Goal: Communication & Community: Answer question/provide support

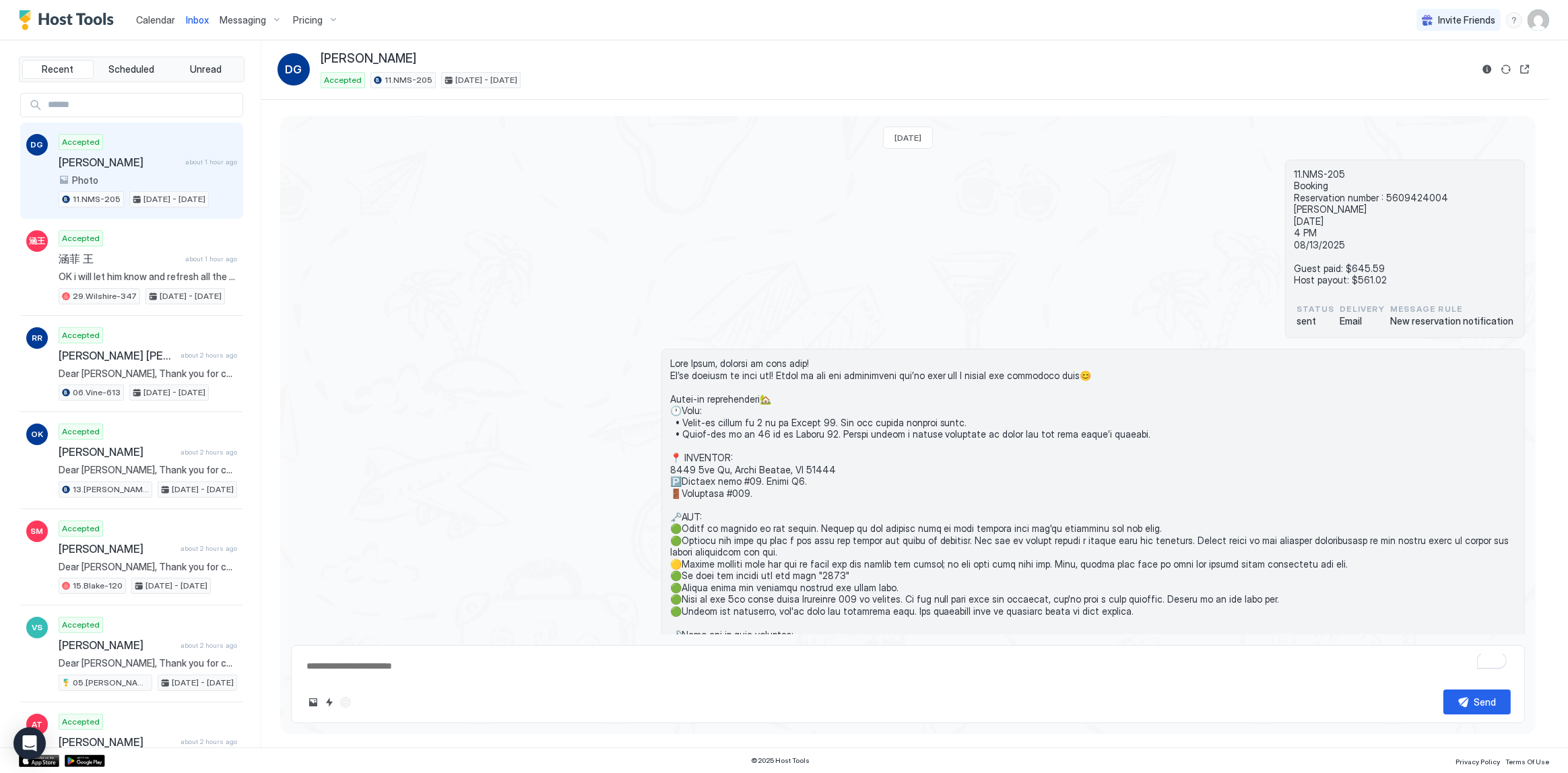
scroll to position [306, 0]
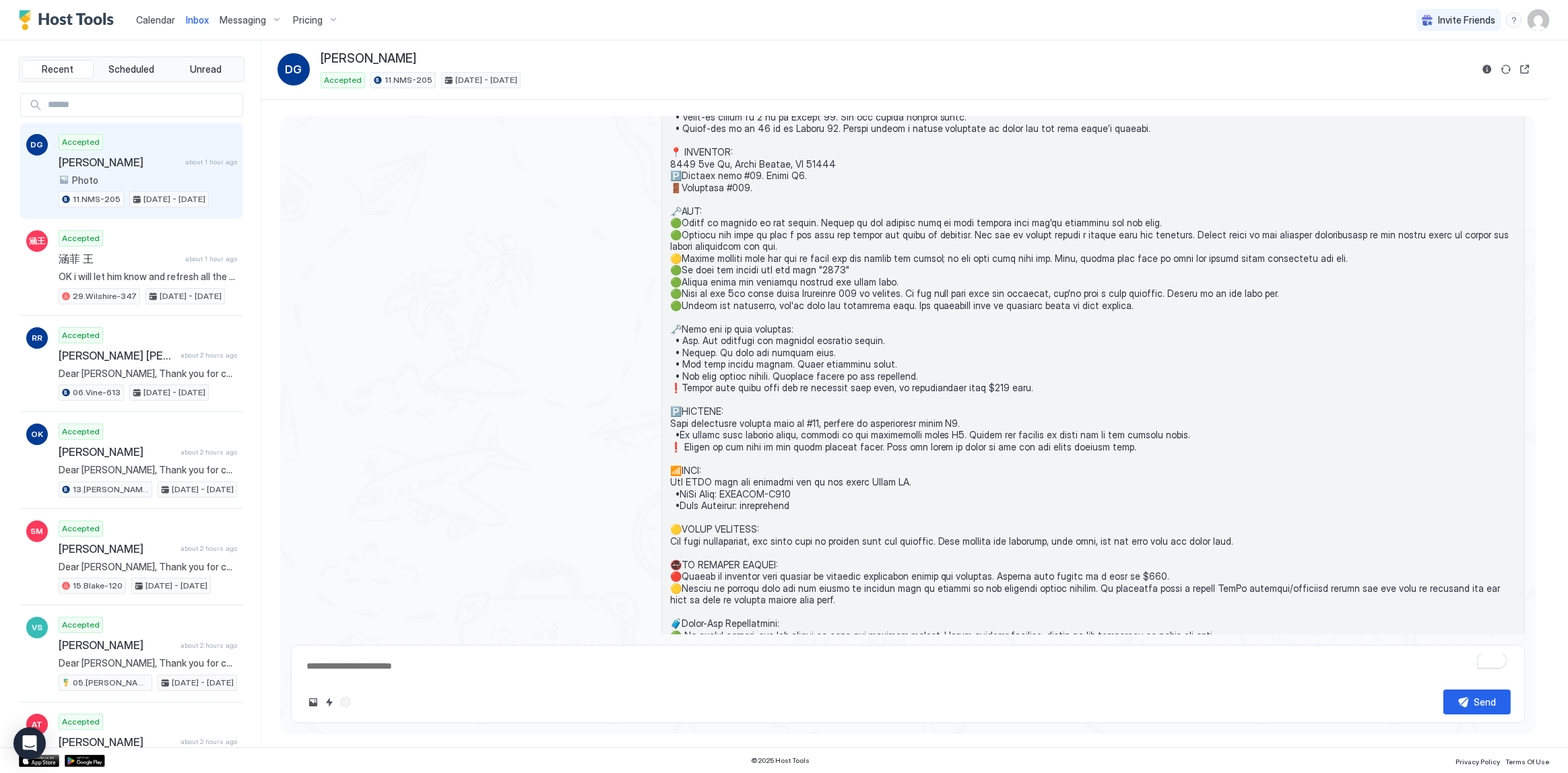
click at [425, 167] on div at bounding box center [908, 382] width 1233 height 678
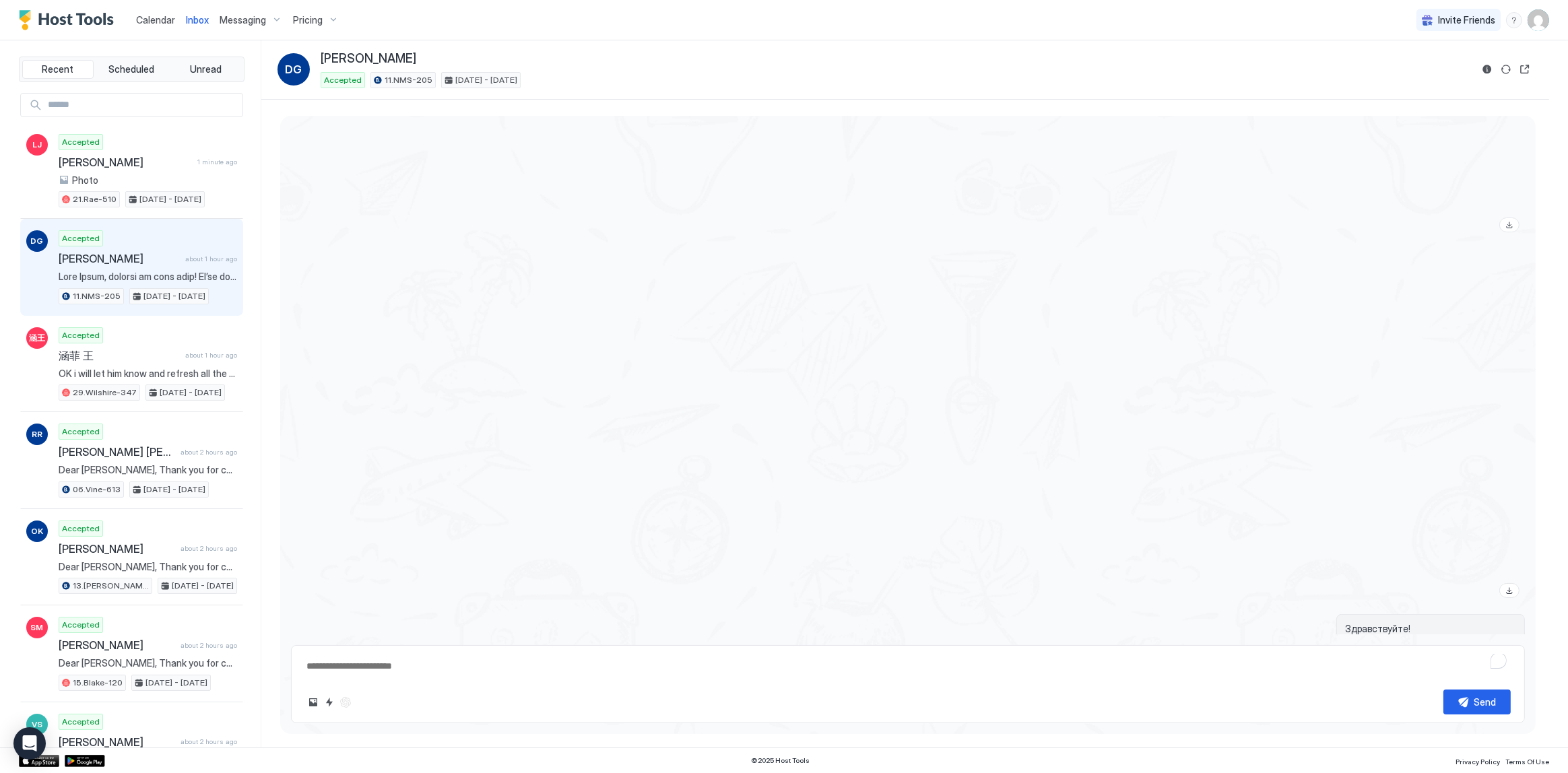
scroll to position [1315, 0]
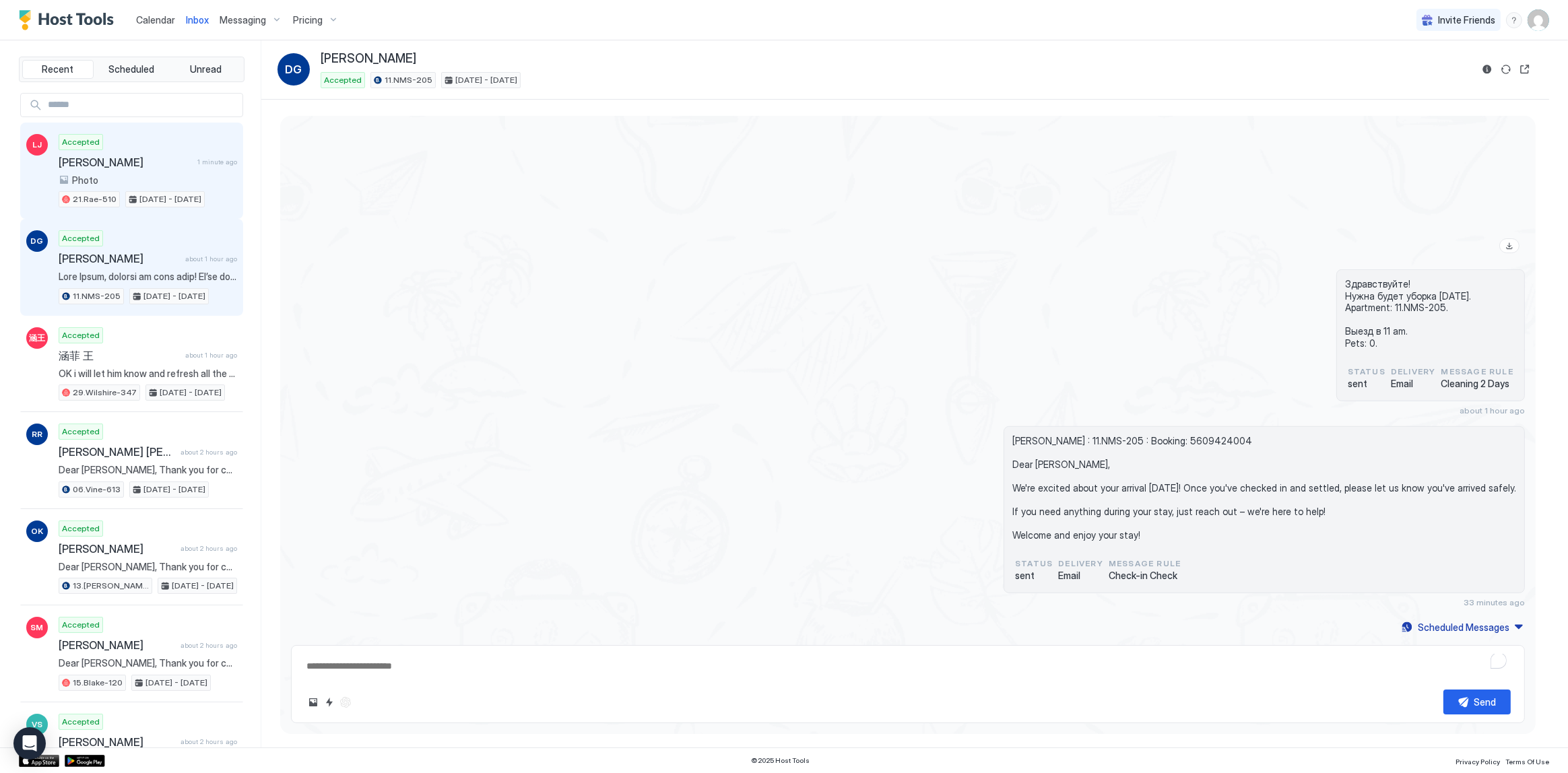
click at [168, 180] on div "Photo" at bounding box center [148, 180] width 179 height 12
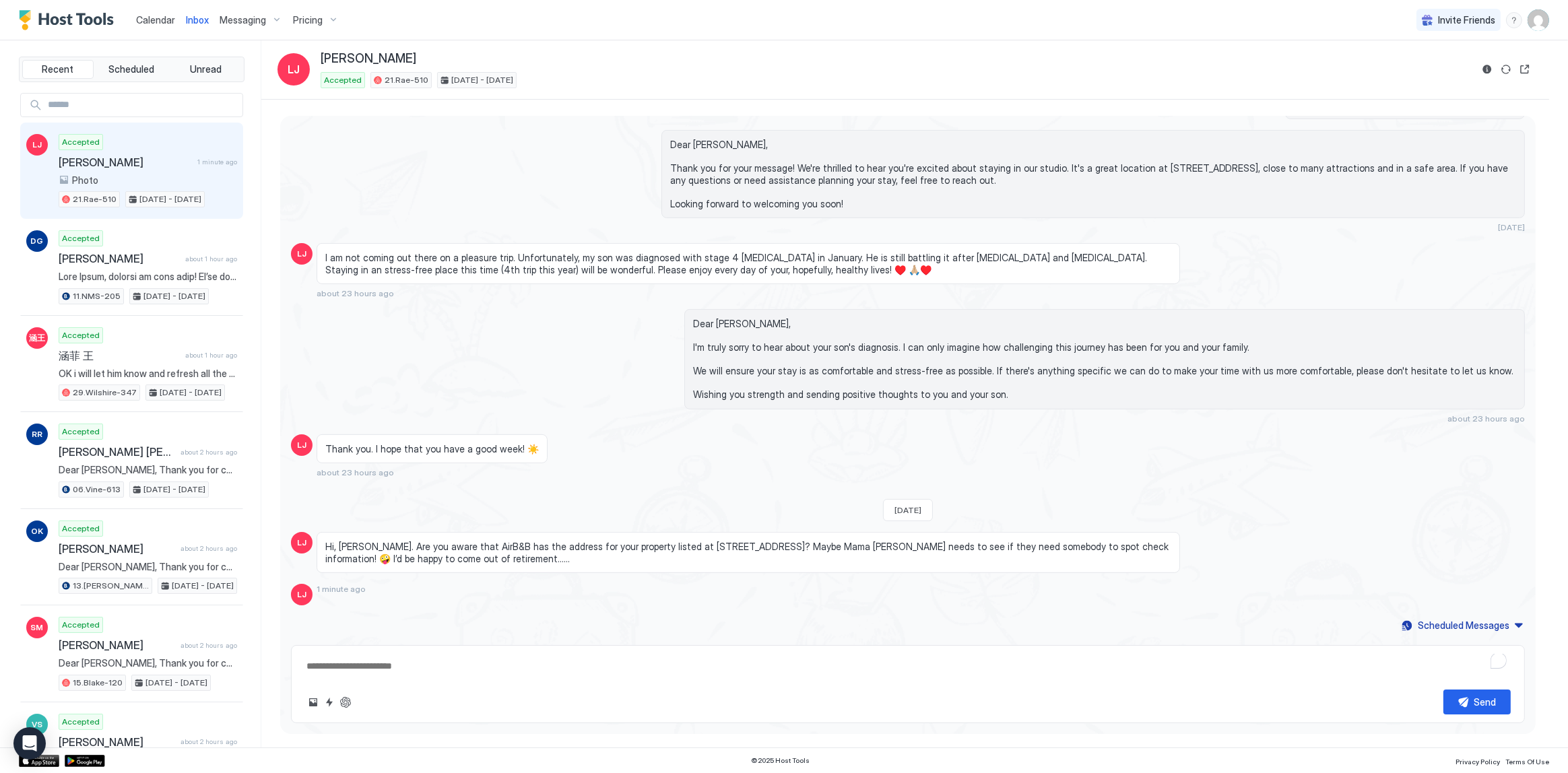
scroll to position [736, 0]
click at [629, 556] on span "Hi, [PERSON_NAME]. Are you aware that AirB&B has the address for your property …" at bounding box center [748, 552] width 846 height 23
click at [631, 554] on span "Hi, [PERSON_NAME]. Are you aware that AirB&B has the address for your property …" at bounding box center [748, 552] width 846 height 23
click at [631, 554] on span "Hi, Tony. Are you aware that AirB&B has the address for your property listed at…" at bounding box center [748, 552] width 846 height 23
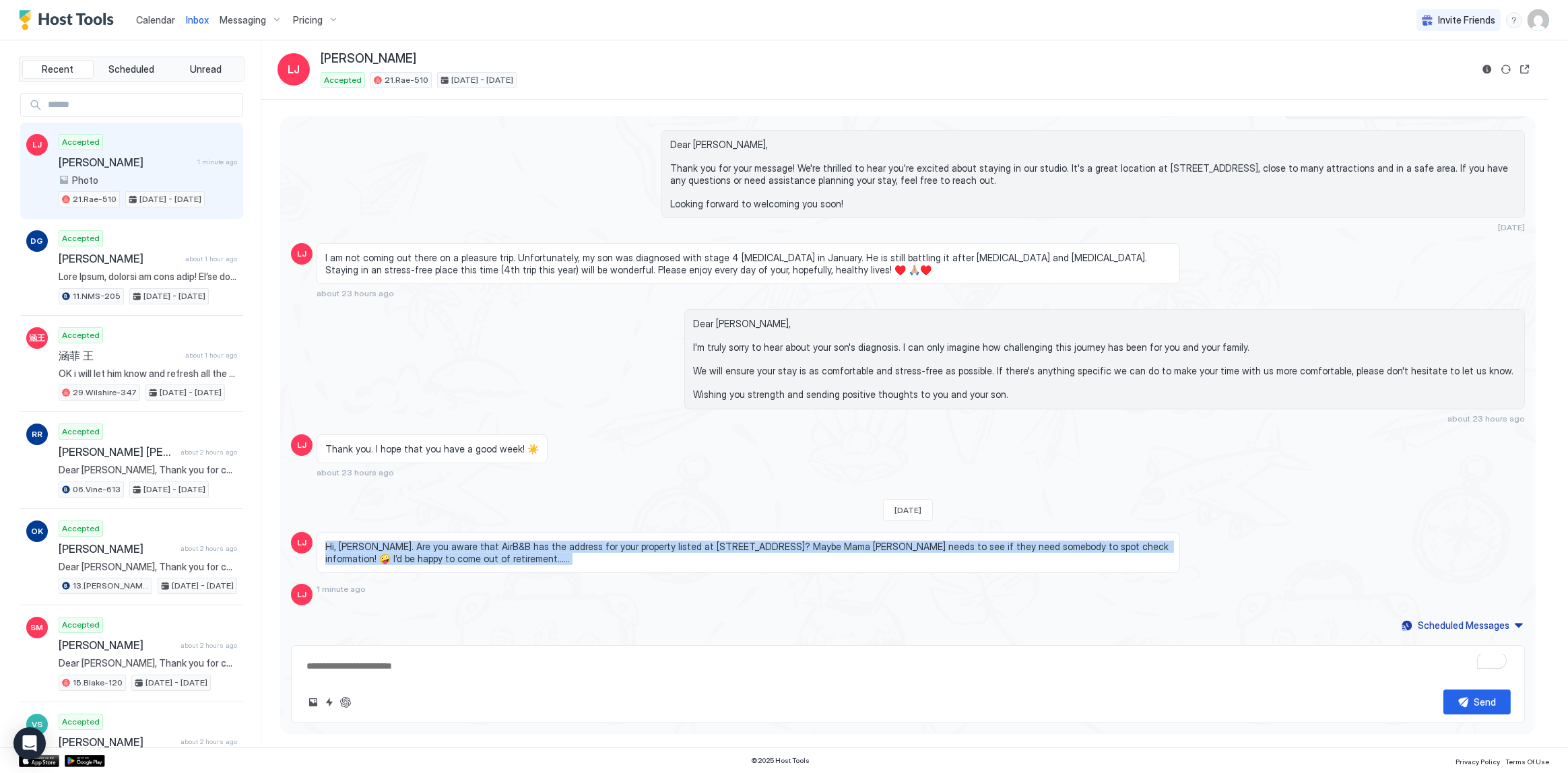
click at [631, 554] on span "Hi, Tony. Are you aware that AirB&B has the address for your property listed at…" at bounding box center [748, 552] width 846 height 23
click at [836, 547] on span "Hi, Tony. Are you aware that AirB&B has the address for your property listed at…" at bounding box center [748, 552] width 846 height 23
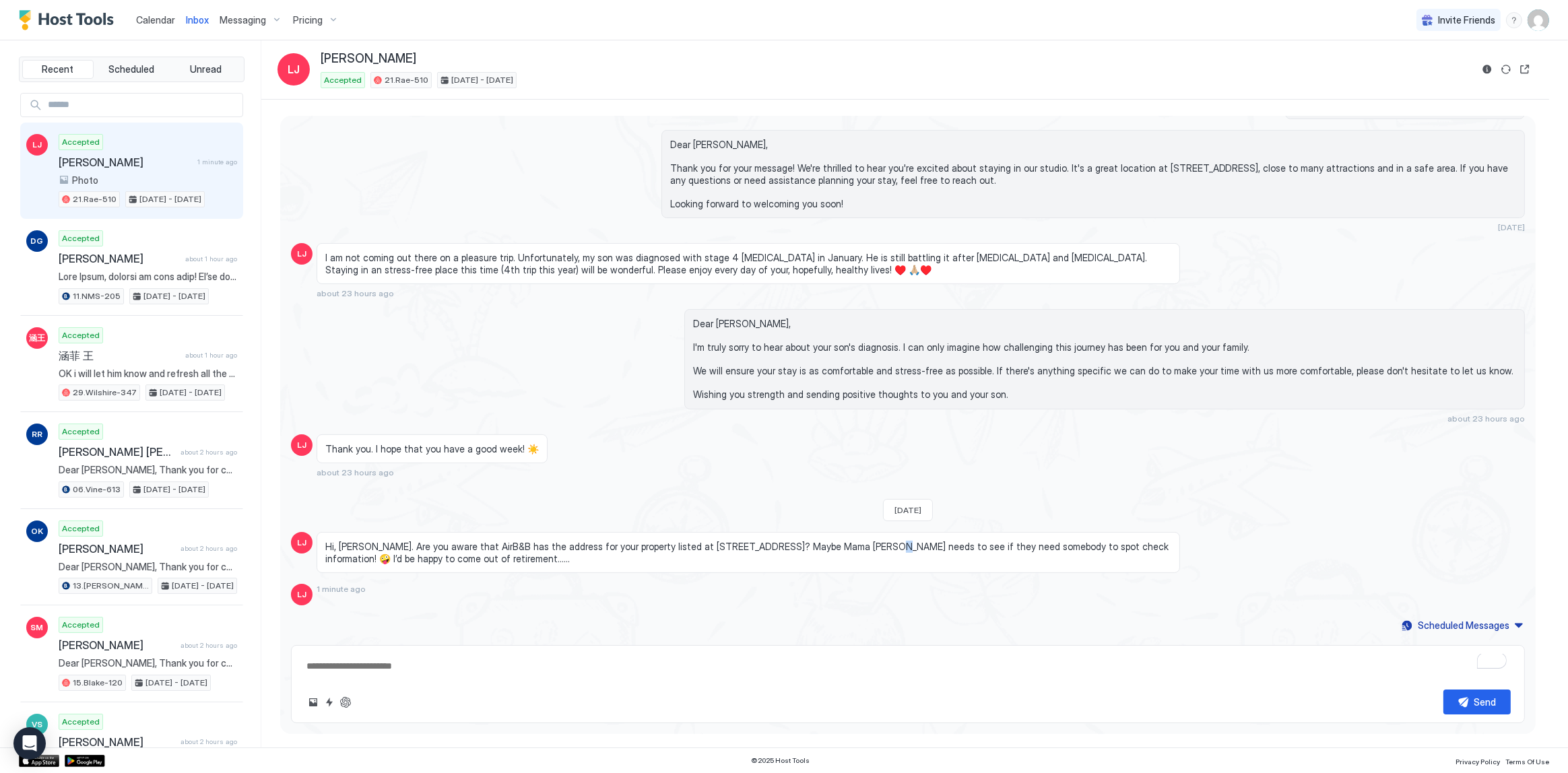
click at [836, 547] on span "Hi, Tony. Are you aware that AirB&B has the address for your property listed at…" at bounding box center [748, 552] width 846 height 23
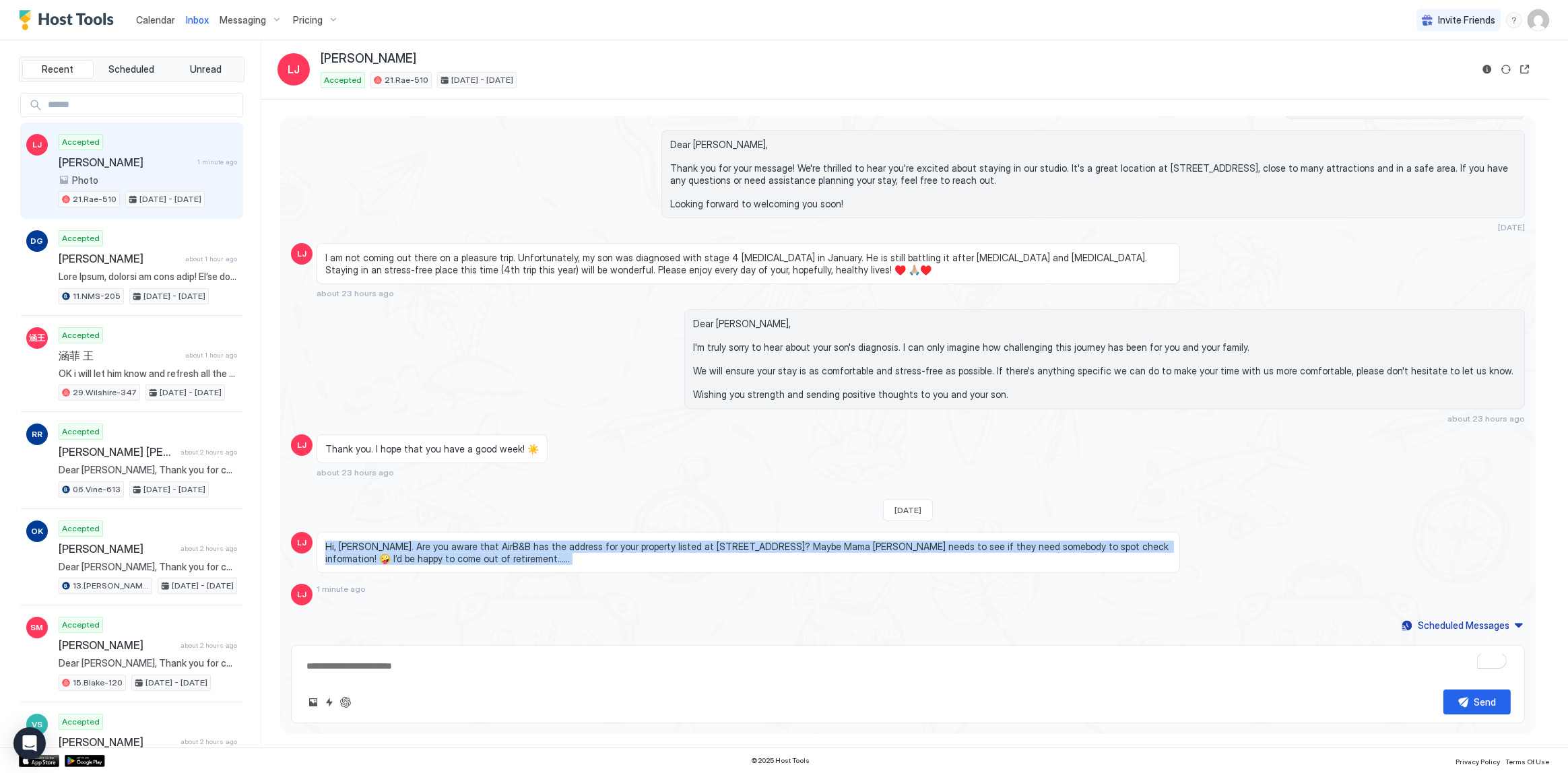
click at [836, 547] on span "Hi, Tony. Are you aware that AirB&B has the address for your property listed at…" at bounding box center [748, 552] width 846 height 23
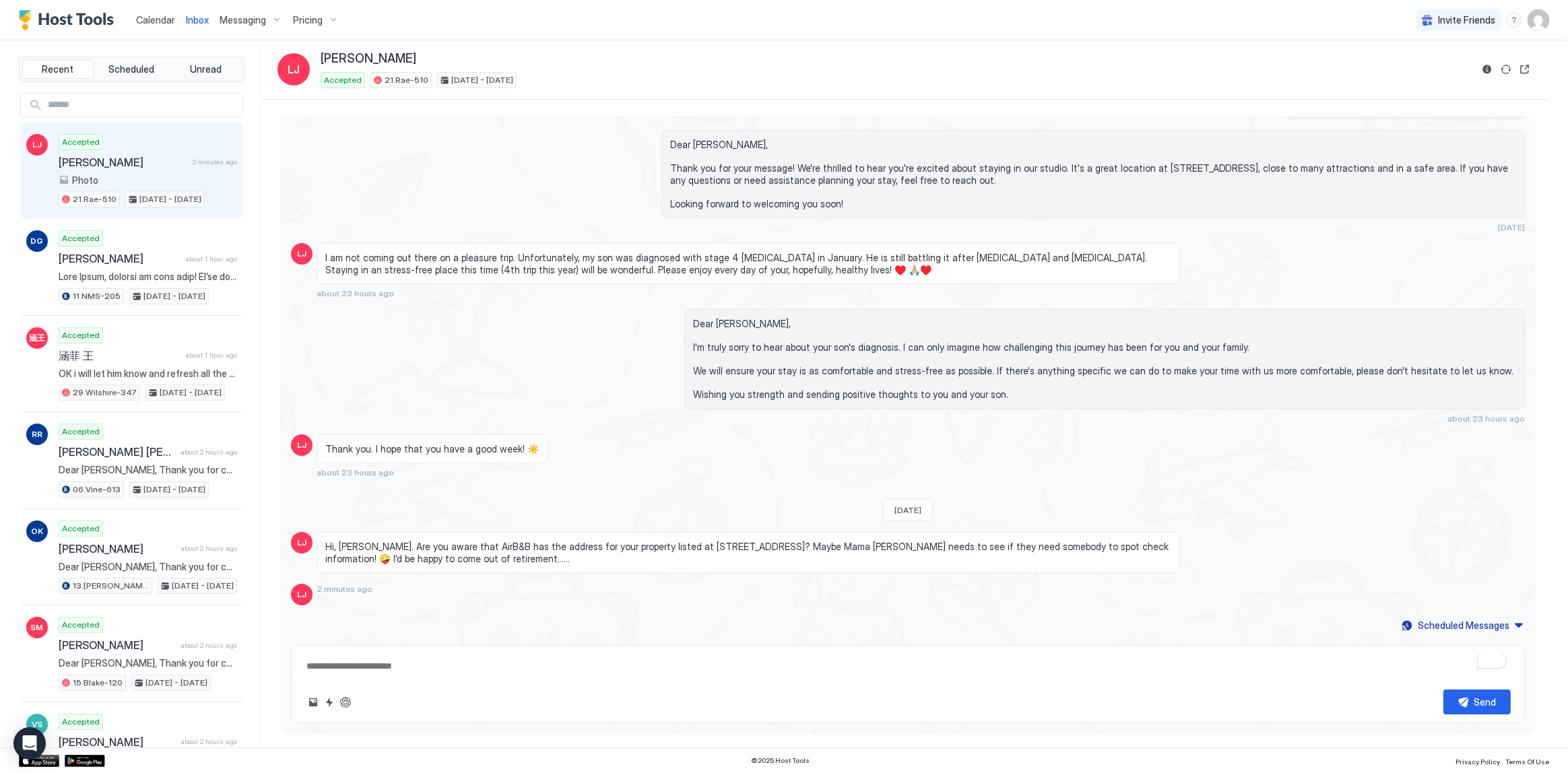
click at [357, 700] on div "Send" at bounding box center [908, 702] width 1206 height 25
click at [351, 702] on button "ChatGPT Auto Reply" at bounding box center [345, 702] width 16 height 16
type textarea "*"
type textarea "**********"
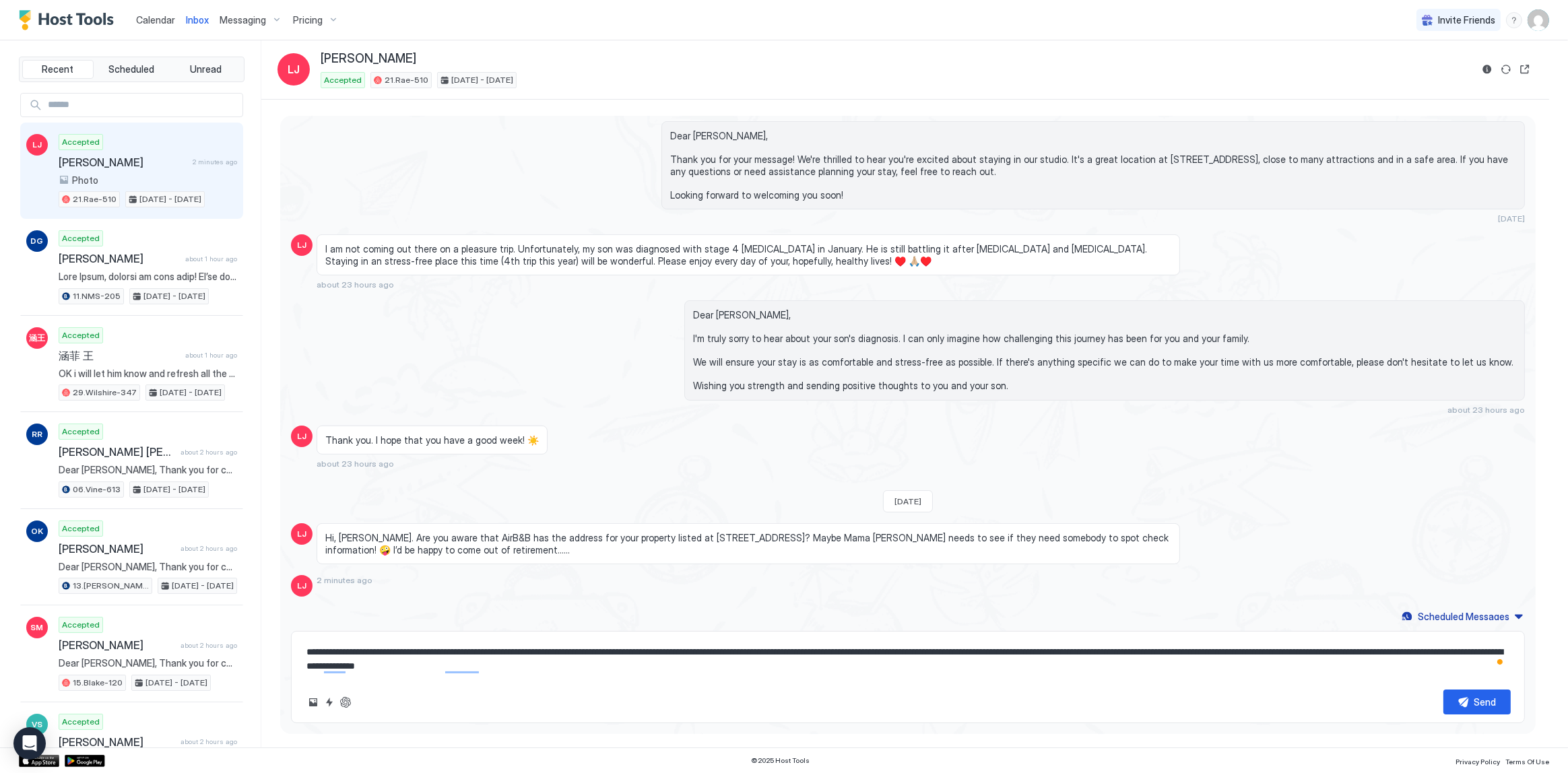
click at [508, 653] on textarea "**********" at bounding box center [908, 659] width 1206 height 39
type textarea "*"
type textarea "**********"
type textarea "*"
type textarea "**********"
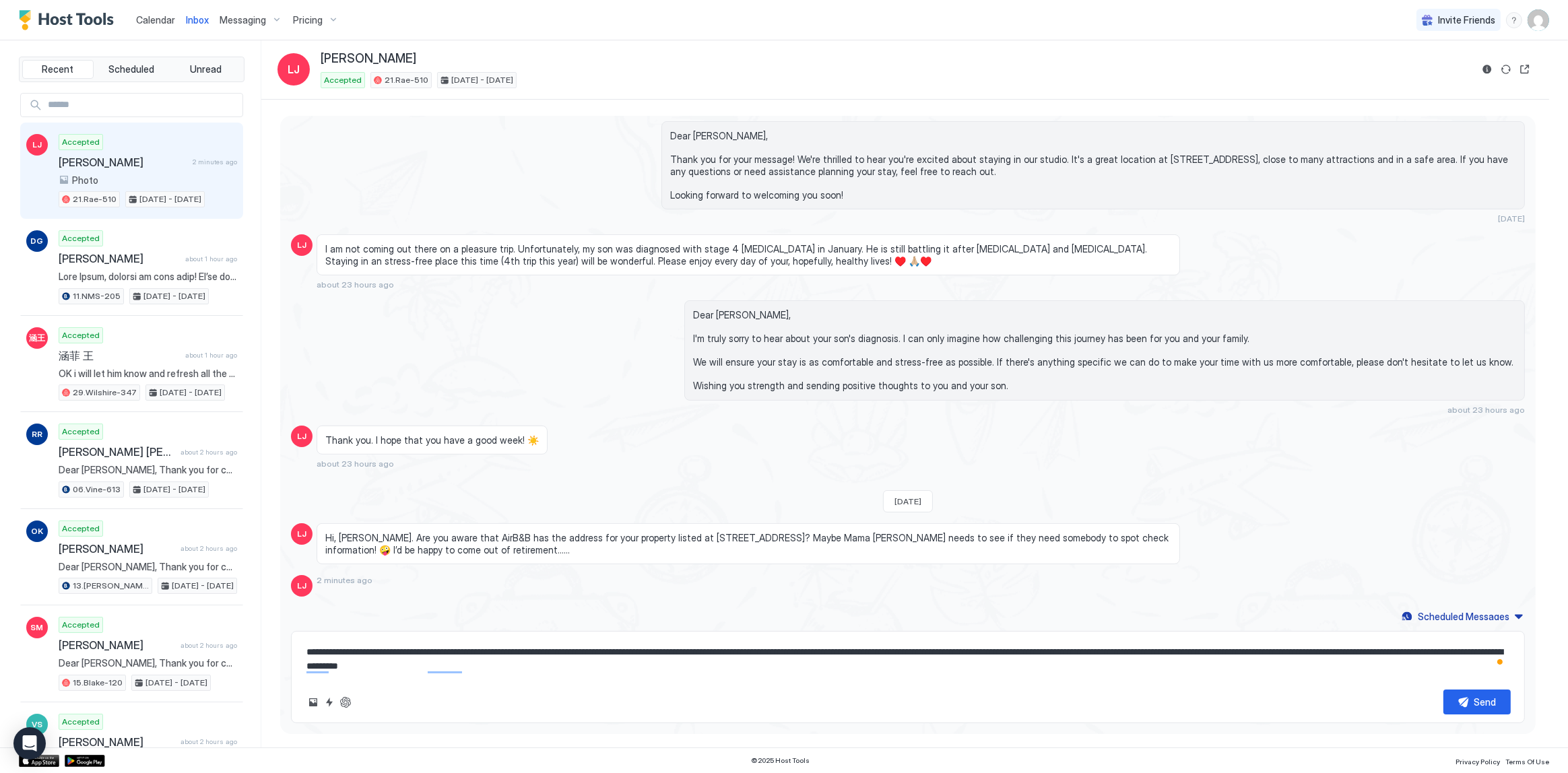
type textarea "*"
type textarea "**********"
type textarea "*"
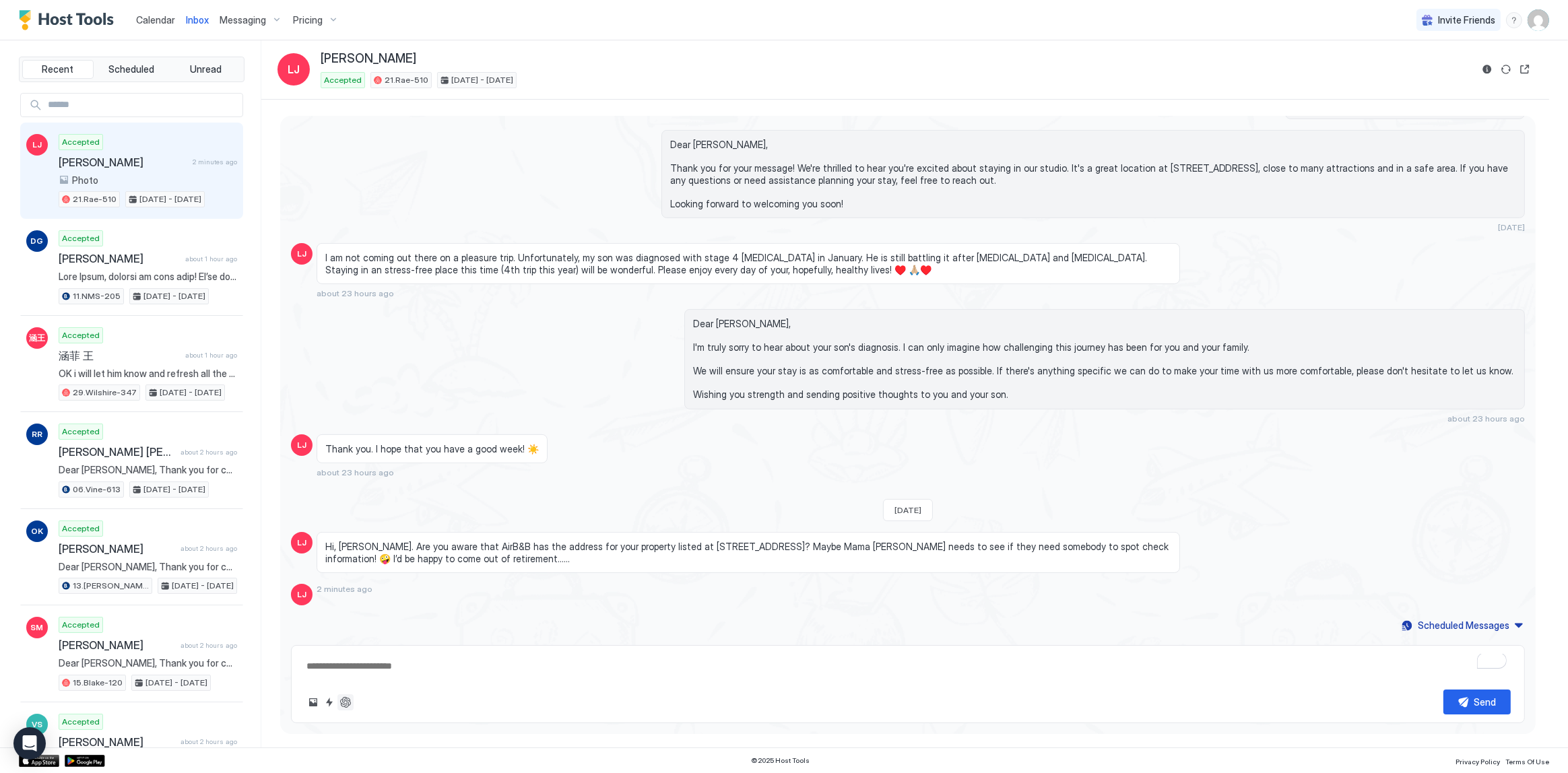
click at [352, 705] on button "ChatGPT Auto Reply" at bounding box center [345, 702] width 16 height 16
type textarea "*"
type textarea "**********"
click at [429, 669] on textarea "**********" at bounding box center [908, 666] width 1206 height 25
type textarea "*"
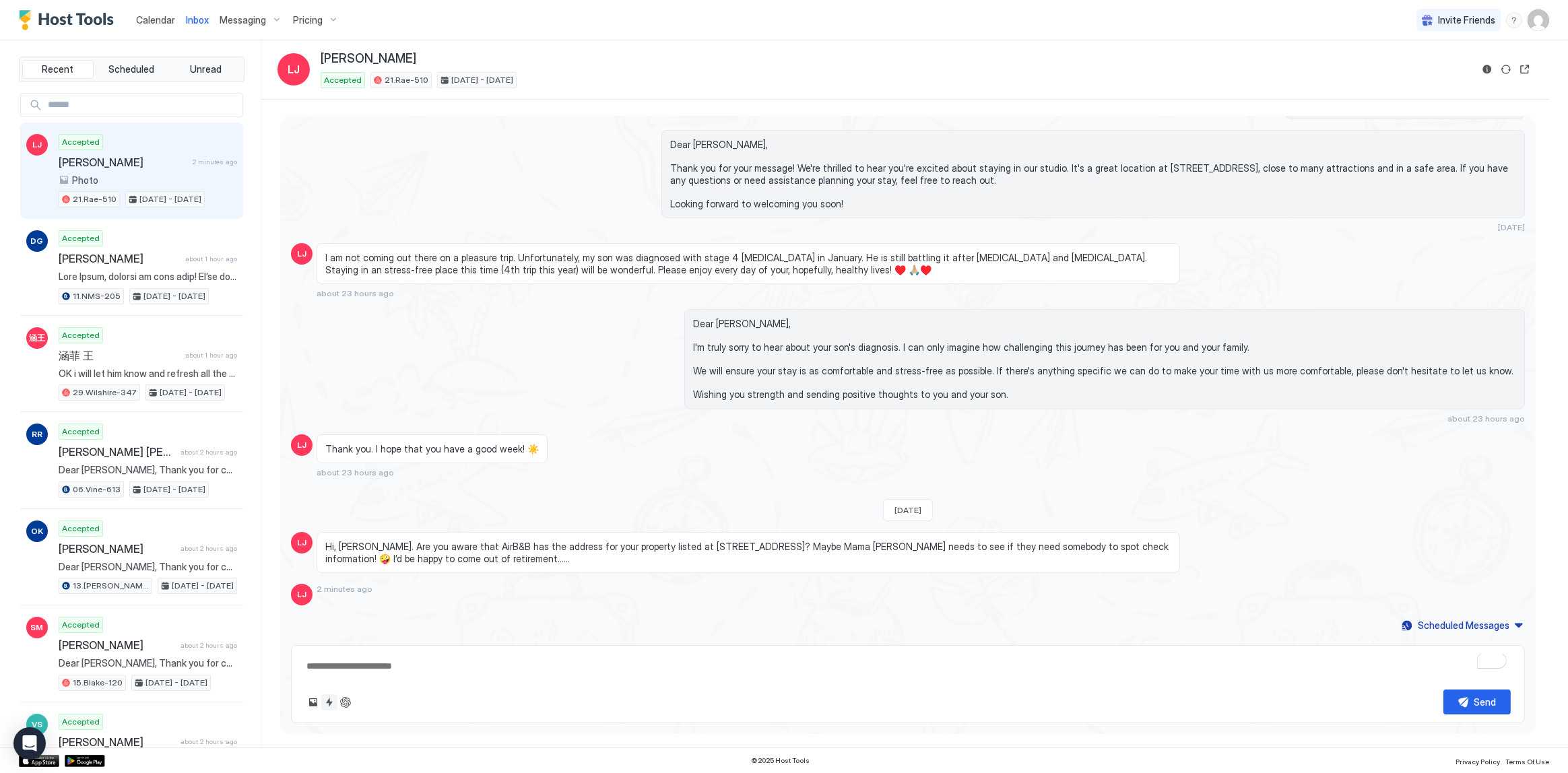
click at [335, 705] on button "Quick reply" at bounding box center [329, 702] width 16 height 16
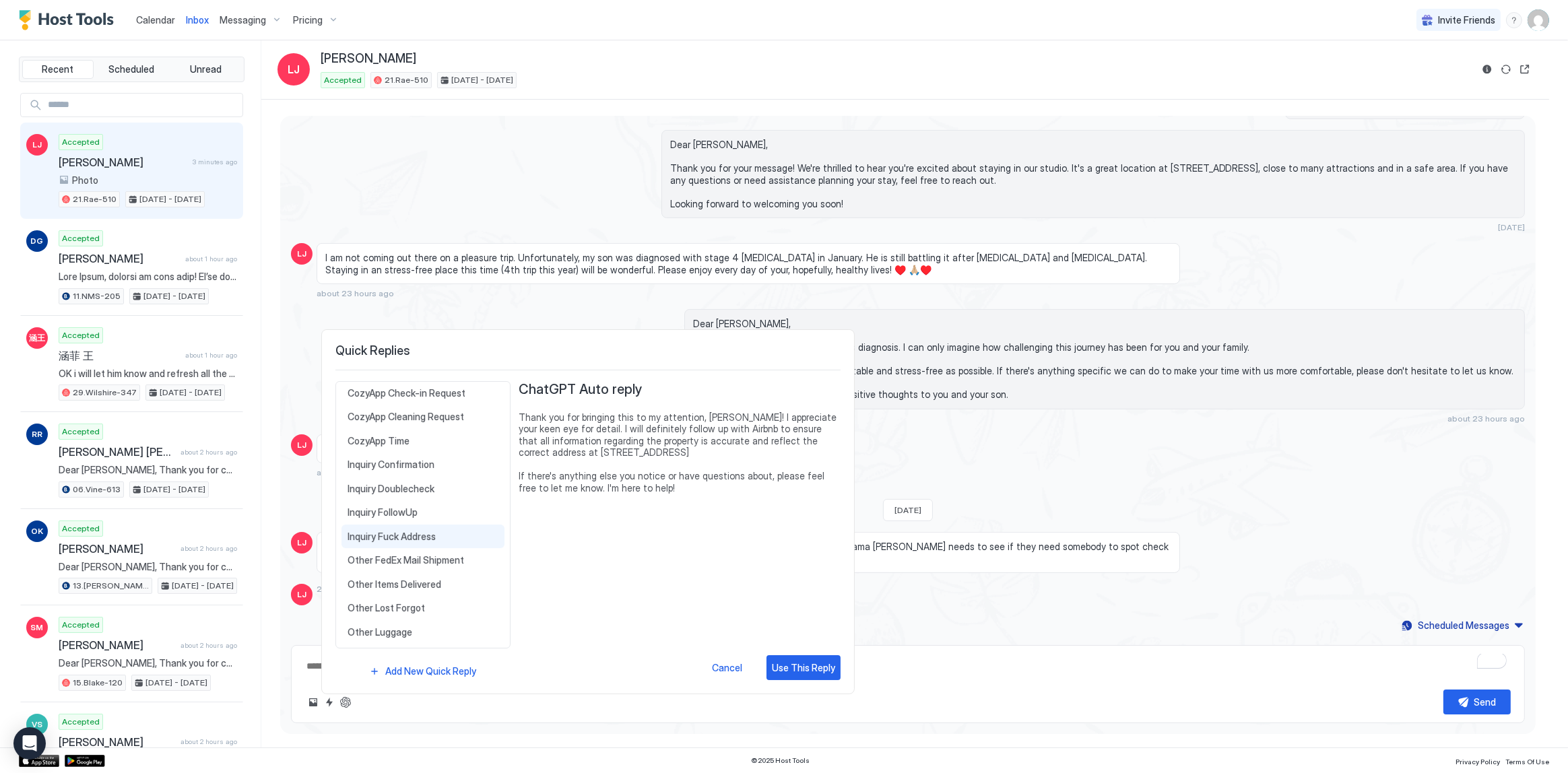
scroll to position [427, 0]
click at [410, 523] on span "Inquiry Fuck Address" at bounding box center [423, 527] width 151 height 12
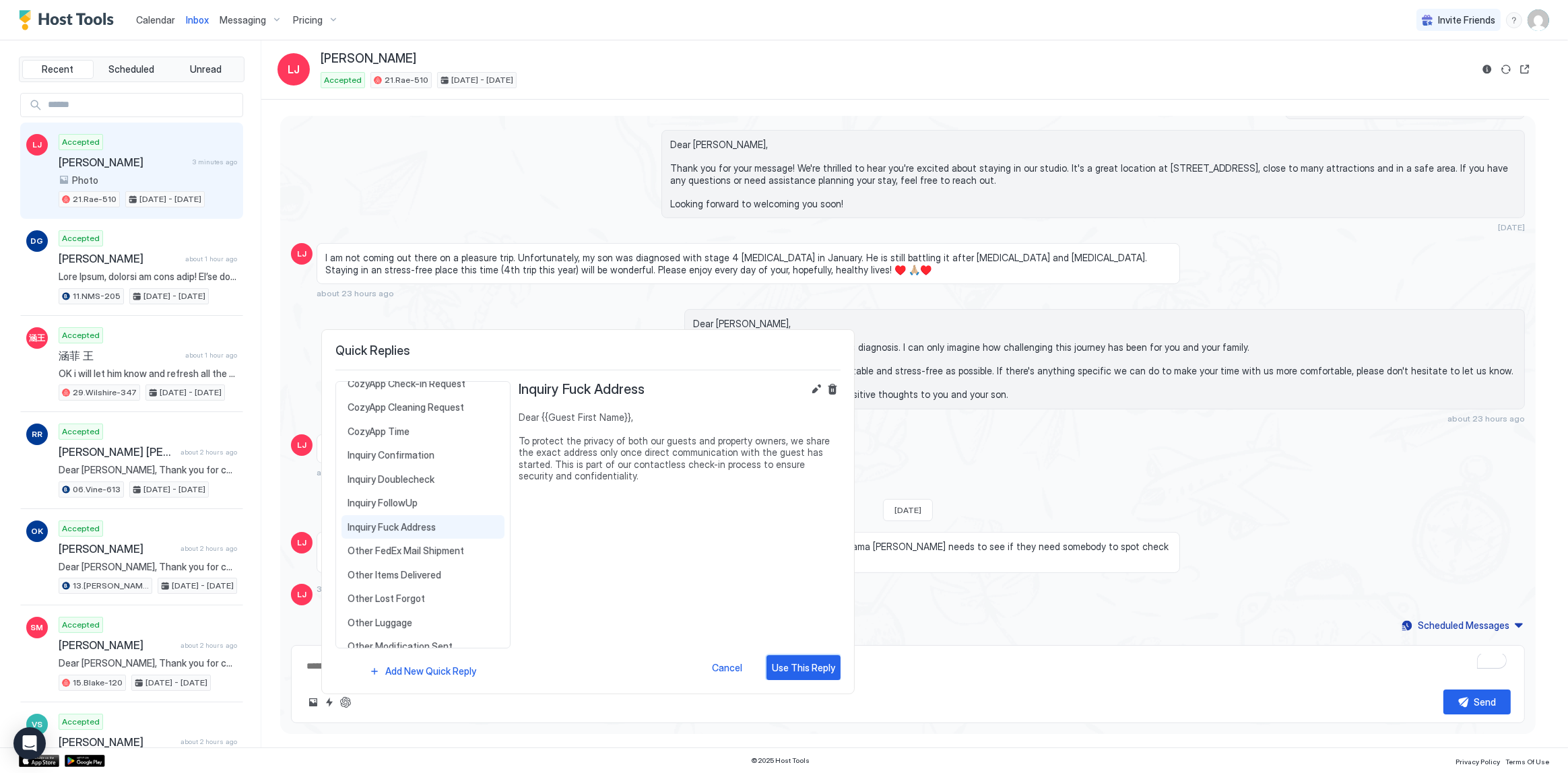
click at [791, 670] on div "Use This Reply" at bounding box center [803, 667] width 63 height 14
type textarea "*"
type textarea "**********"
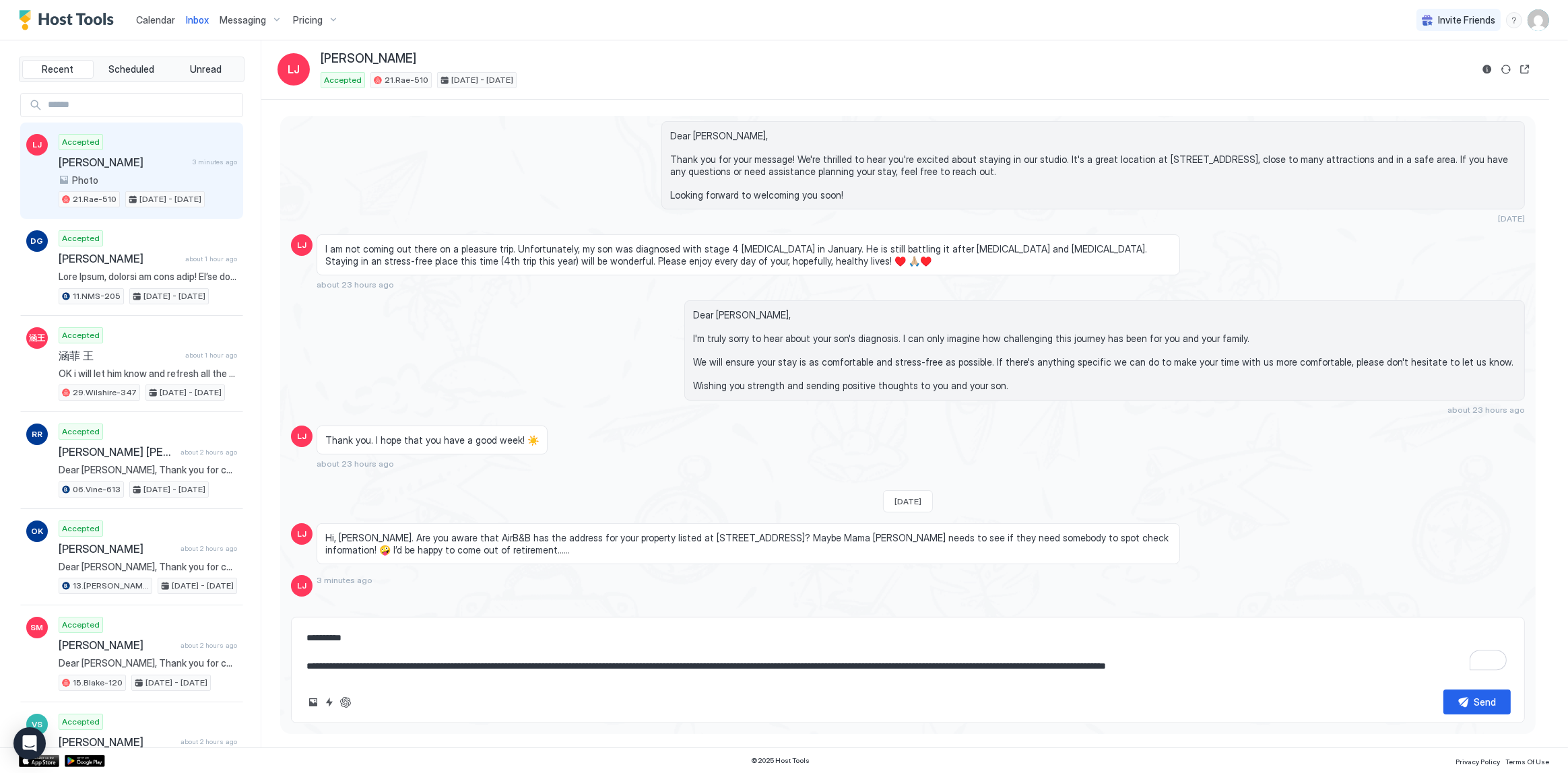
click at [559, 659] on textarea "**********" at bounding box center [908, 652] width 1206 height 53
type textarea "*"
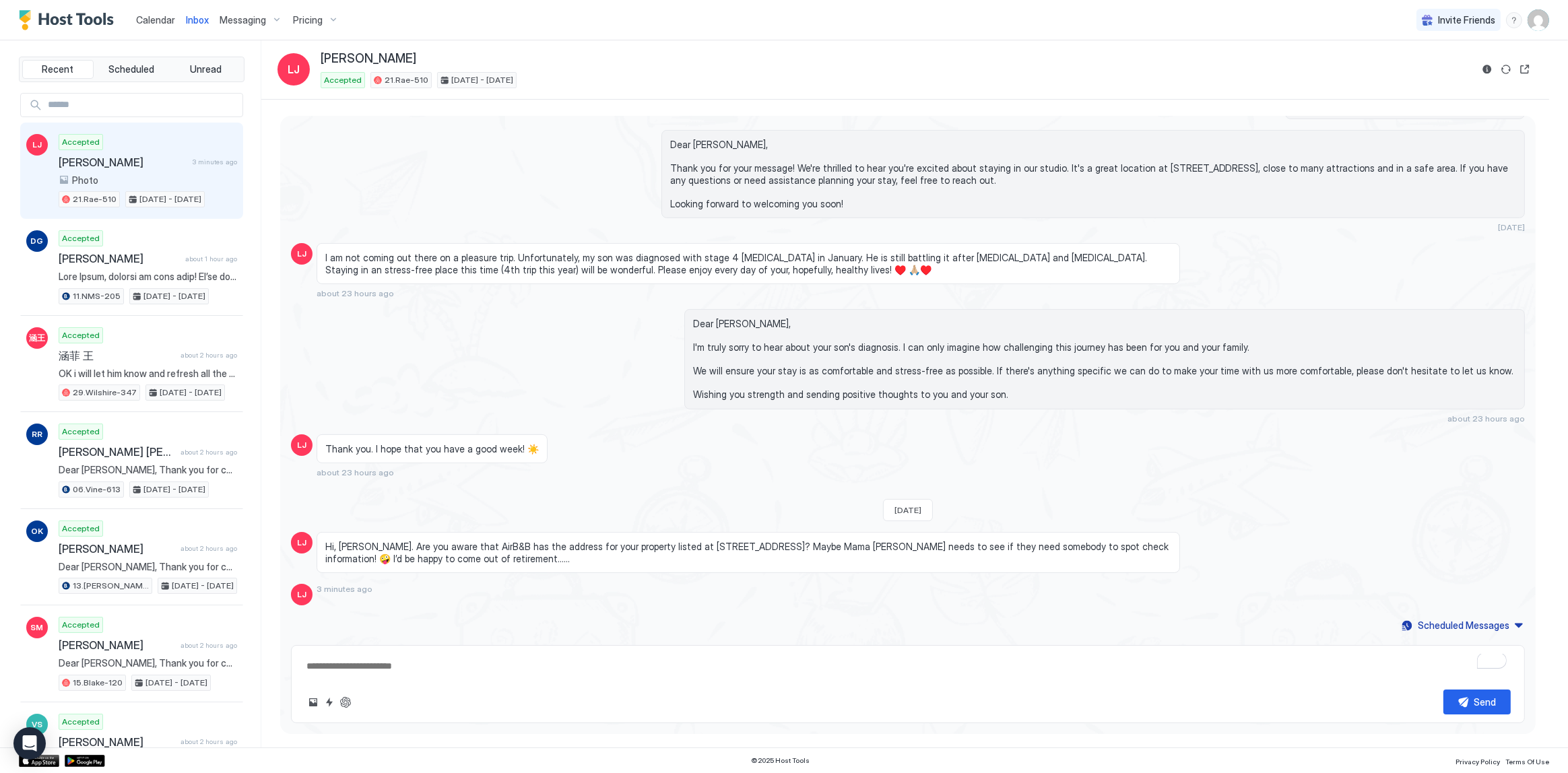
click at [491, 663] on textarea "To enrich screen reader interactions, please activate Accessibility in Grammarl…" at bounding box center [908, 666] width 1206 height 25
paste textarea "**********"
type textarea "*"
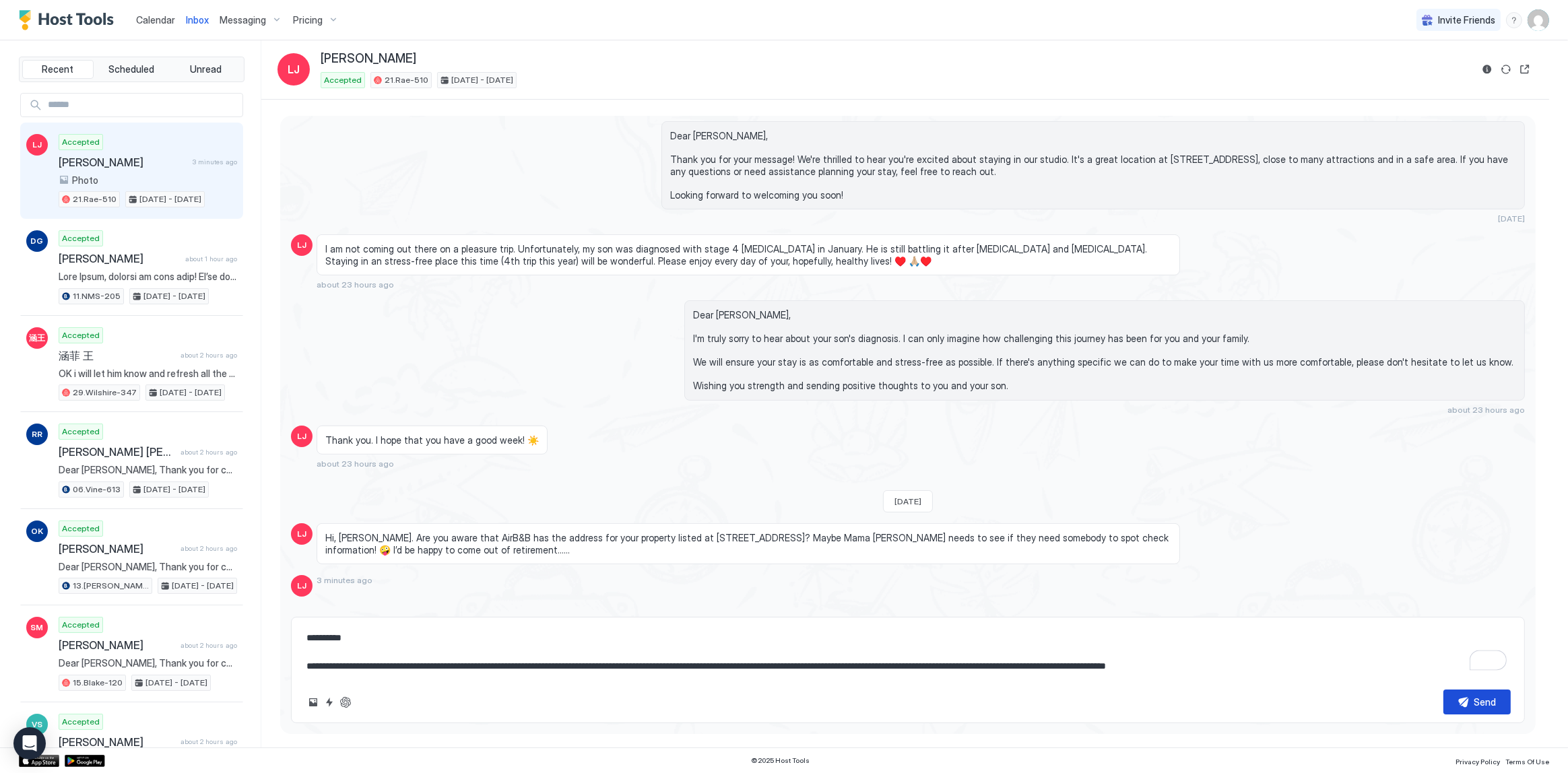
type textarea "**********"
click at [1488, 698] on div "Send" at bounding box center [1486, 702] width 23 height 14
type textarea "*"
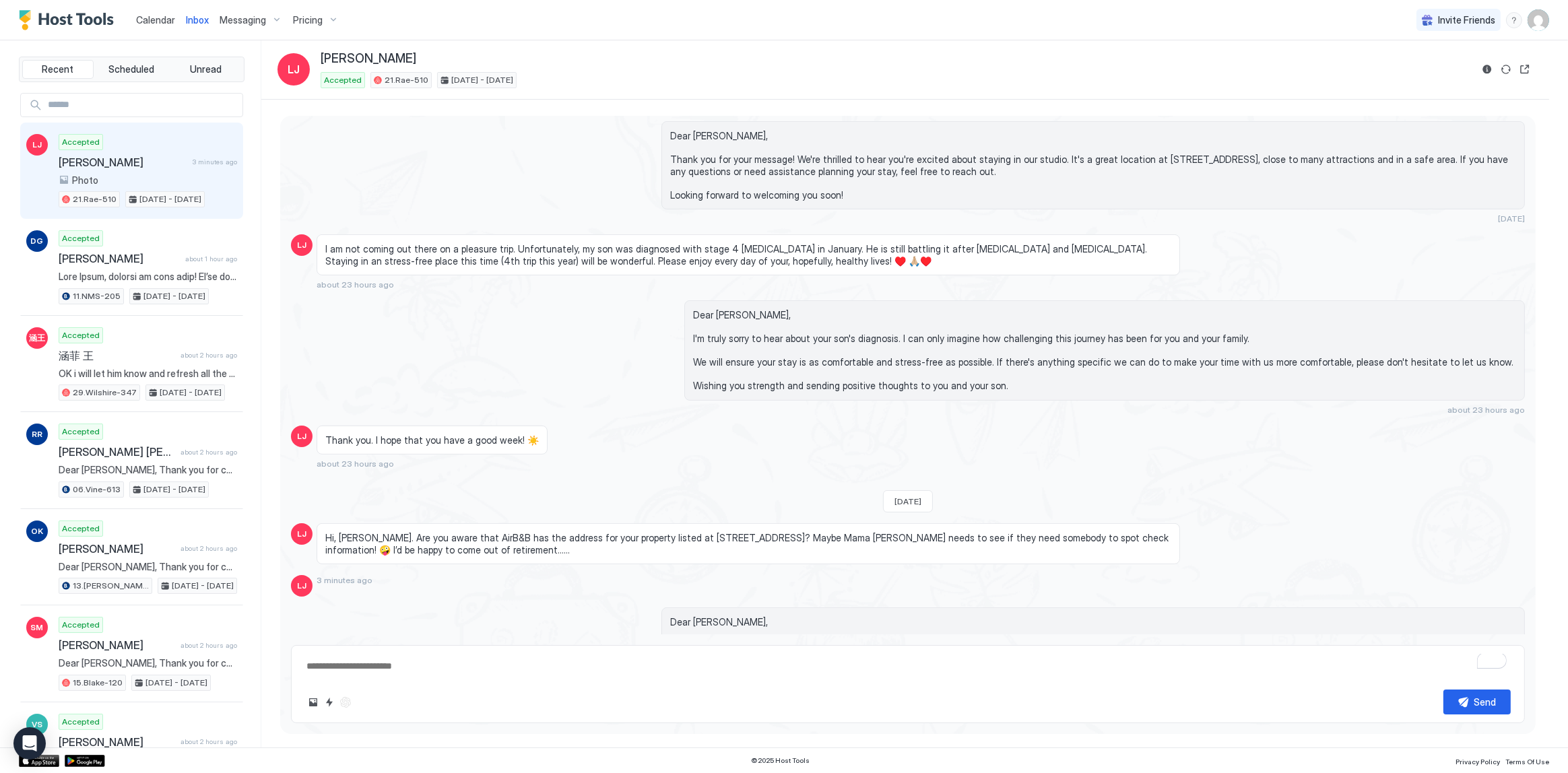
scroll to position [825, 0]
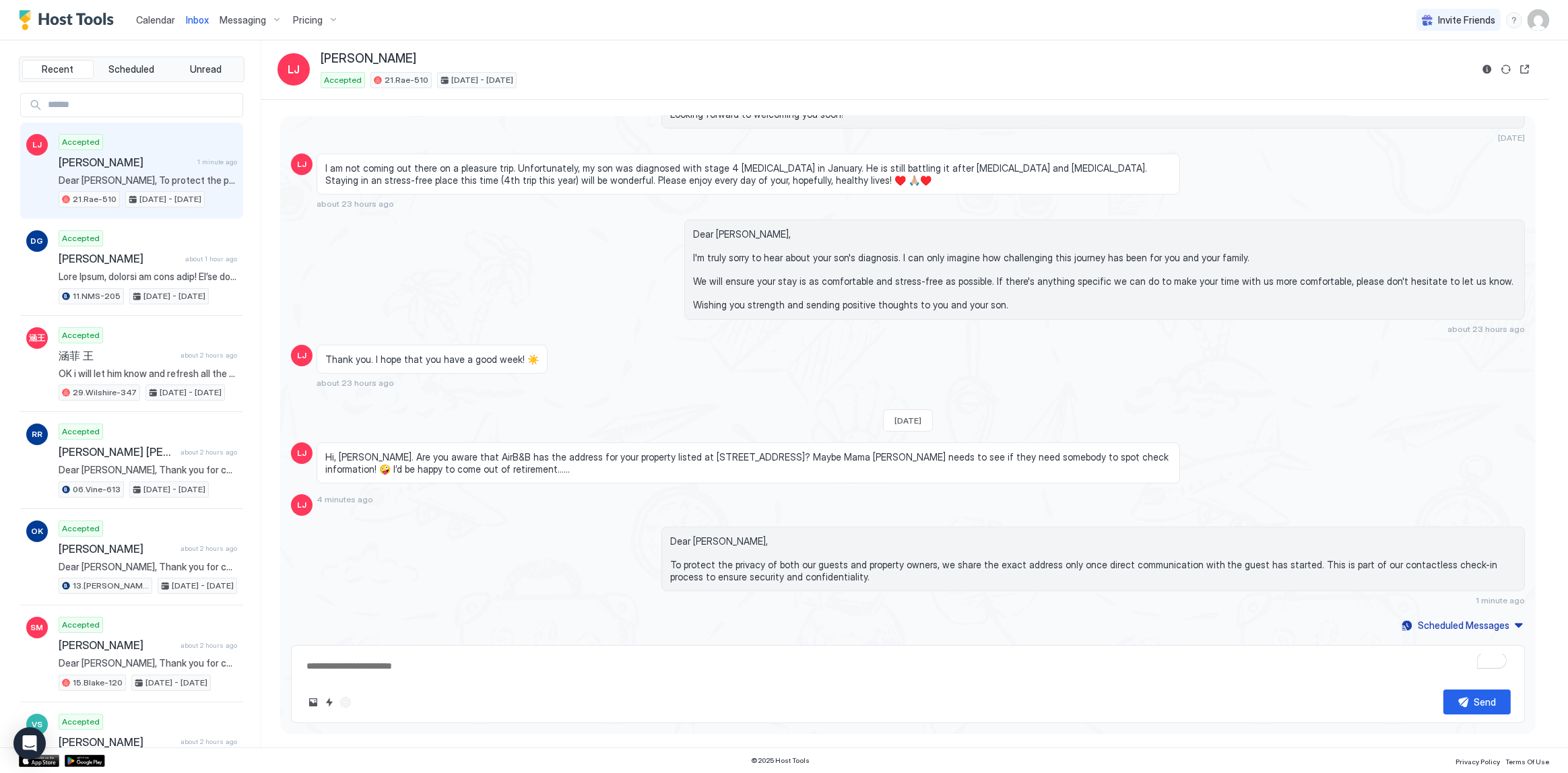
click at [486, 224] on div "Dear Lini, I'm truly sorry to hear about your son's diagnosis. I can only imagi…" at bounding box center [908, 276] width 1233 height 114
click at [564, 190] on div "I am not coming out there on a pleasure trip. Unfortunately, my son was diagnos…" at bounding box center [748, 173] width 863 height 41
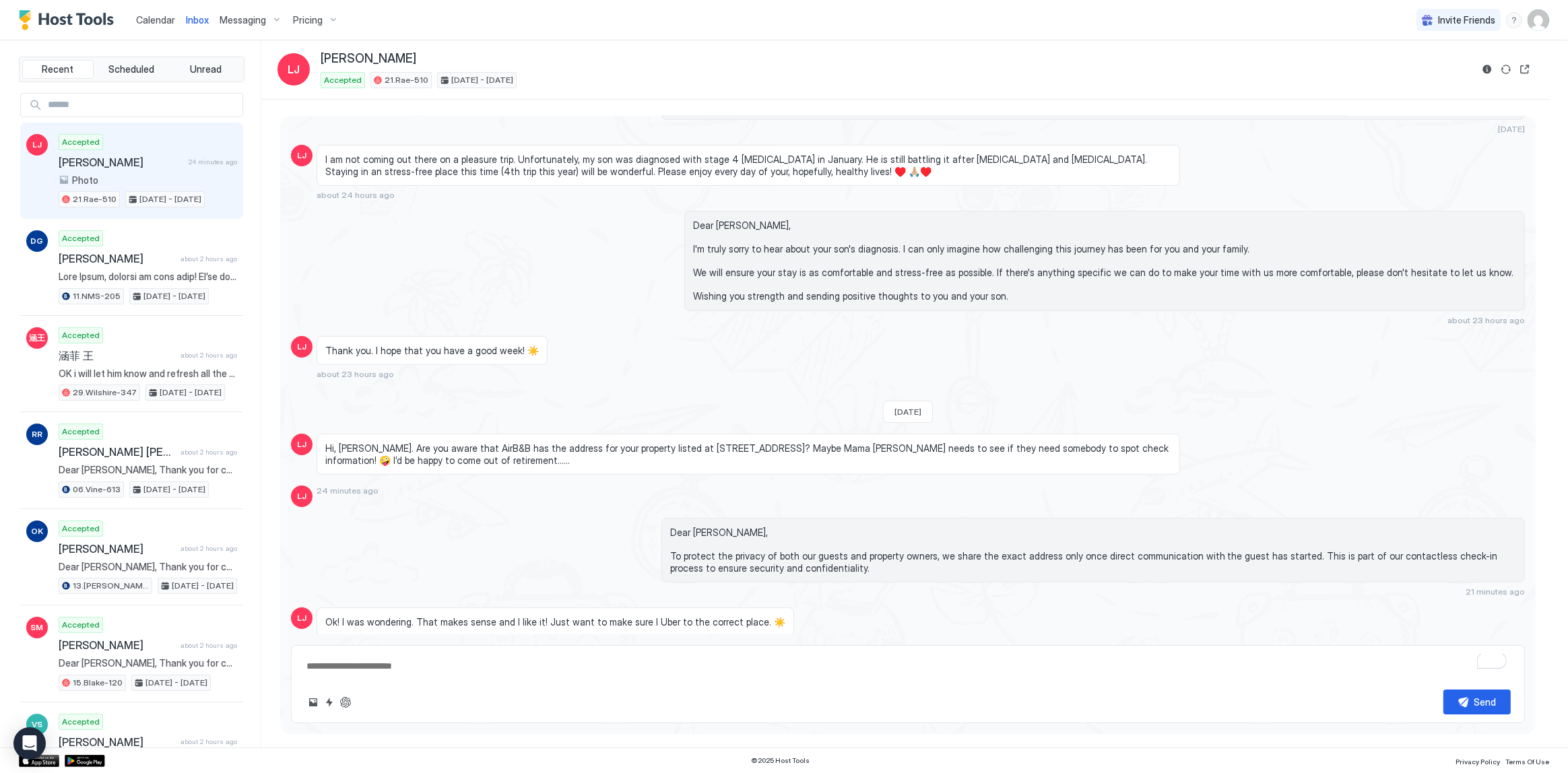
scroll to position [933, 0]
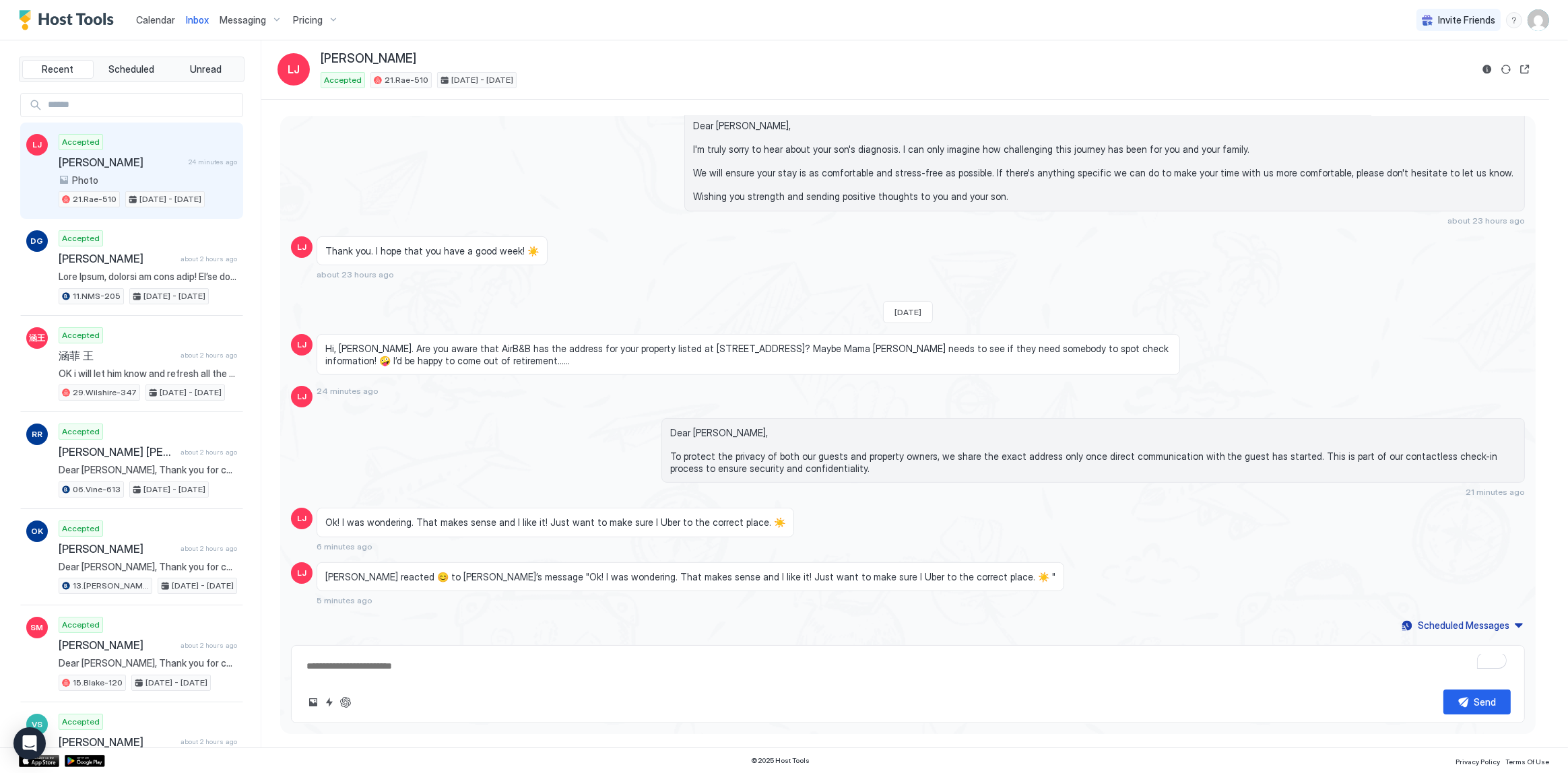
click at [195, 20] on span "Inbox" at bounding box center [197, 19] width 23 height 11
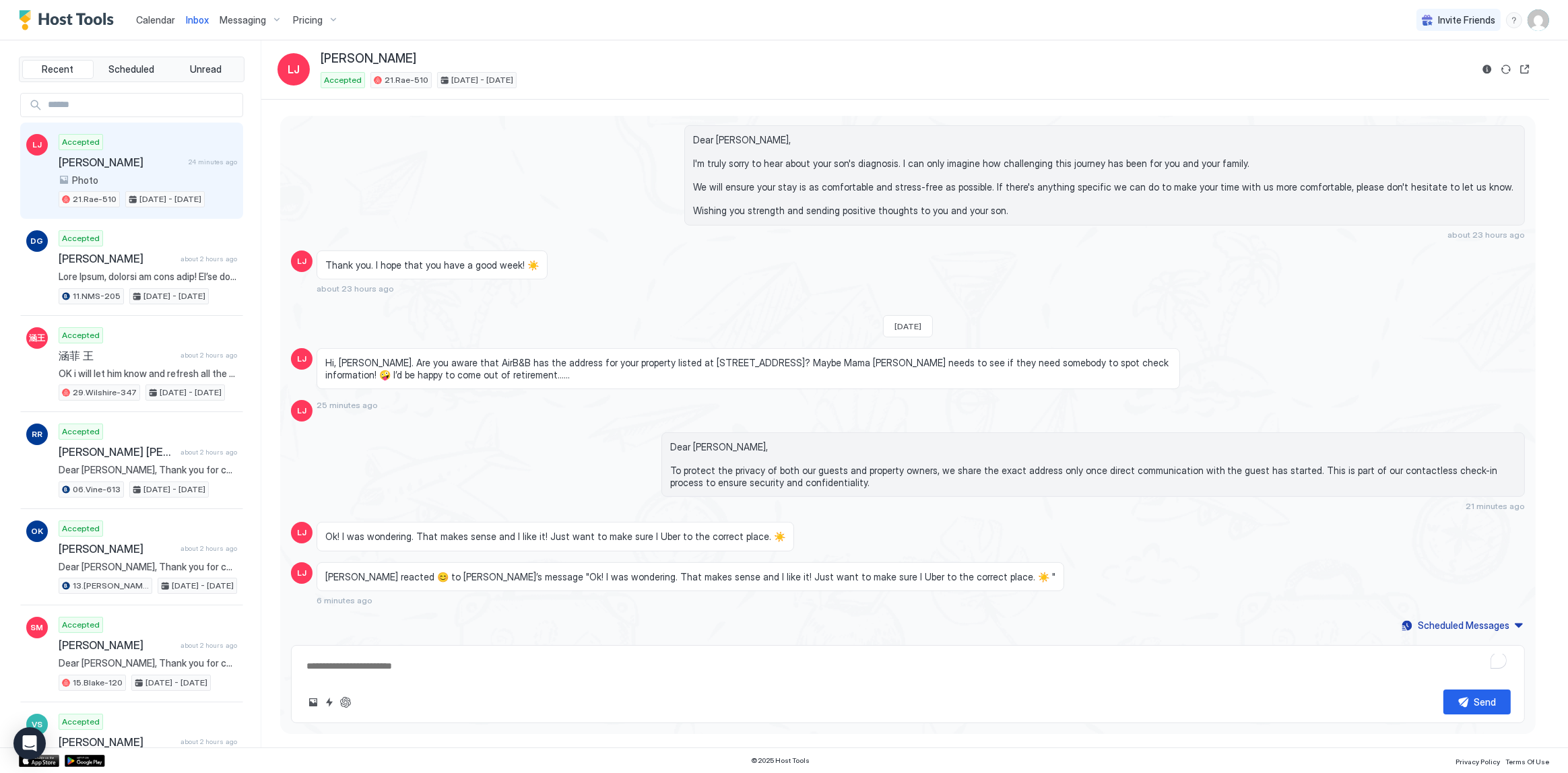
scroll to position [919, 0]
click at [190, 20] on span "Inbox" at bounding box center [197, 19] width 23 height 11
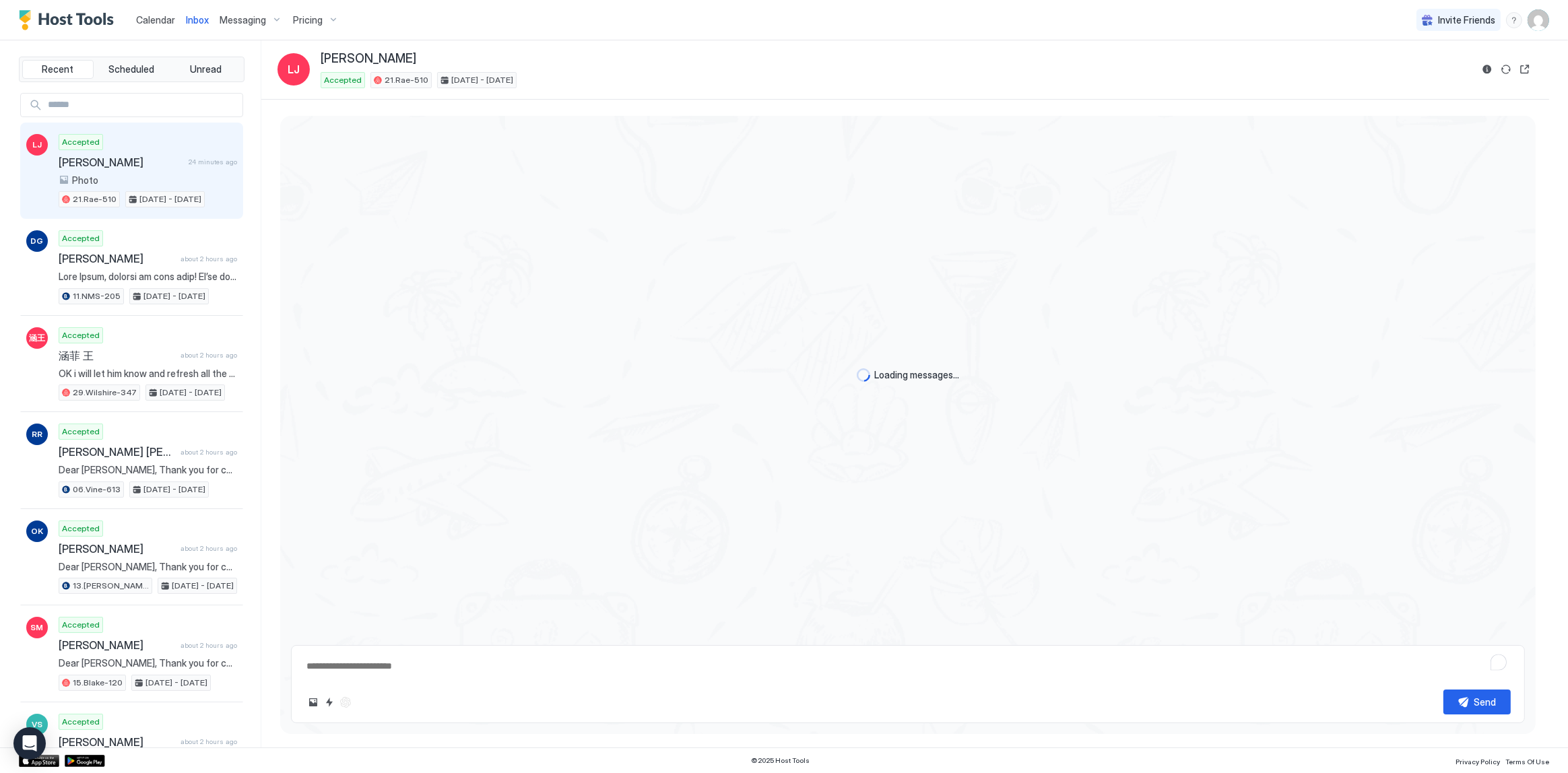
type textarea "*"
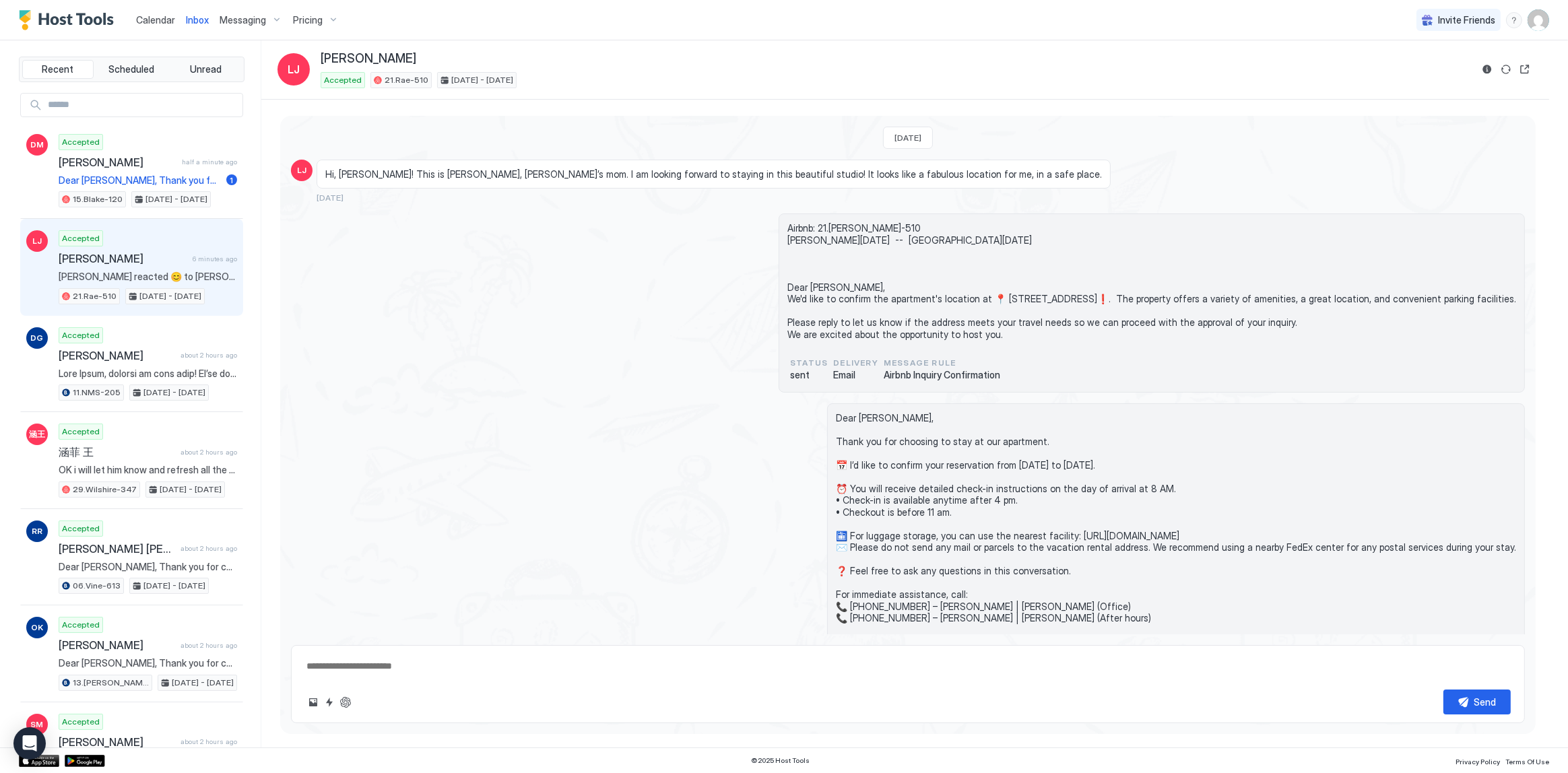
scroll to position [919, 0]
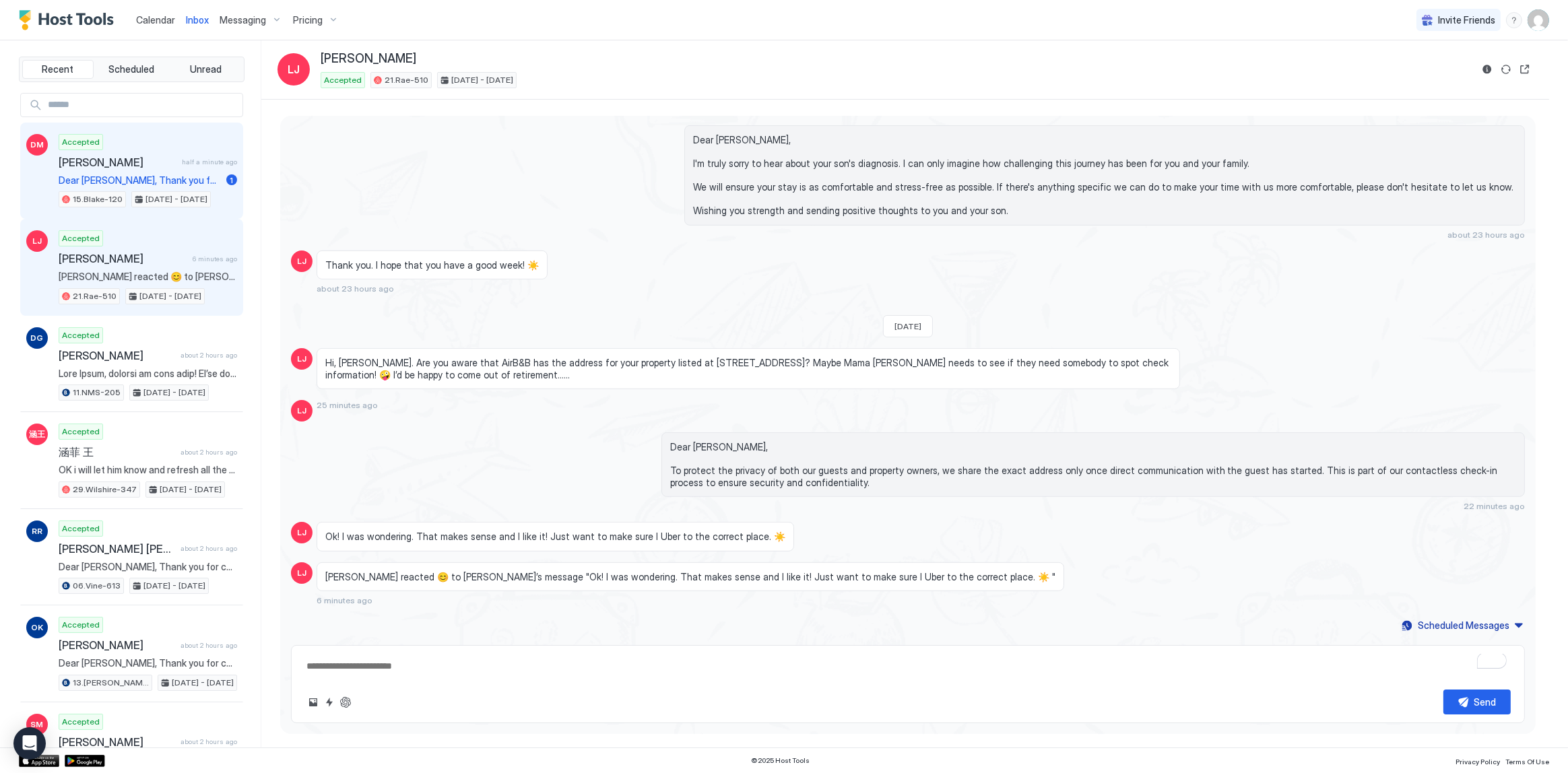
click at [134, 187] on div "Accepted David Markovitz half a minute ago Dear David, Thank you for choosing t…" at bounding box center [148, 171] width 179 height 74
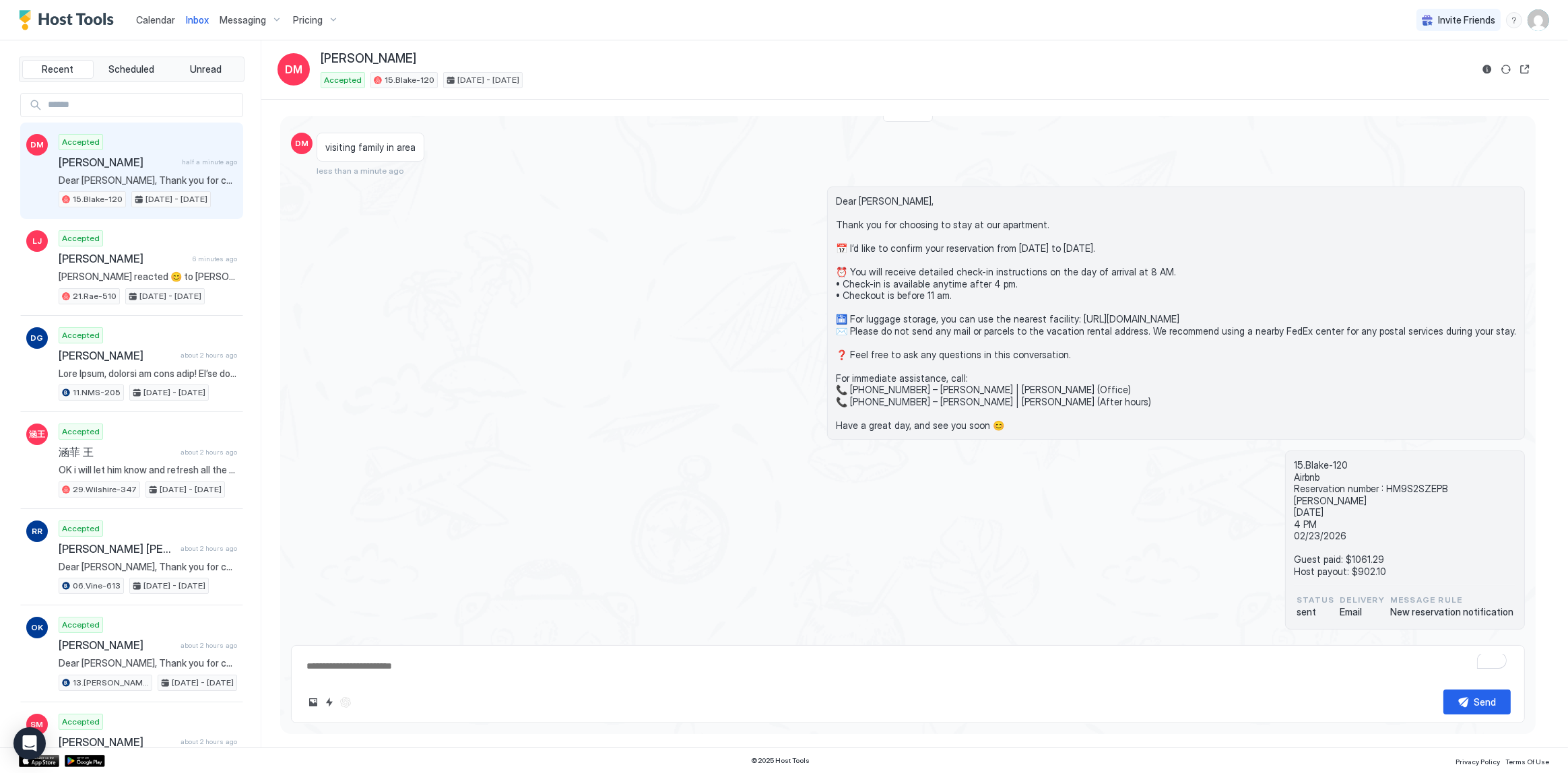
scroll to position [63, 0]
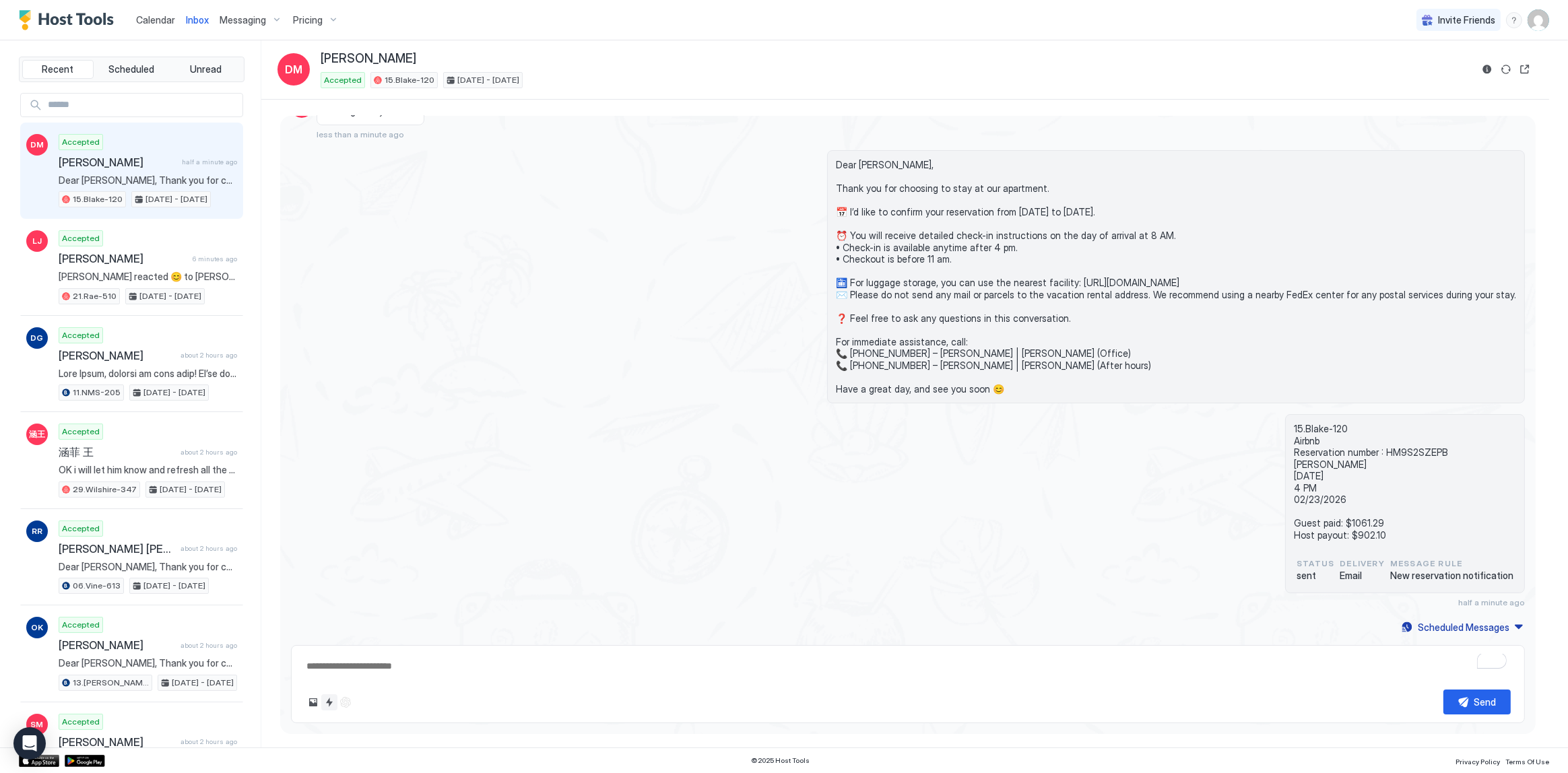
click at [322, 705] on button "Quick reply" at bounding box center [329, 702] width 16 height 16
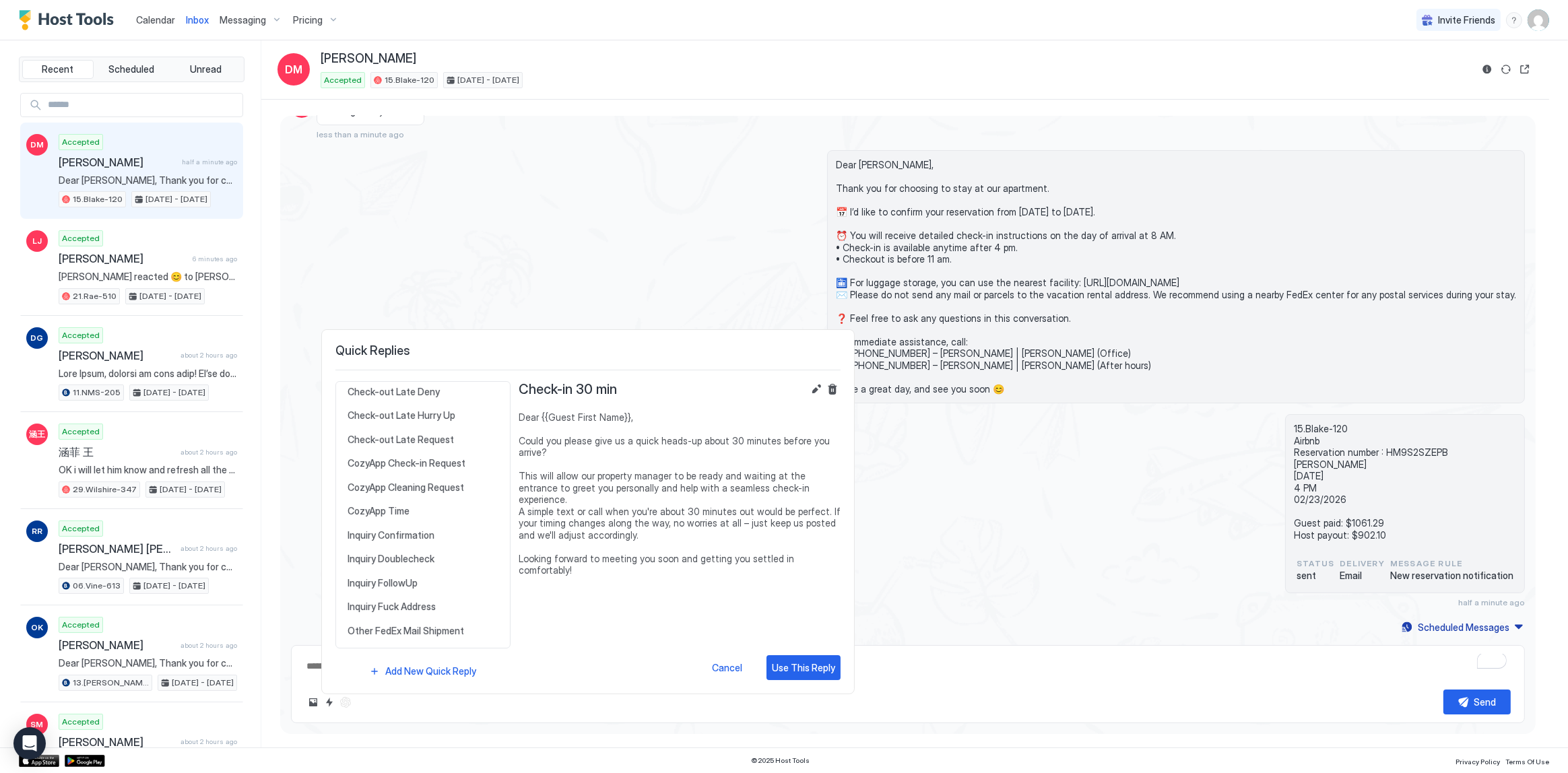
scroll to position [367, 0]
click at [415, 505] on div "Inquiry Doublecheck Dear {{Guest First Name}}, We want to confirm that you’ve r…" at bounding box center [423, 516] width 163 height 24
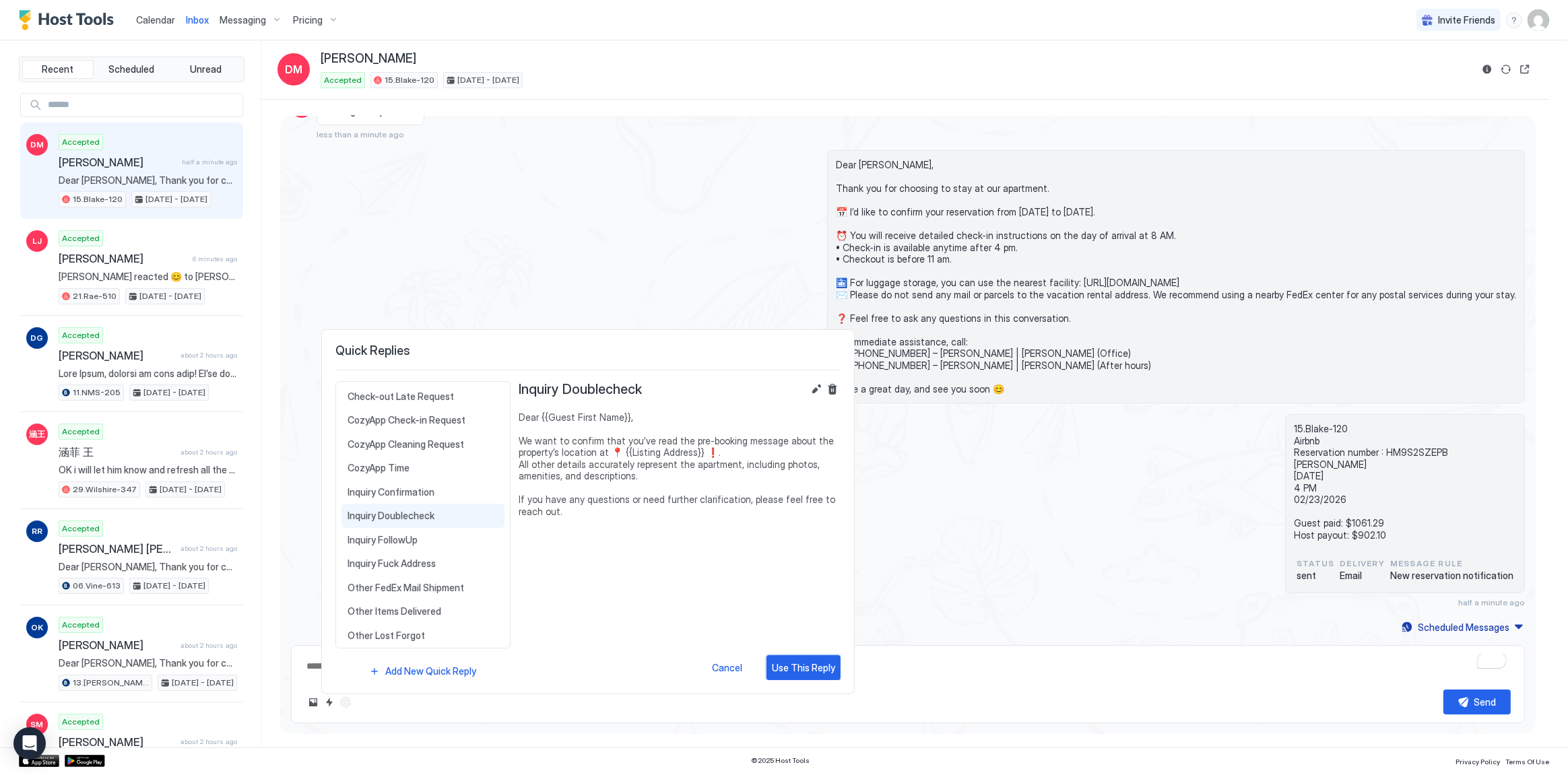
click at [808, 672] on div "Use This Reply" at bounding box center [803, 667] width 63 height 14
type textarea "*"
type textarea "**********"
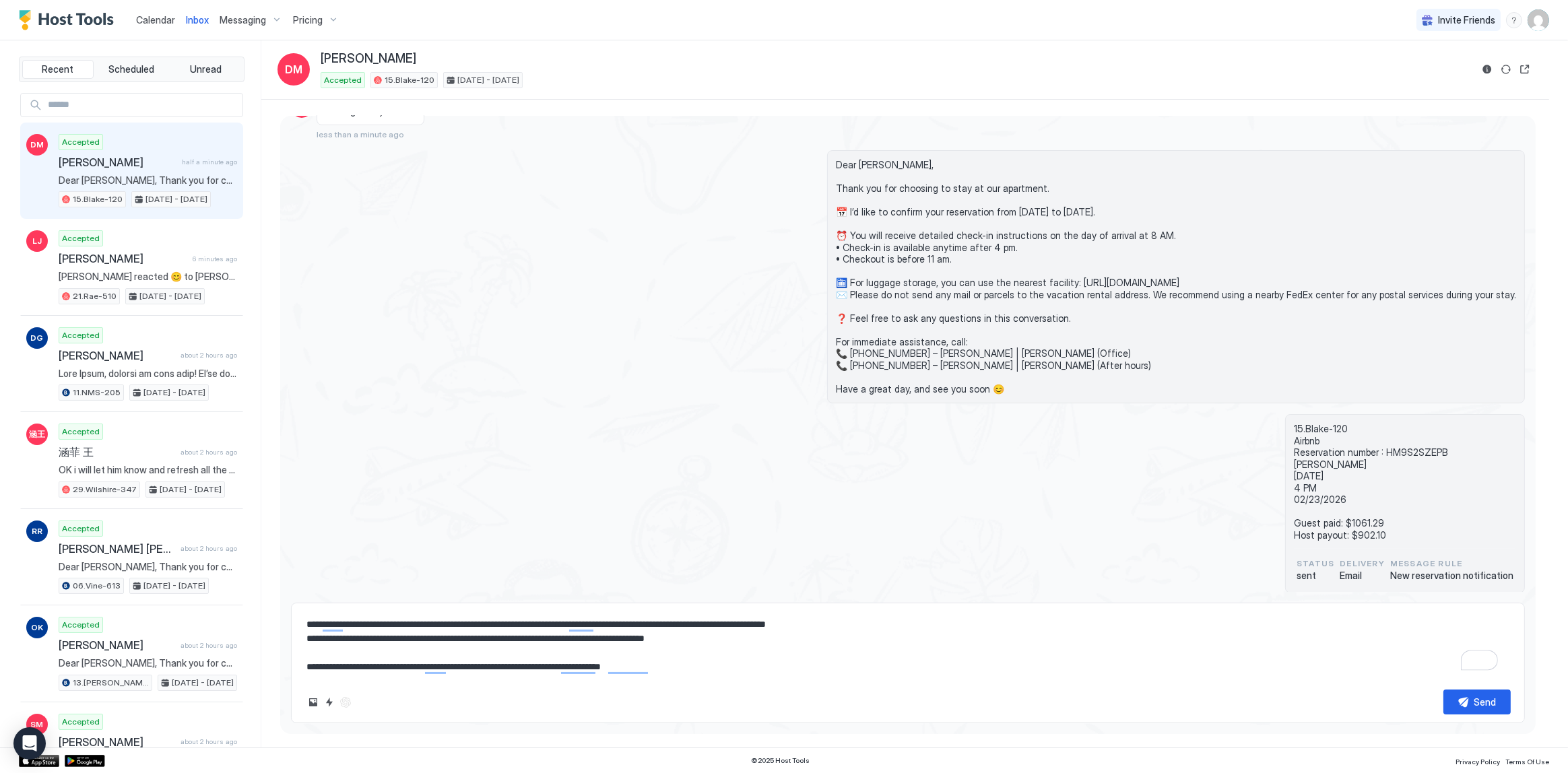
scroll to position [0, 0]
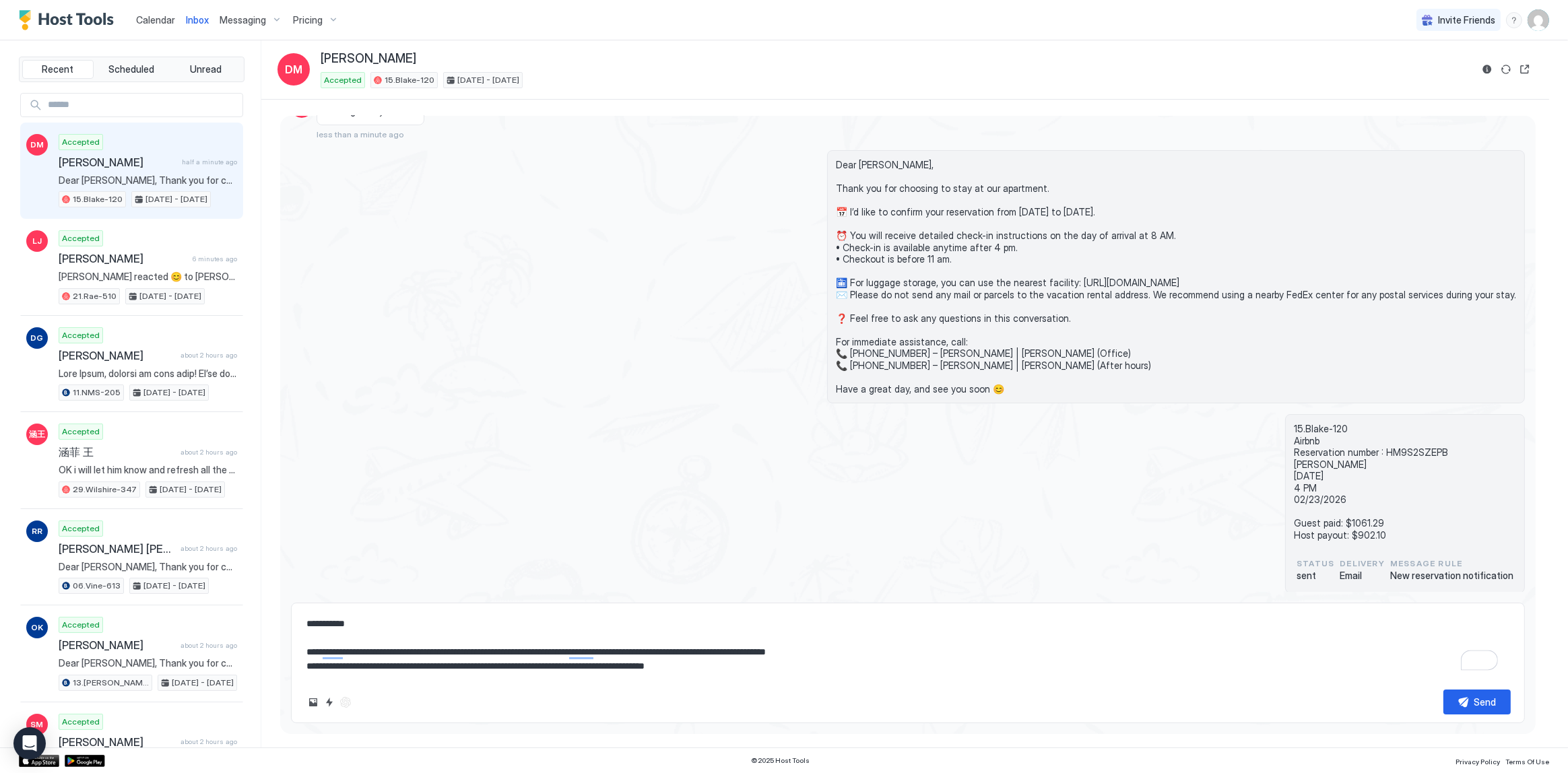
click at [603, 399] on div "Dear David, Thank you for choosing to stay at our apartment. 📅 I’d like to conf…" at bounding box center [908, 276] width 1233 height 253
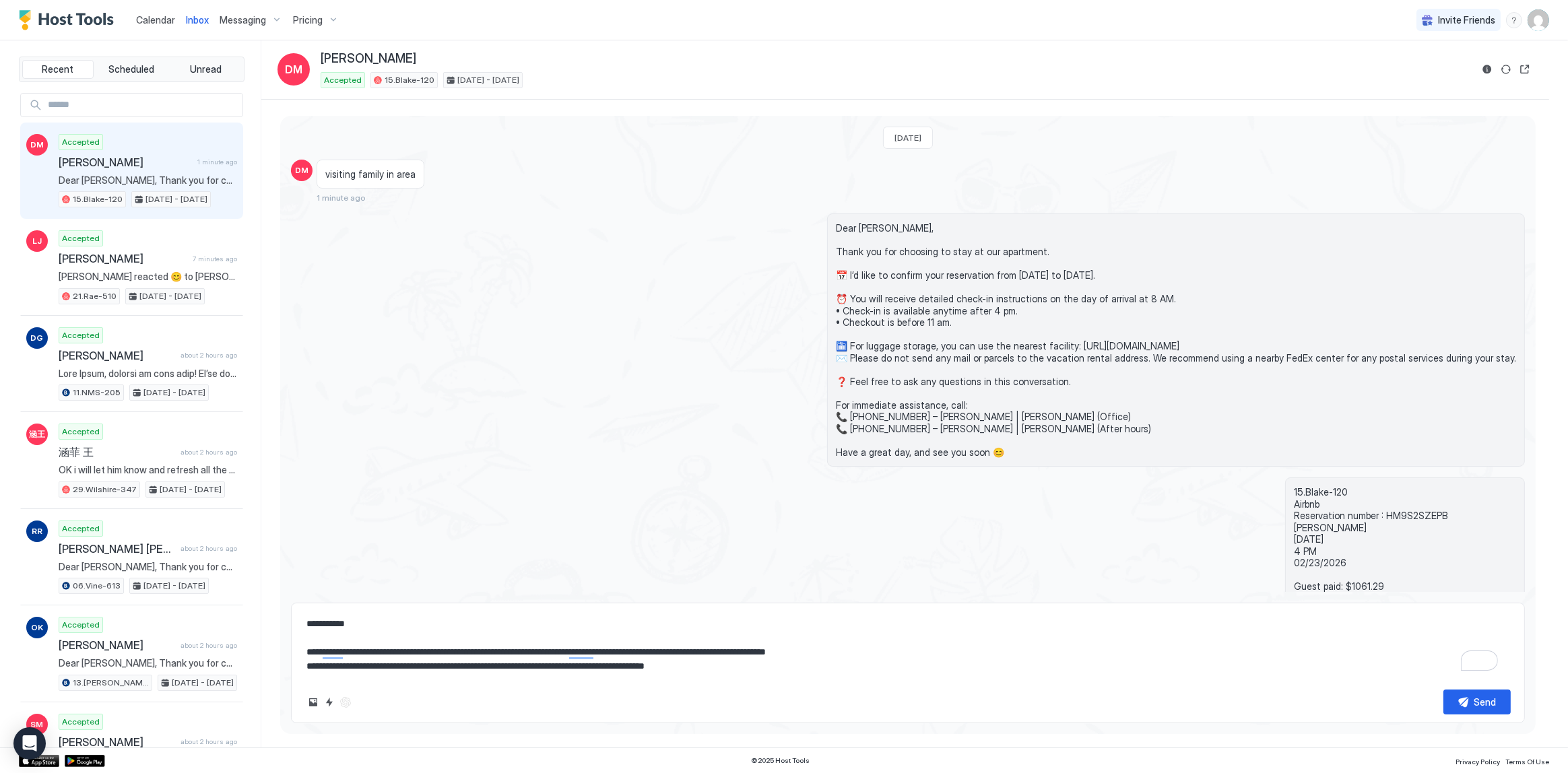
click at [970, 659] on textarea "**********" at bounding box center [908, 645] width 1206 height 68
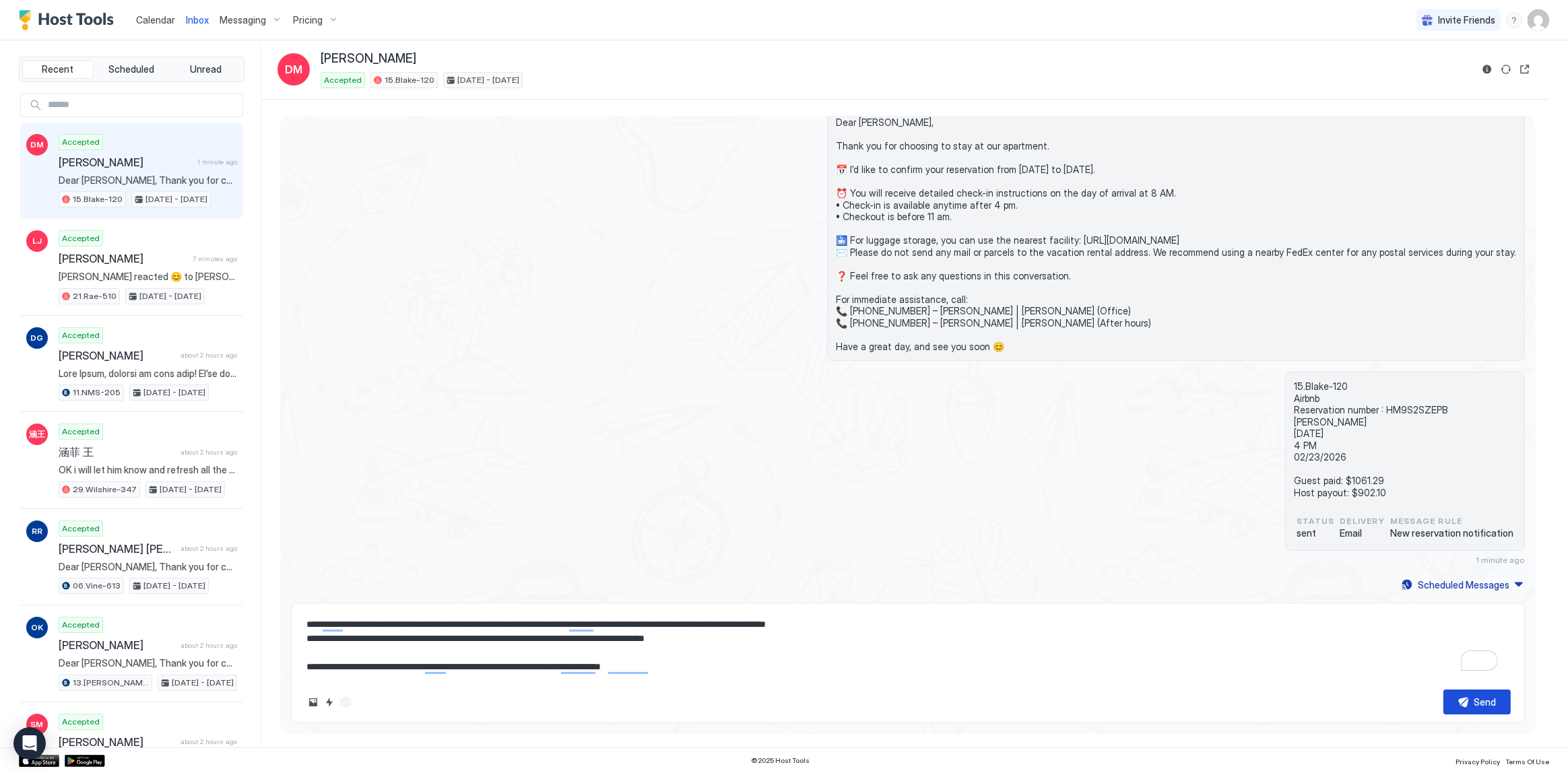
click at [1485, 699] on div "Send" at bounding box center [1486, 702] width 23 height 14
type textarea "*"
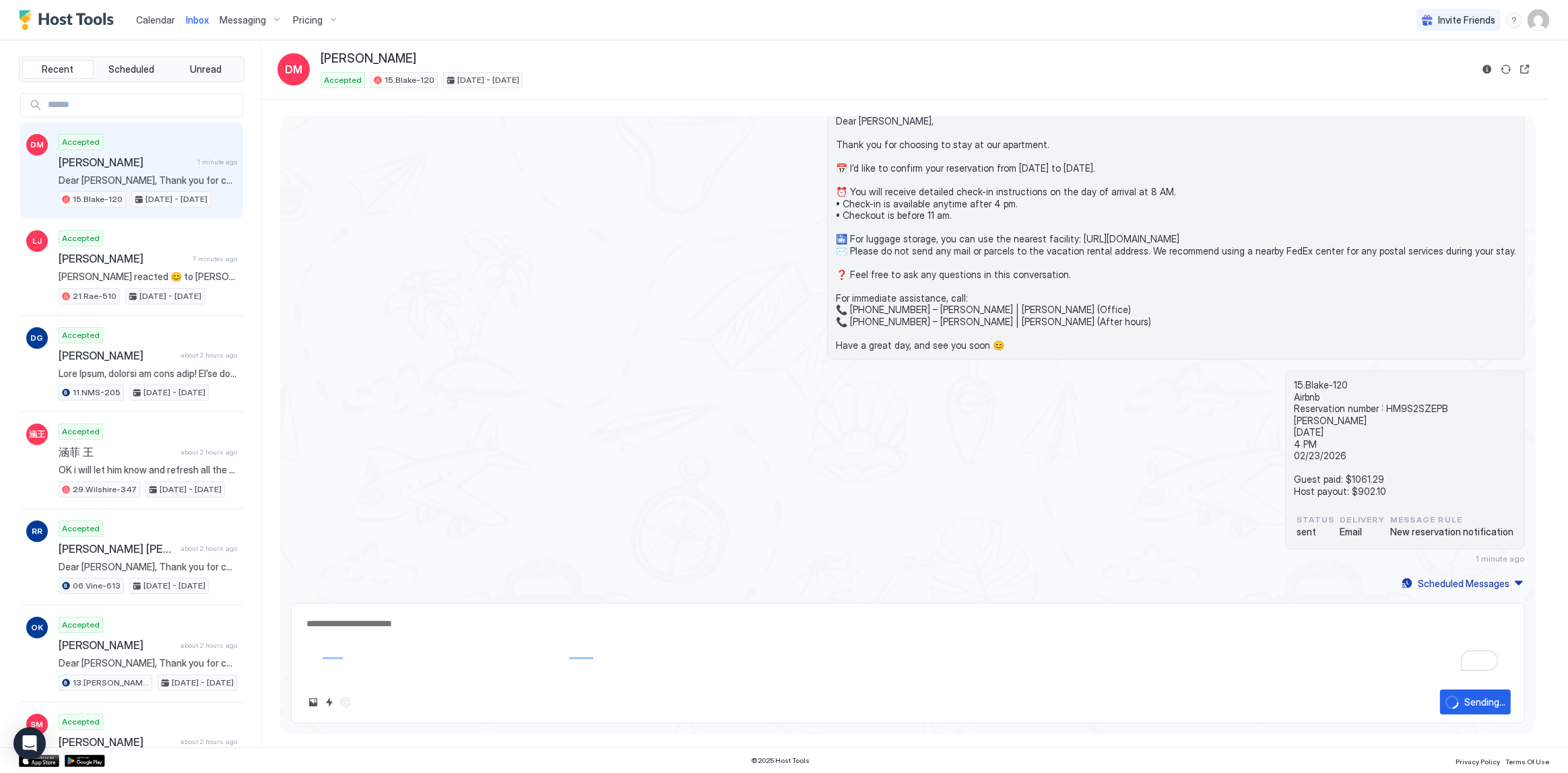
click at [1155, 446] on div "15.Blake-120 Airbnb Reservation number : HM9S2SZEPB David Markovitz 02/20/2026 …" at bounding box center [908, 466] width 1233 height 193
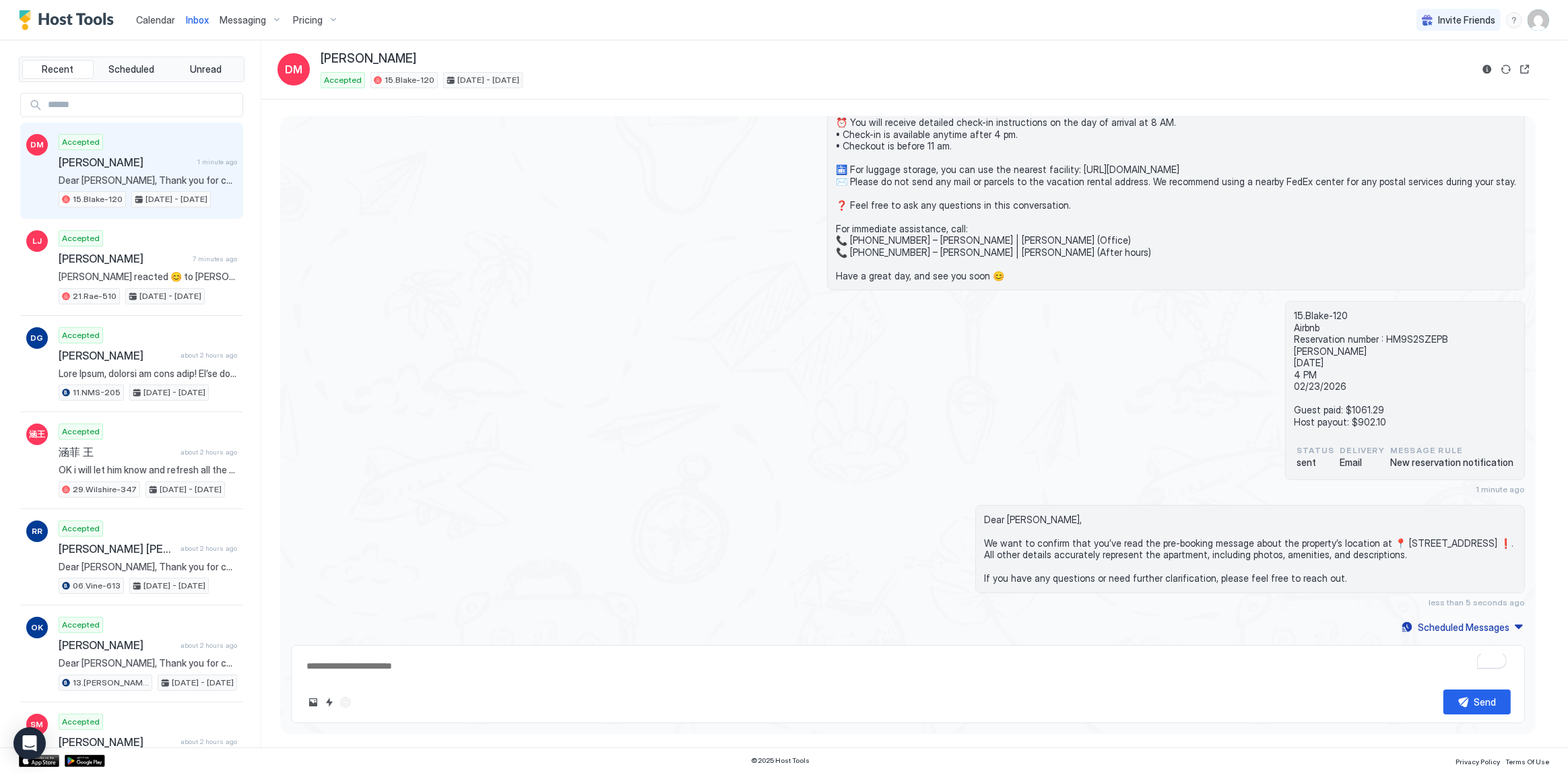
click at [1025, 406] on div "15.Blake-120 Airbnb Reservation number : HM9S2SZEPB David Markovitz 02/20/2026 …" at bounding box center [908, 397] width 1233 height 193
type textarea "*"
click at [620, 201] on div "Dear David, Thank you for choosing to stay at our apartment. 📅 I’d like to conf…" at bounding box center [908, 164] width 1233 height 253
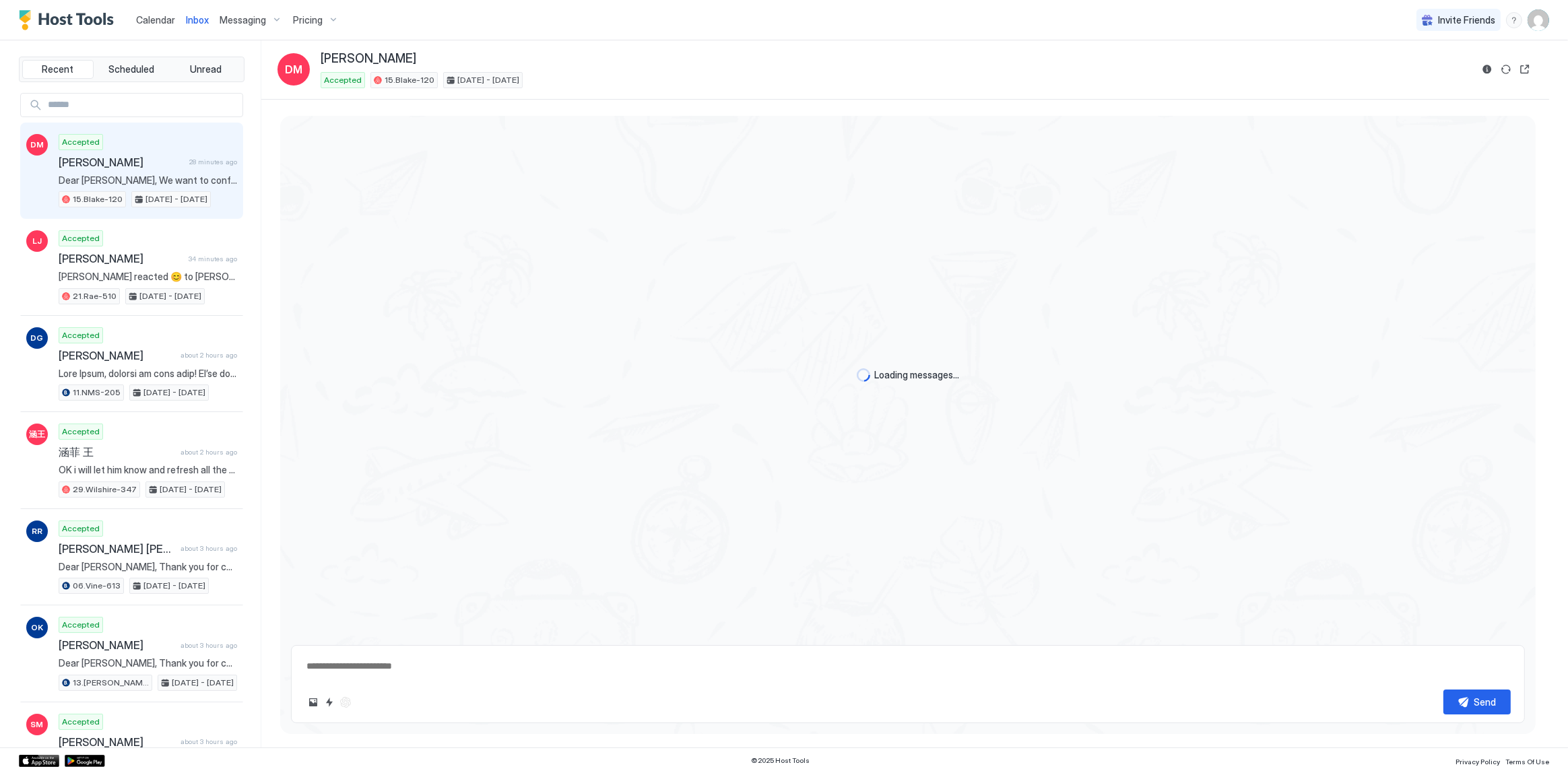
scroll to position [177, 0]
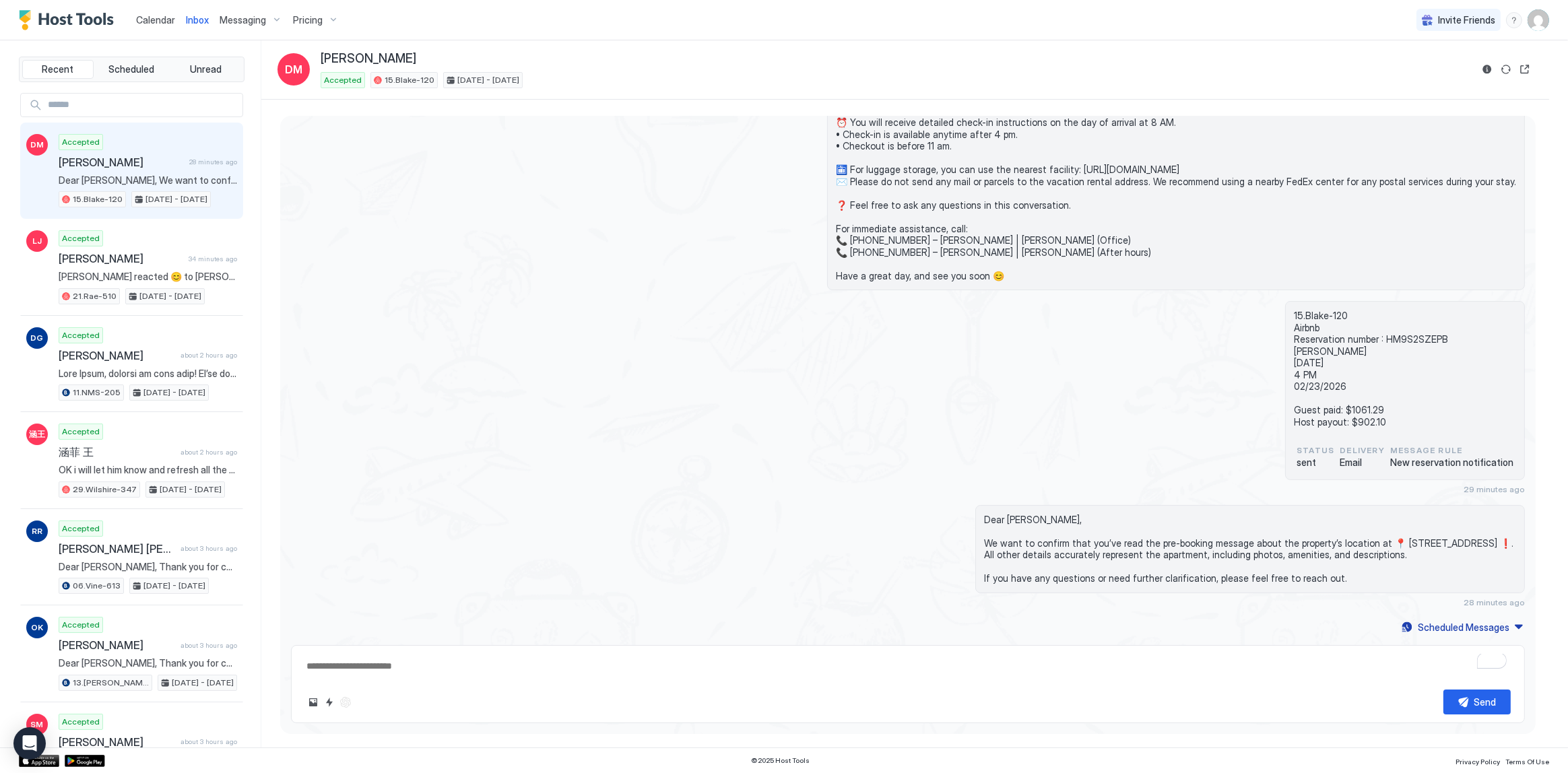
type textarea "*"
click at [984, 516] on span "Dear David, We want to confirm that you’ve read the pre-booking message about t…" at bounding box center [1250, 549] width 532 height 71
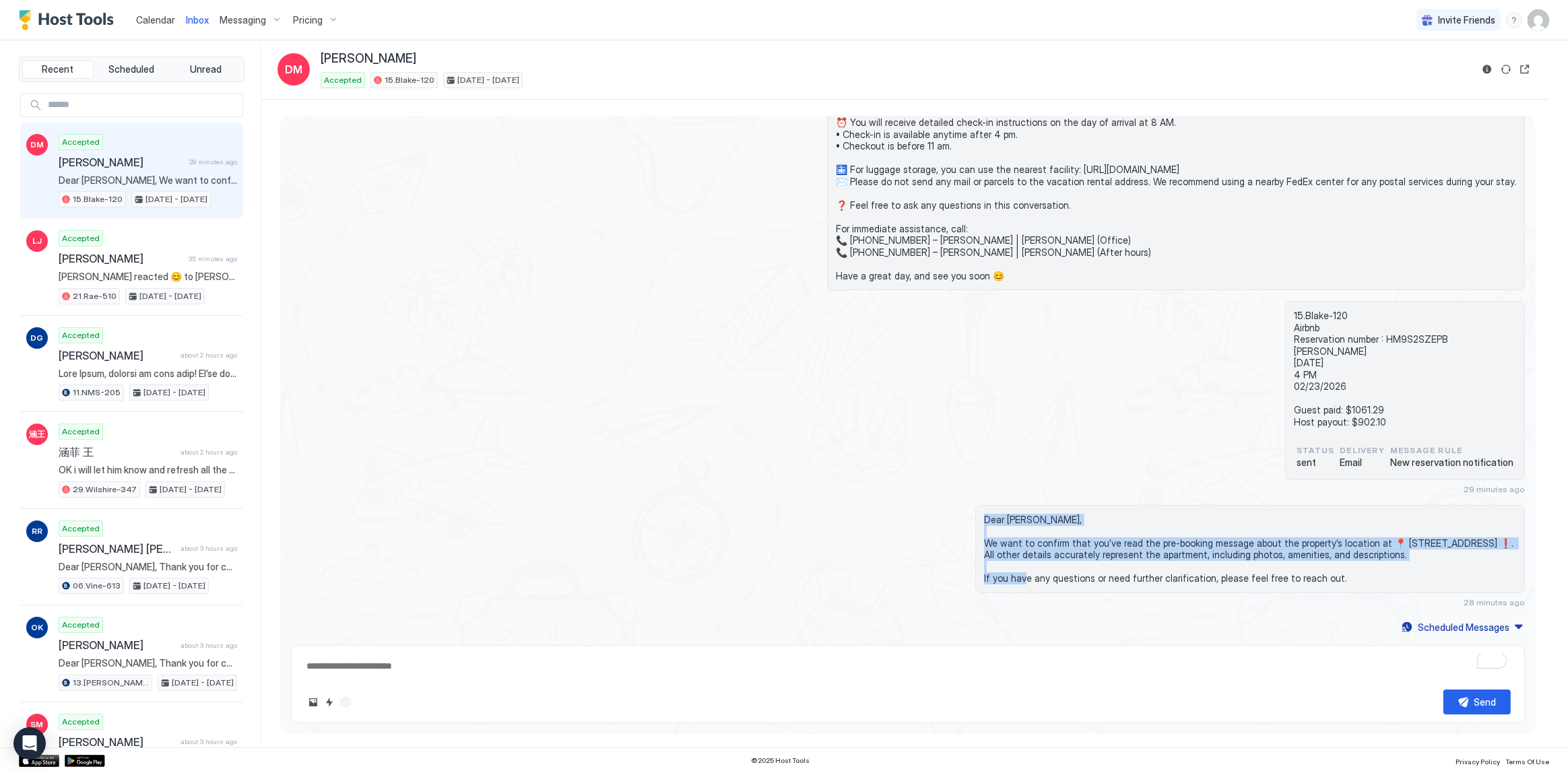
drag, startPoint x: 954, startPoint y: 516, endPoint x: 987, endPoint y: 545, distance: 43.9
click at [984, 549] on span "Dear David, We want to confirm that you’ve read the pre-booking message about t…" at bounding box center [1250, 549] width 532 height 71
click at [989, 544] on span "Dear David, We want to confirm that you’ve read the pre-booking message about t…" at bounding box center [1250, 549] width 532 height 71
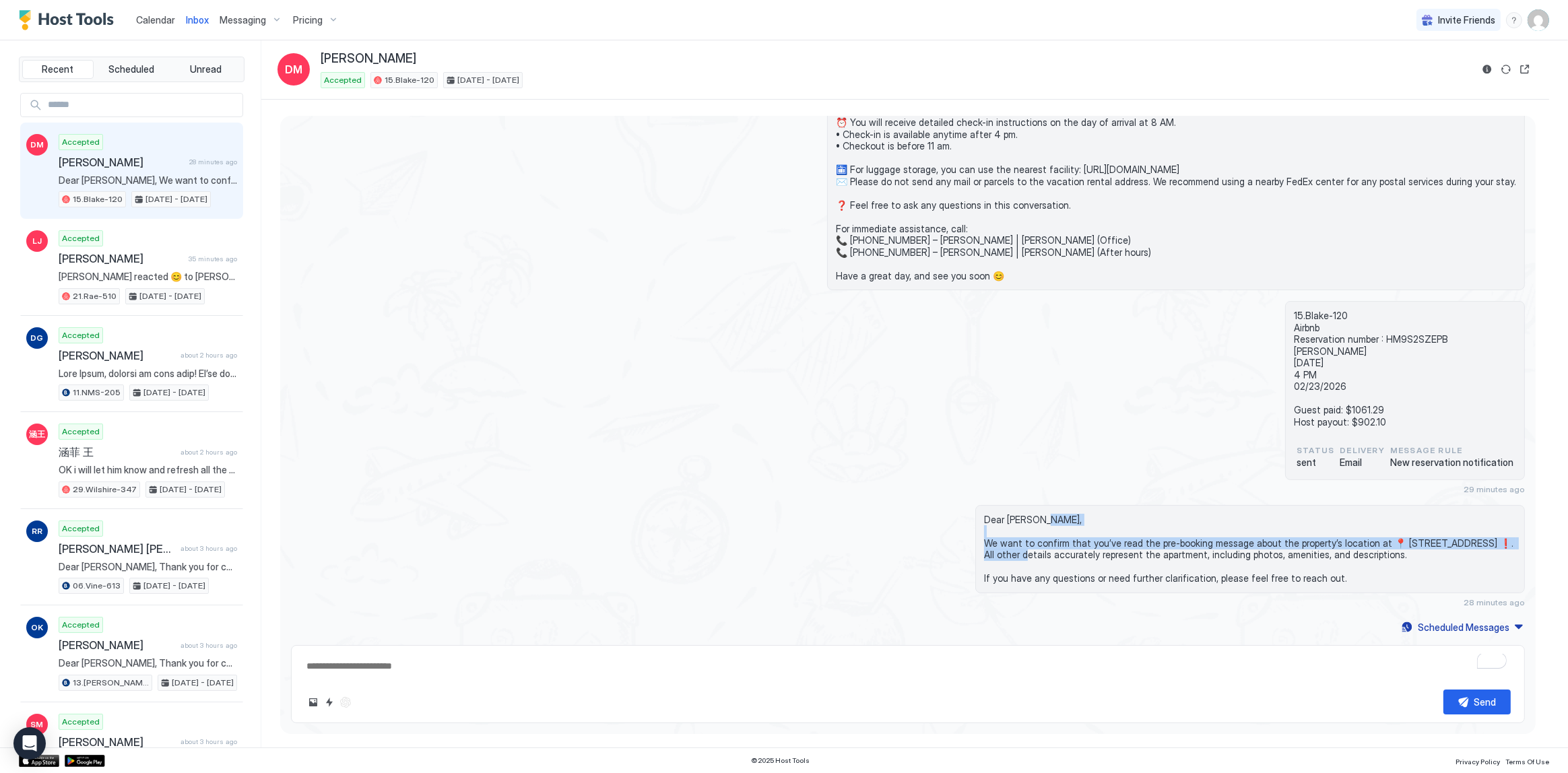
click at [993, 540] on span "Dear David, We want to confirm that you’ve read the pre-booking message about t…" at bounding box center [1250, 549] width 532 height 71
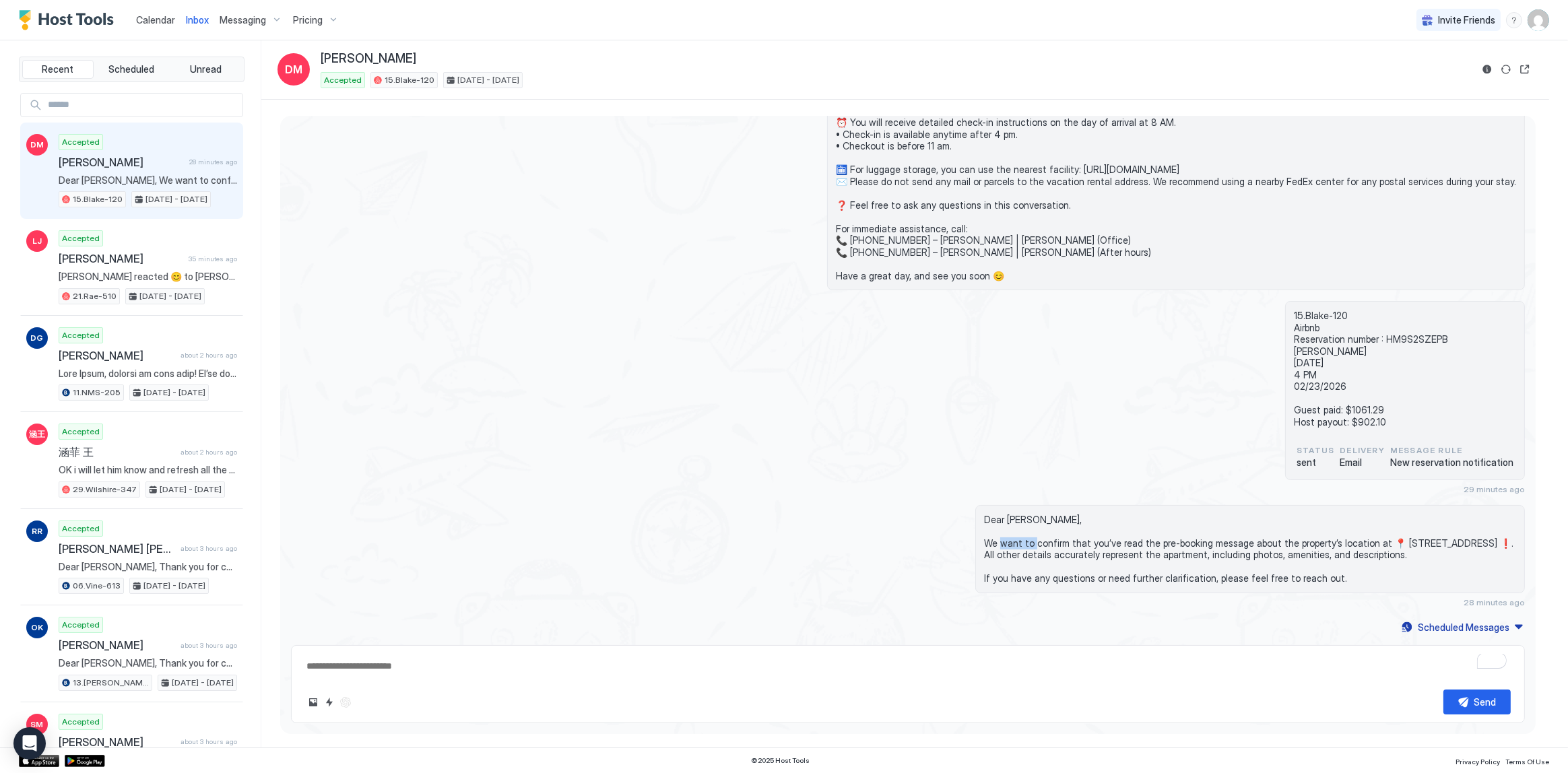
click at [993, 540] on span "Dear David, We want to confirm that you’ve read the pre-booking message about t…" at bounding box center [1250, 549] width 532 height 71
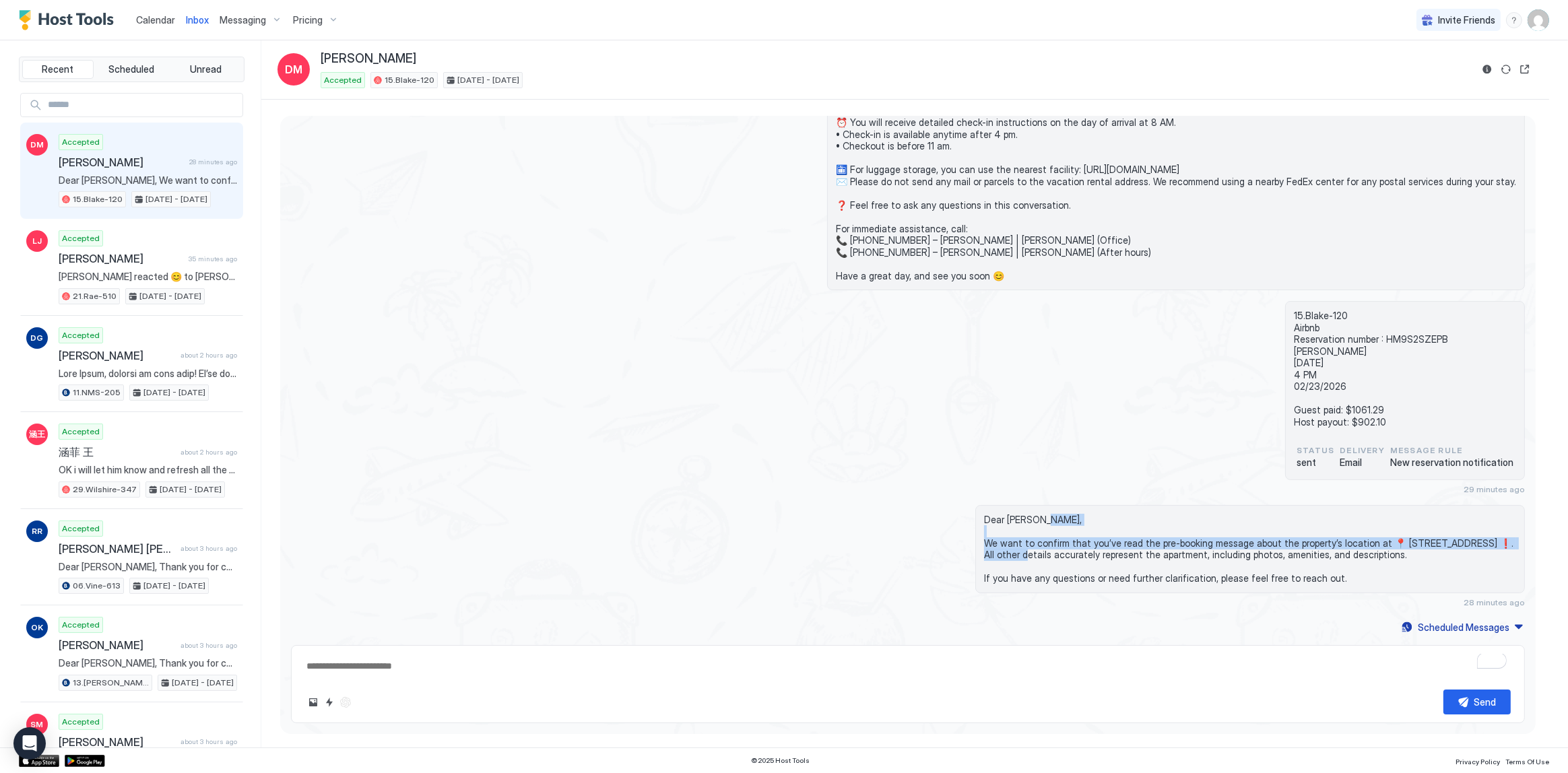
click at [993, 540] on span "Dear David, We want to confirm that you’ve read the pre-booking message about t…" at bounding box center [1250, 549] width 532 height 71
click at [988, 536] on span "Dear David, We want to confirm that you’ve read the pre-booking message about t…" at bounding box center [1250, 549] width 532 height 71
drag, startPoint x: 988, startPoint y: 536, endPoint x: 1023, endPoint y: 559, distance: 41.9
click at [1023, 559] on span "Dear David, We want to confirm that you’ve read the pre-booking message about t…" at bounding box center [1250, 549] width 532 height 71
click at [1022, 556] on span "Dear David, We want to confirm that you’ve read the pre-booking message about t…" at bounding box center [1250, 549] width 532 height 71
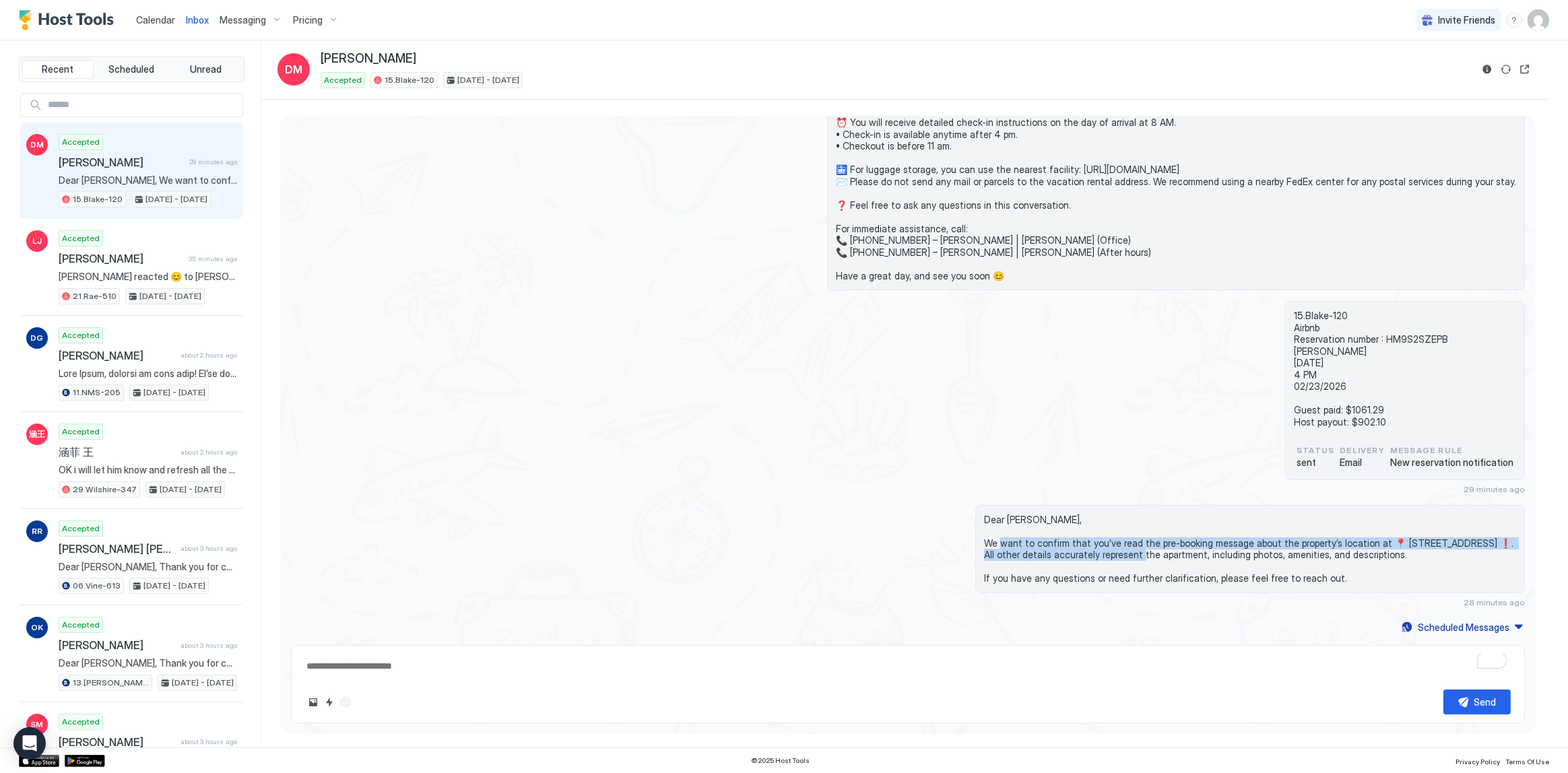
drag, startPoint x: 1022, startPoint y: 556, endPoint x: 991, endPoint y: 542, distance: 34.0
click at [991, 542] on span "Dear David, We want to confirm that you’ve read the pre-booking message about t…" at bounding box center [1250, 549] width 532 height 71
drag, startPoint x: 991, startPoint y: 542, endPoint x: 1036, endPoint y: 553, distance: 46.3
click at [1036, 553] on span "Dear David, We want to confirm that you’ve read the pre-booking message about t…" at bounding box center [1250, 549] width 532 height 71
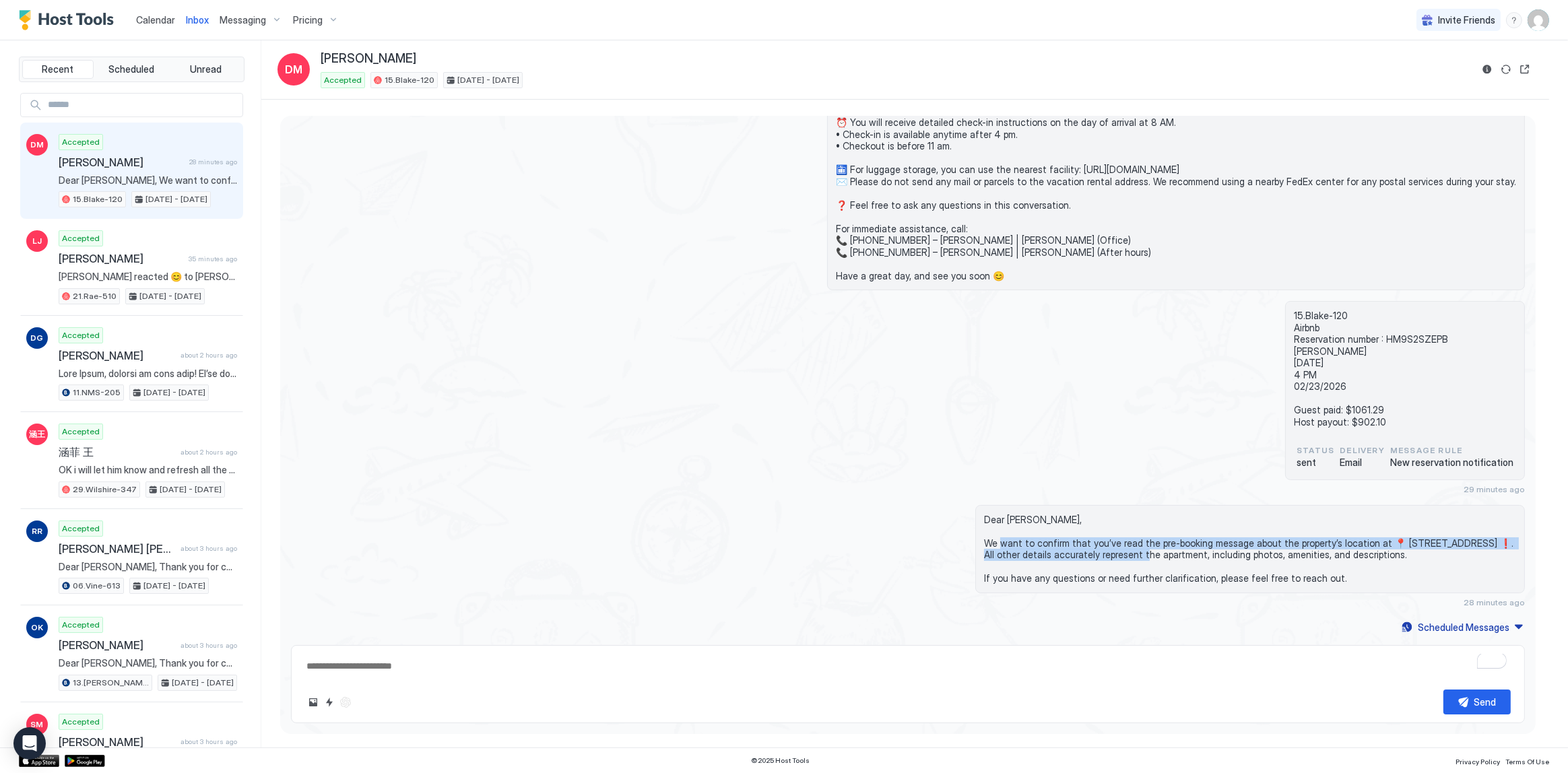
click at [1038, 553] on span "Dear David, We want to confirm that you’ve read the pre-booking message about t…" at bounding box center [1250, 549] width 532 height 71
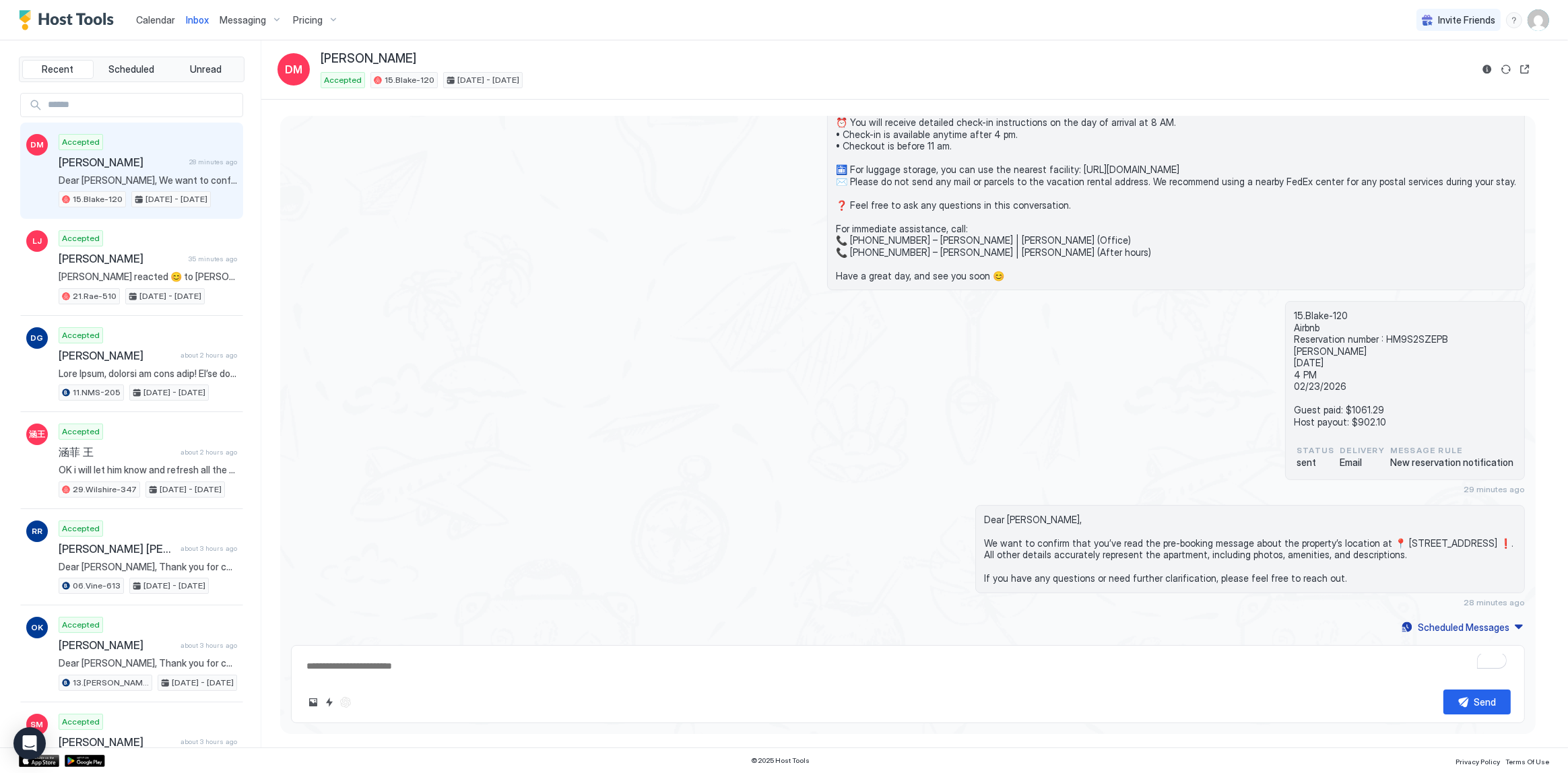
click at [1065, 554] on span "Dear David, We want to confirm that you’ve read the pre-booking message about t…" at bounding box center [1250, 549] width 532 height 71
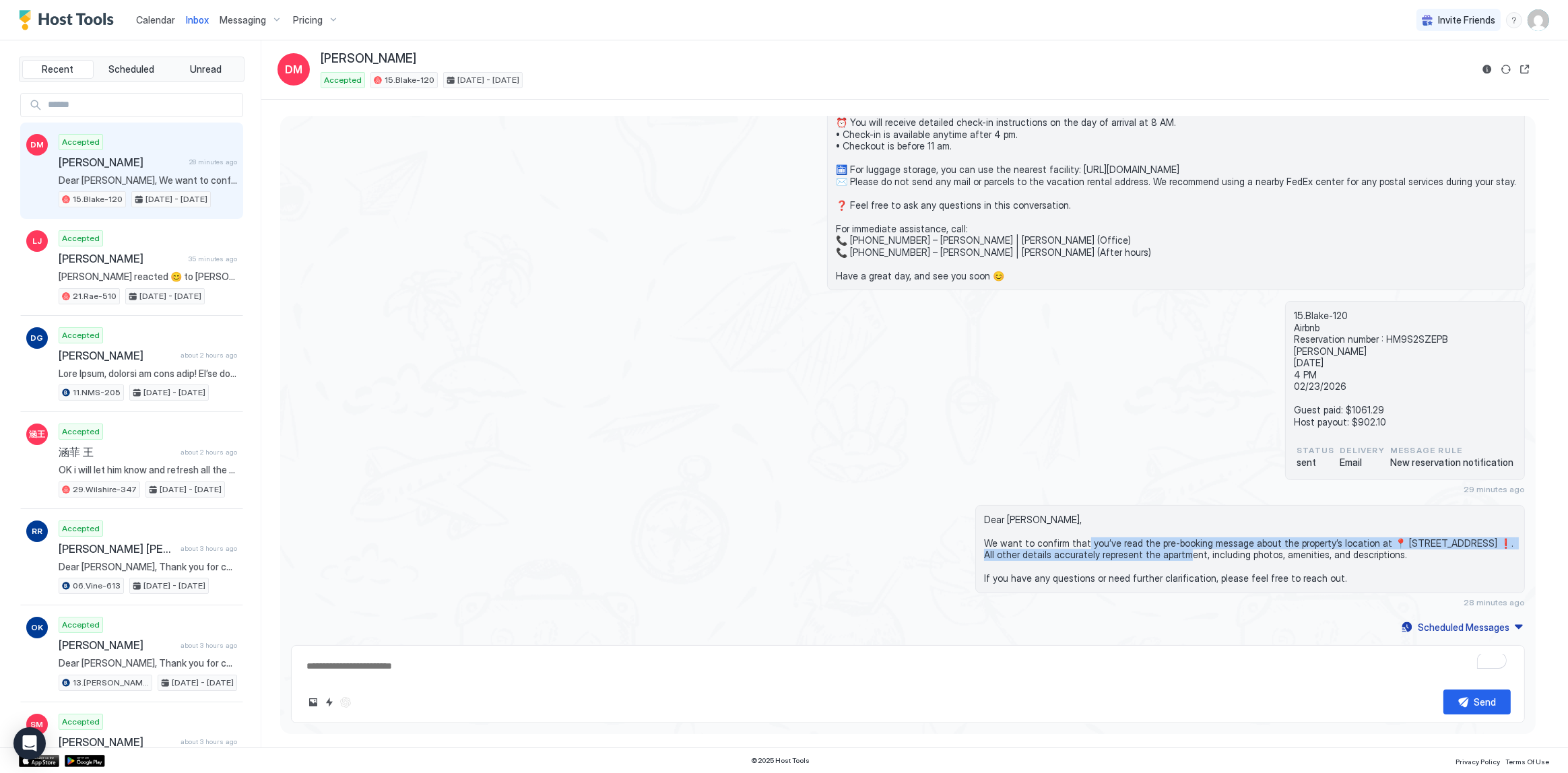
drag, startPoint x: 1065, startPoint y: 554, endPoint x: 1057, endPoint y: 545, distance: 12.0
click at [1057, 545] on span "Dear David, We want to confirm that you’ve read the pre-booking message about t…" at bounding box center [1250, 549] width 532 height 71
click at [1067, 544] on span "Dear David, We want to confirm that you’ve read the pre-booking message about t…" at bounding box center [1250, 549] width 532 height 71
drag, startPoint x: 1067, startPoint y: 544, endPoint x: 1094, endPoint y: 554, distance: 28.8
click at [1094, 554] on span "Dear David, We want to confirm that you’ve read the pre-booking message about t…" at bounding box center [1250, 549] width 532 height 71
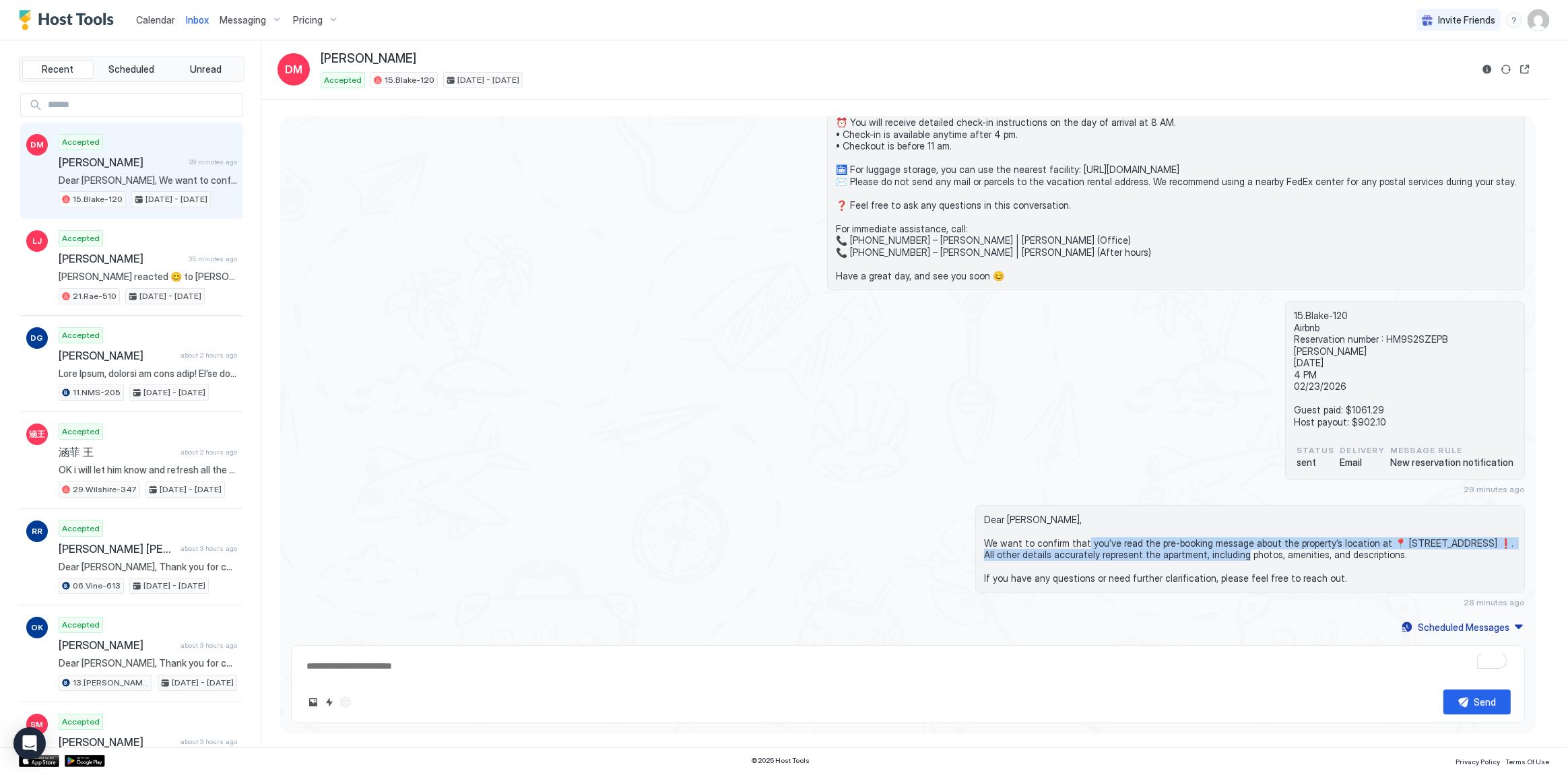
click at [1103, 554] on span "Dear David, We want to confirm that you’ve read the pre-booking message about t…" at bounding box center [1250, 549] width 532 height 71
drag, startPoint x: 1103, startPoint y: 554, endPoint x: 1094, endPoint y: 543, distance: 14.2
click at [1094, 543] on span "Dear [PERSON_NAME], We want to confirm that you’ve read the pre-booking message…" at bounding box center [1250, 549] width 532 height 71
drag, startPoint x: 1094, startPoint y: 543, endPoint x: 1118, endPoint y: 555, distance: 26.8
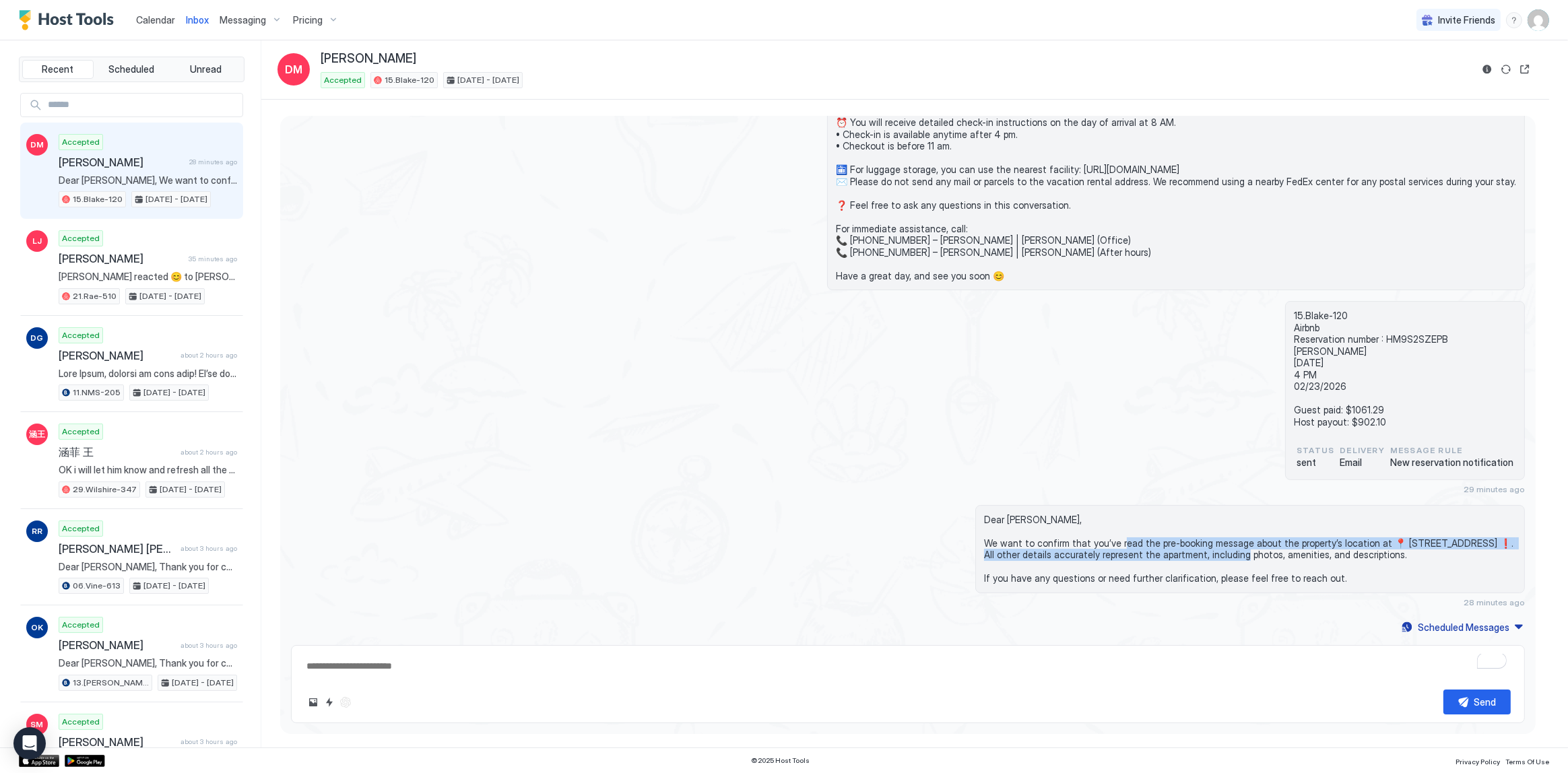
click at [1118, 555] on span "Dear [PERSON_NAME], We want to confirm that you’ve read the pre-booking message…" at bounding box center [1250, 549] width 532 height 71
drag, startPoint x: 1118, startPoint y: 555, endPoint x: 1099, endPoint y: 542, distance: 23.0
click at [1099, 542] on span "Dear [PERSON_NAME], We want to confirm that you’ve read the pre-booking message…" at bounding box center [1250, 549] width 532 height 71
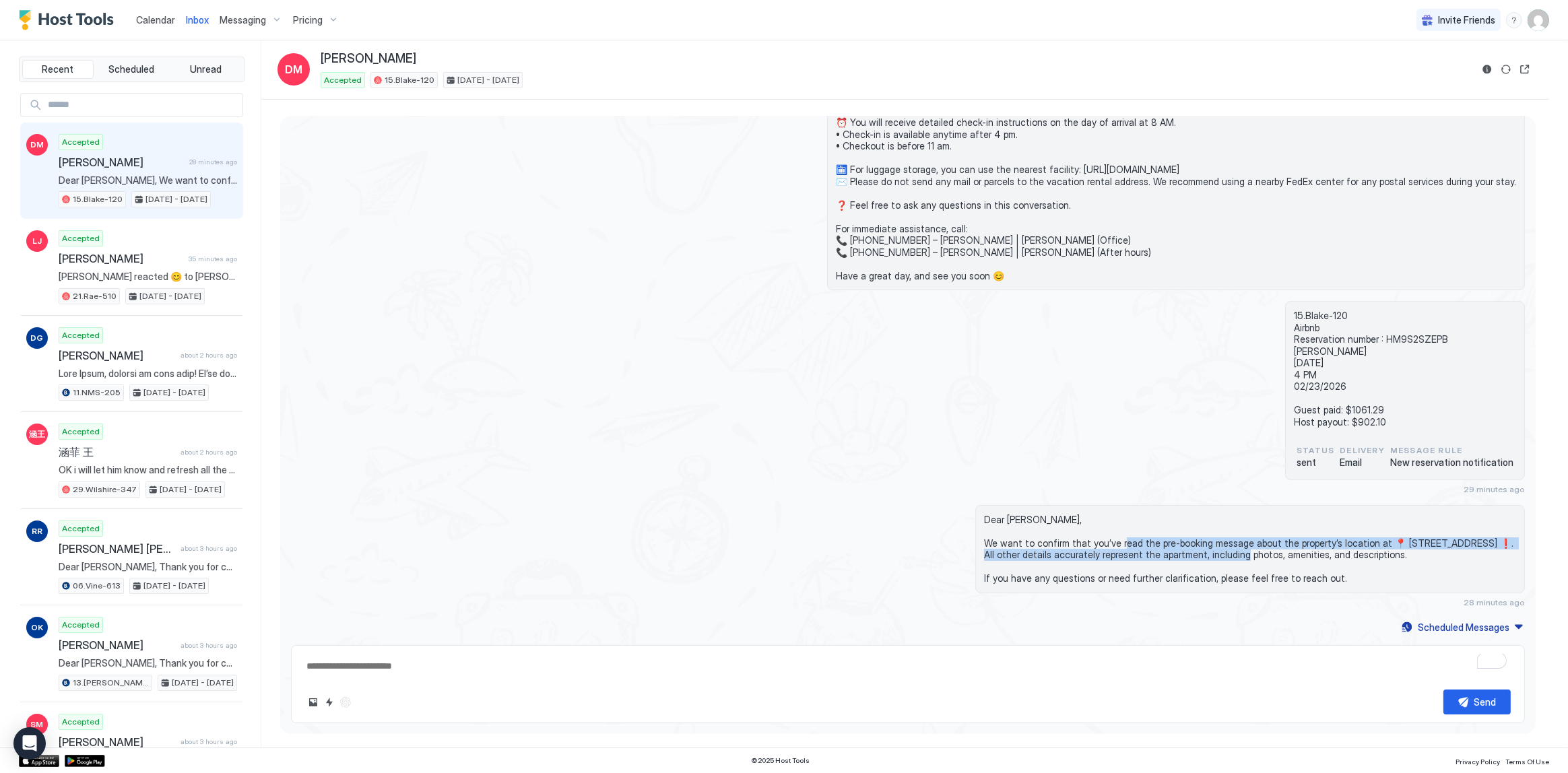
drag, startPoint x: 1099, startPoint y: 542, endPoint x: 1121, endPoint y: 549, distance: 23.1
click at [1121, 549] on span "Dear [PERSON_NAME], We want to confirm that you’ve read the pre-booking message…" at bounding box center [1250, 549] width 532 height 71
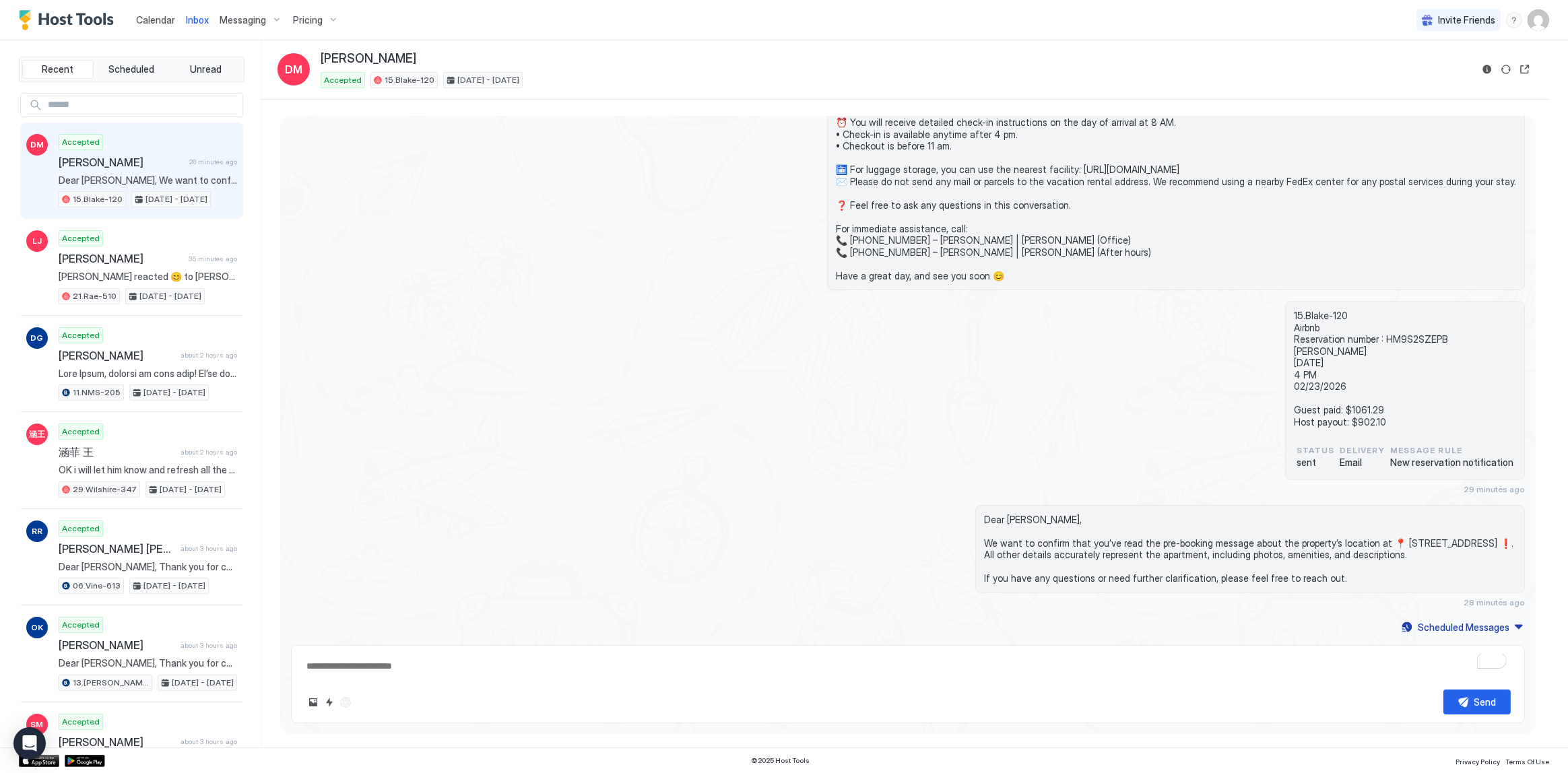
click at [1156, 554] on span "Dear [PERSON_NAME], We want to confirm that you’ve read the pre-booking message…" at bounding box center [1250, 549] width 532 height 71
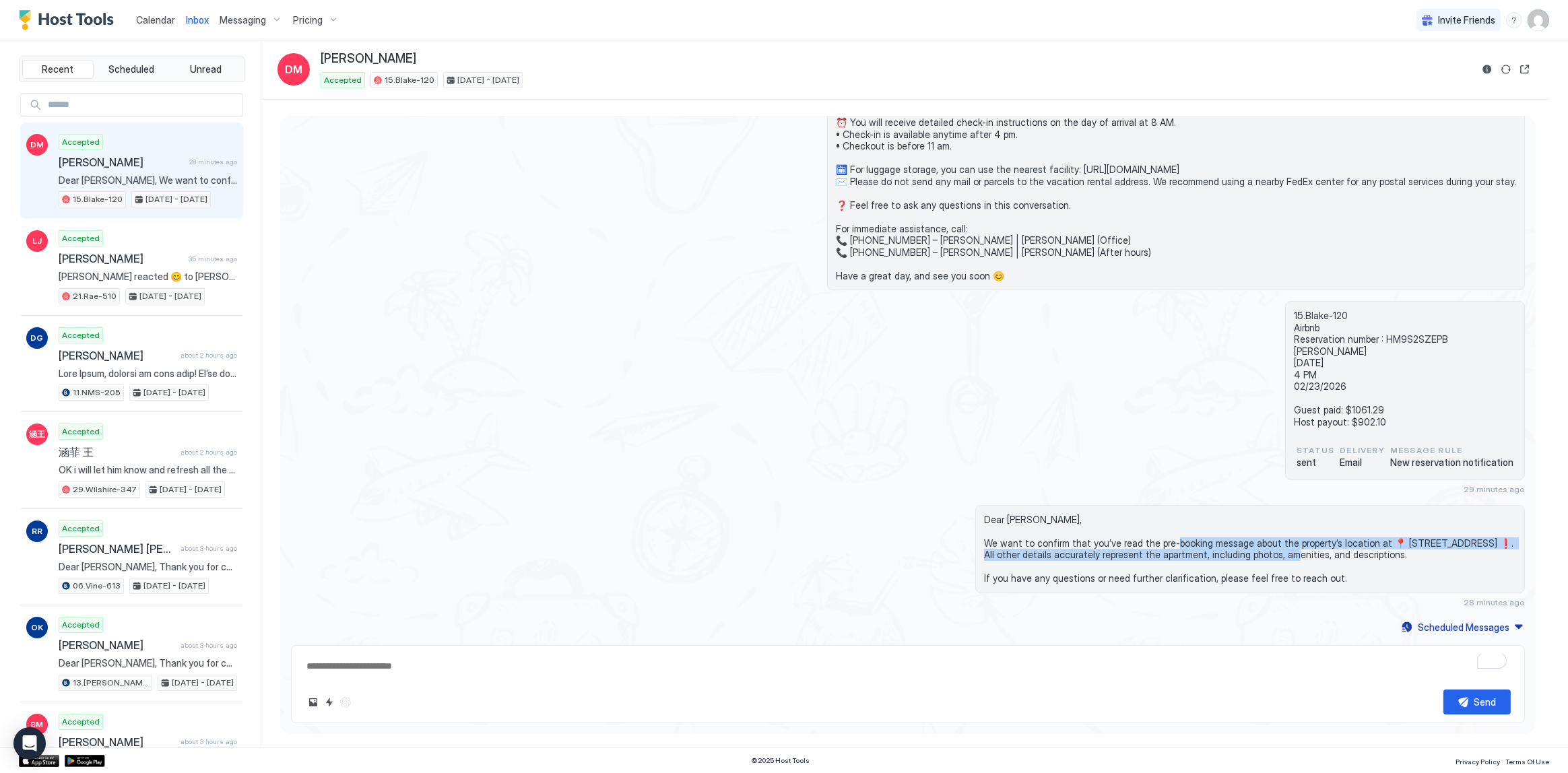
drag, startPoint x: 1157, startPoint y: 554, endPoint x: 1151, endPoint y: 545, distance: 10.8
click at [1151, 545] on span "Dear [PERSON_NAME], We want to confirm that you’ve read the pre-booking message…" at bounding box center [1250, 549] width 532 height 71
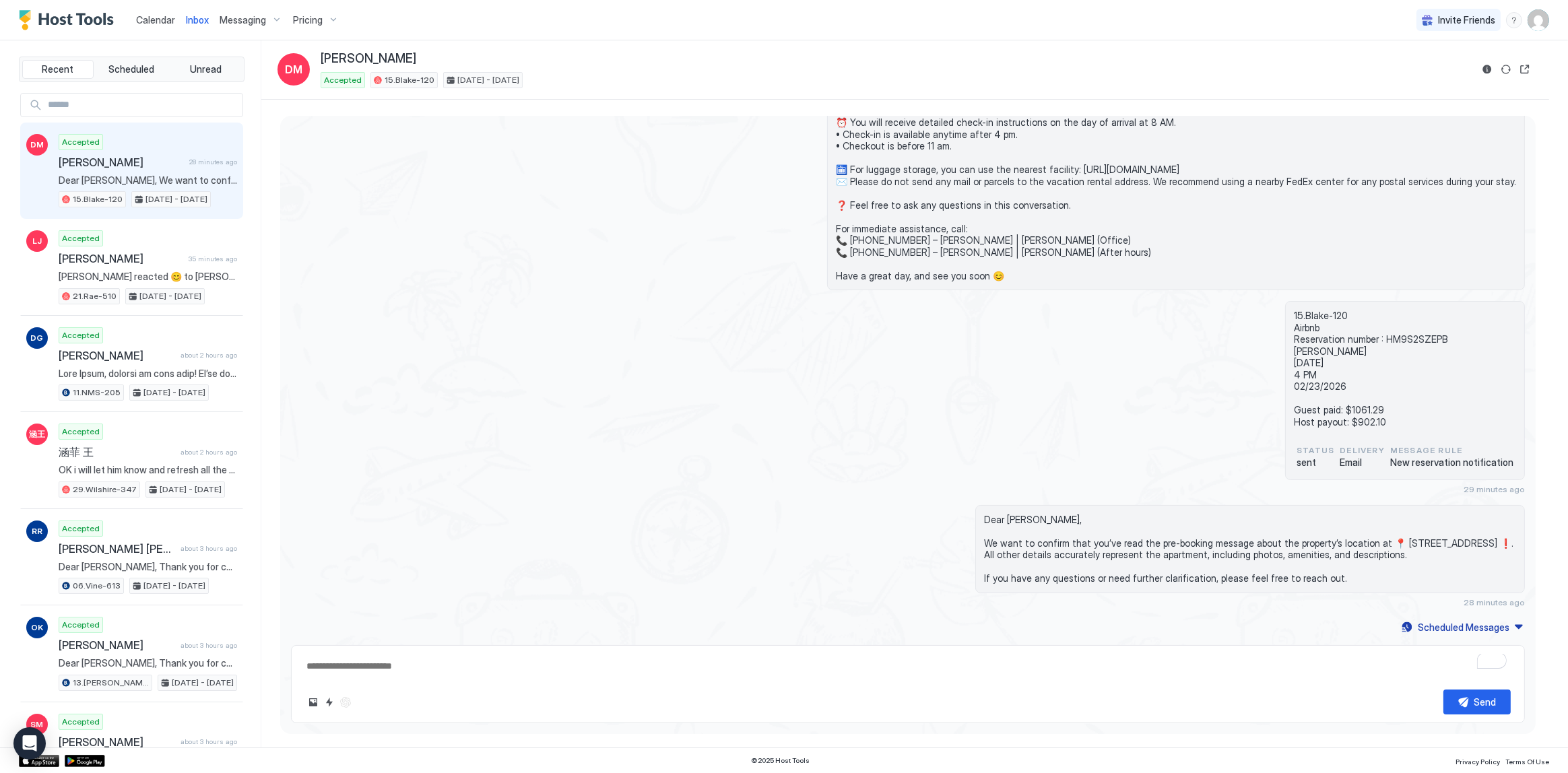
click at [1096, 409] on div "15.Blake-120 Airbnb Reservation number : HM9S2SZEPB David Markovitz 02/20/2026 …" at bounding box center [908, 397] width 1233 height 193
click at [1040, 428] on div "15.Blake-120 Airbnb Reservation number : HM9S2SZEPB David Markovitz 02/20/2026 …" at bounding box center [908, 398] width 1233 height 193
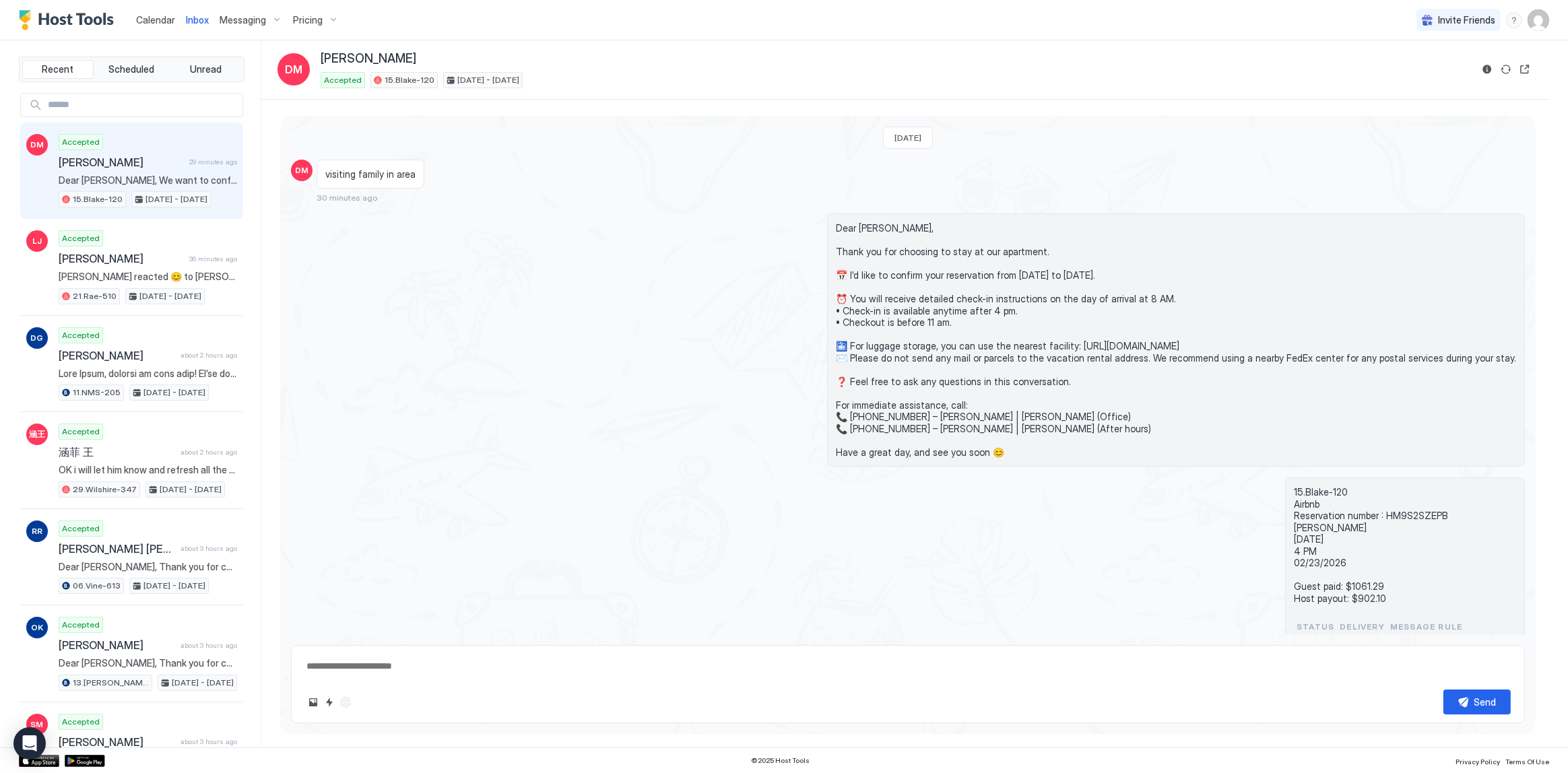
scroll to position [177, 0]
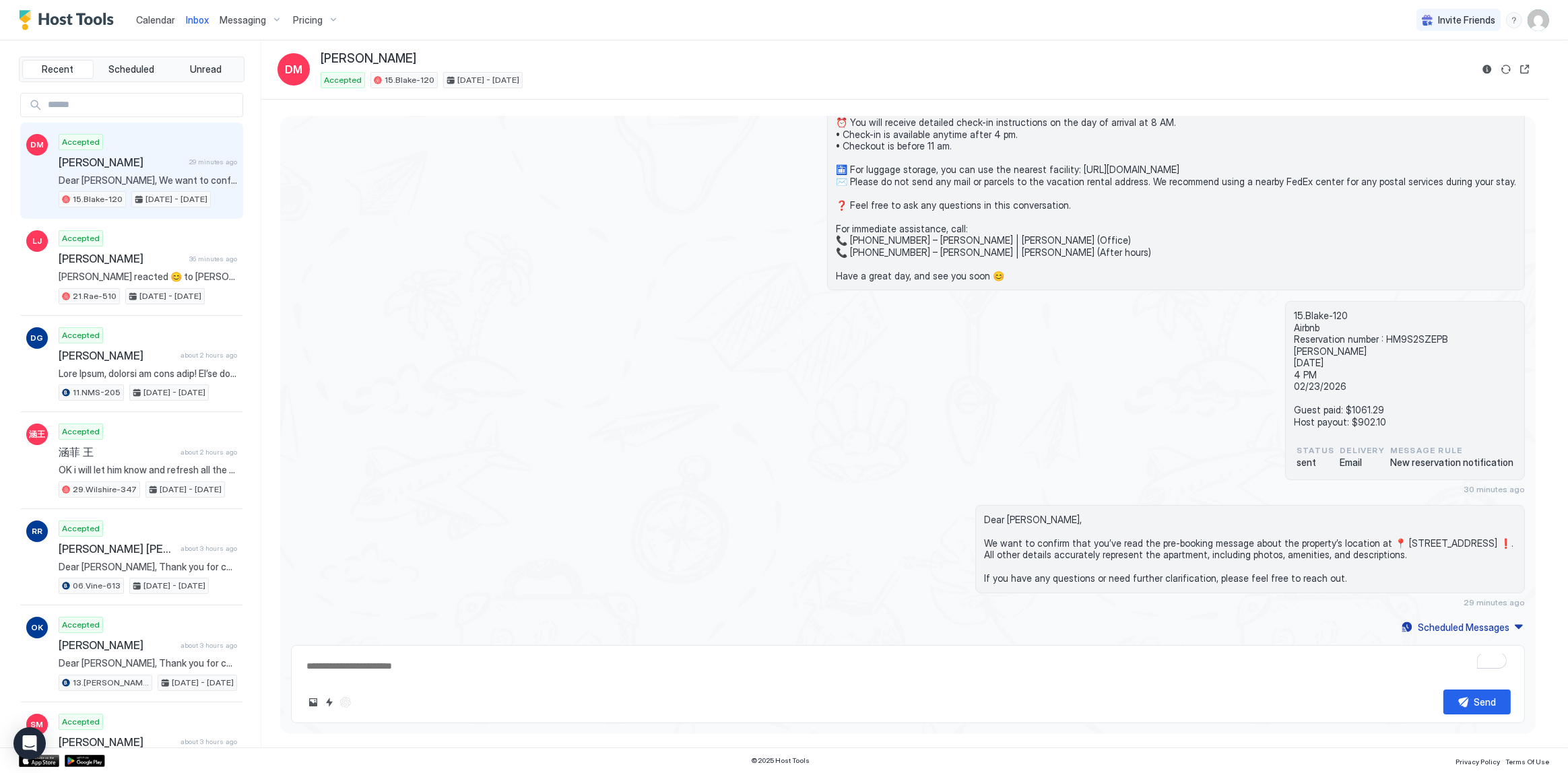
click at [157, 27] on div "Calendar" at bounding box center [155, 20] width 49 height 25
click at [165, 19] on span "Calendar" at bounding box center [155, 19] width 39 height 11
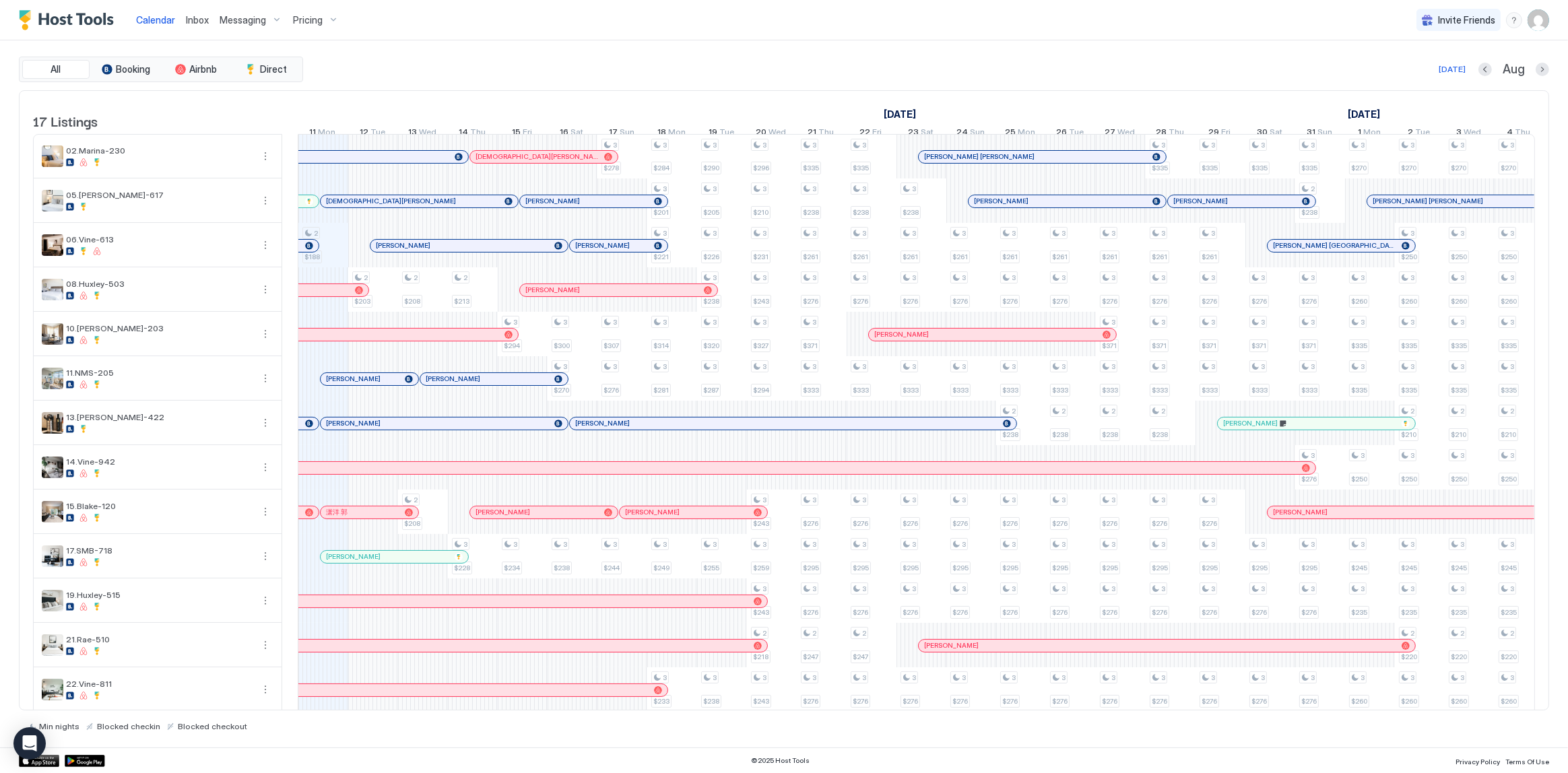
scroll to position [0, 564]
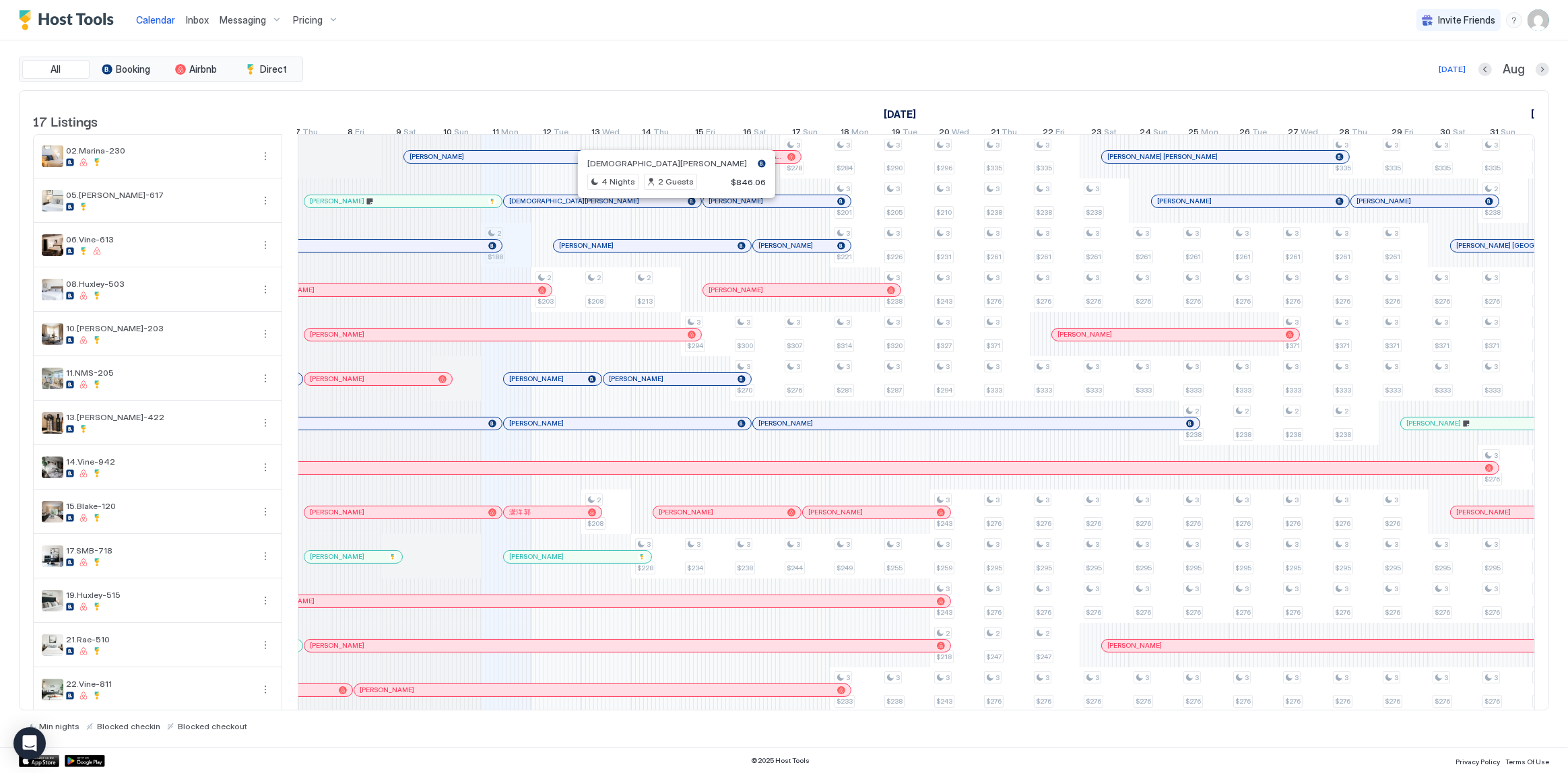
click at [602, 204] on div "[DEMOGRAPHIC_DATA][PERSON_NAME]" at bounding box center [602, 201] width 198 height 12
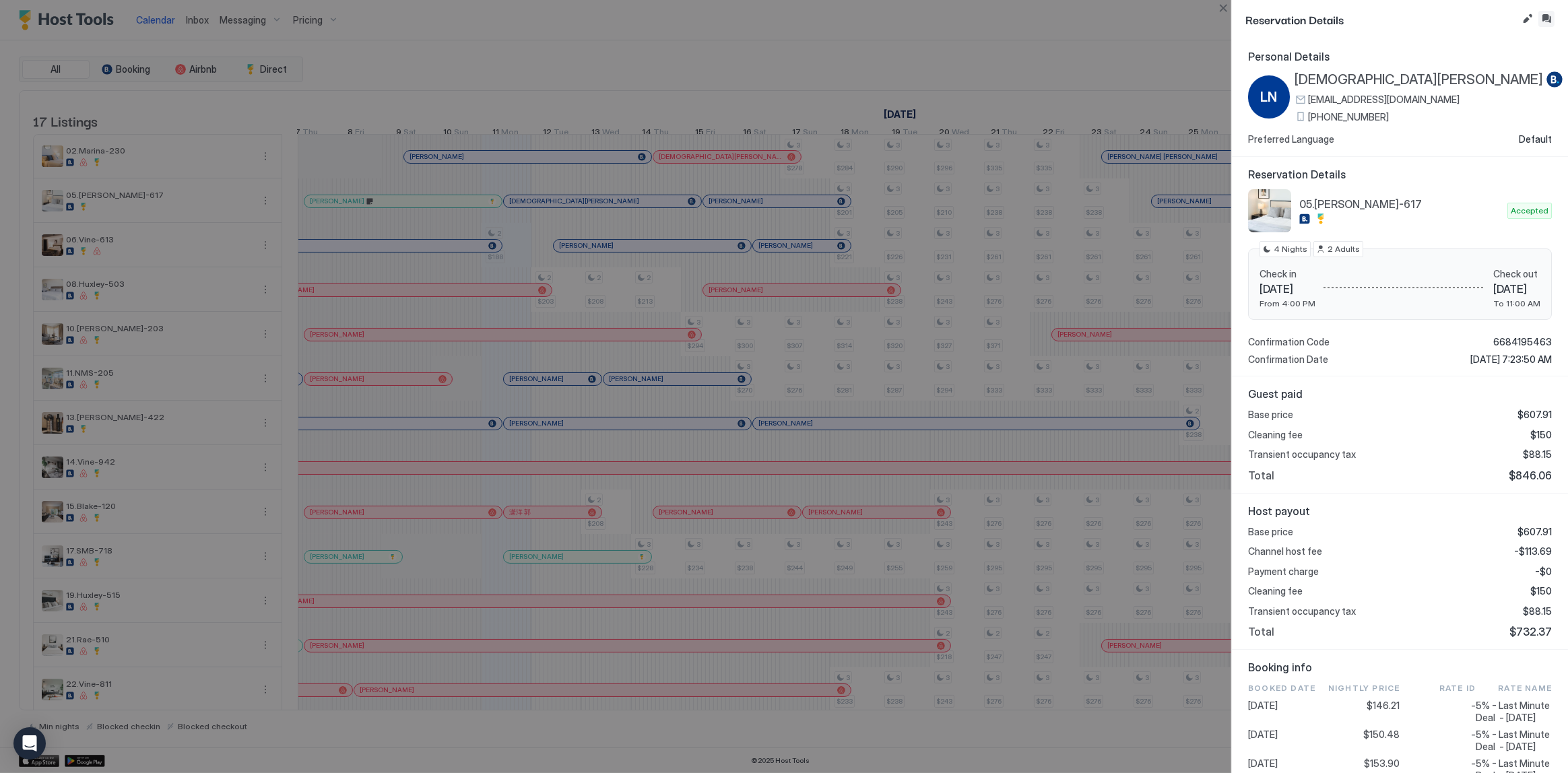
drag, startPoint x: 1546, startPoint y: 20, endPoint x: 1466, endPoint y: 123, distance: 130.4
click at [1489, 116] on div "Reservation Details Personal Details LN [PERSON_NAME] [EMAIL_ADDRESS][DOMAIN_NA…" at bounding box center [1400, 386] width 336 height 773
click at [1551, 15] on button "Inbox" at bounding box center [1545, 18] width 16 height 16
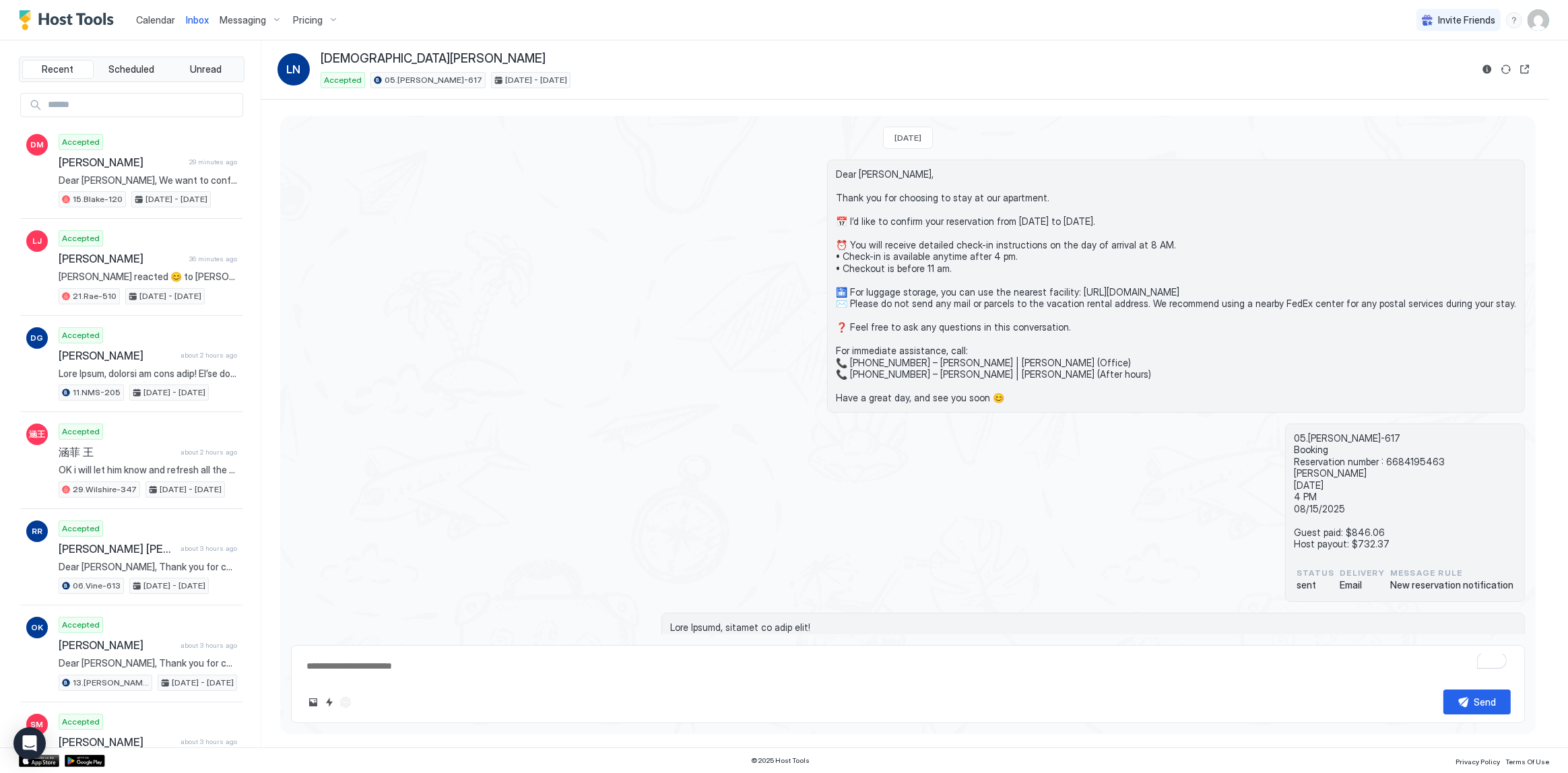
click at [630, 276] on div "Dear [PERSON_NAME], Thank you for choosing to stay at our apartment. 📅 I’d like…" at bounding box center [908, 286] width 1233 height 253
